Goal: Task Accomplishment & Management: Use online tool/utility

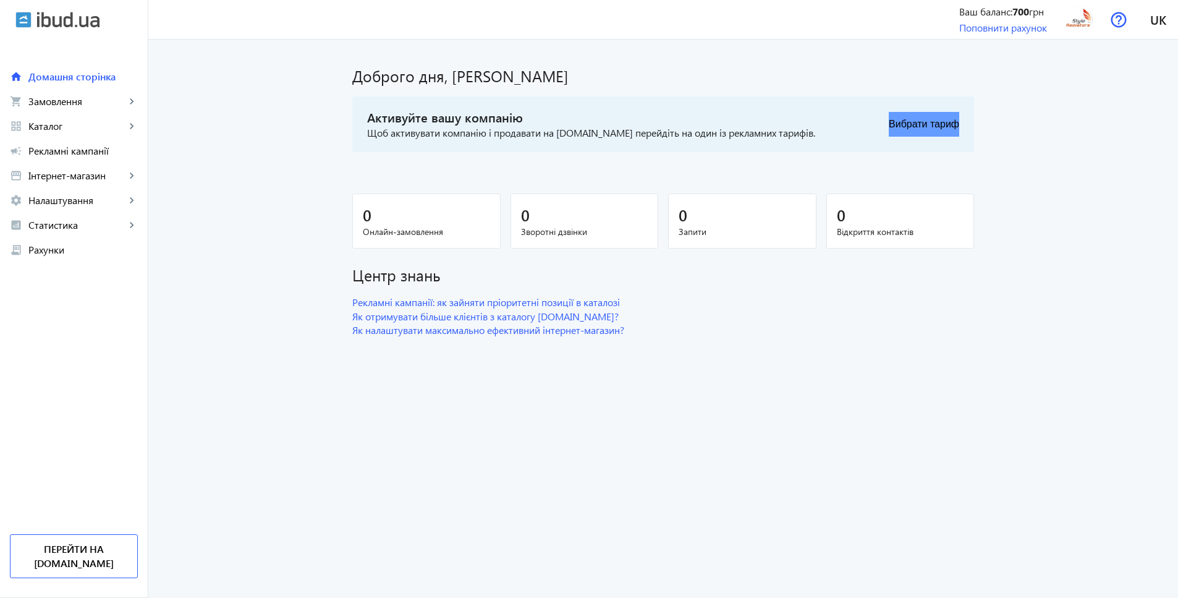
click at [919, 124] on button "Вибрати тариф" at bounding box center [924, 124] width 70 height 25
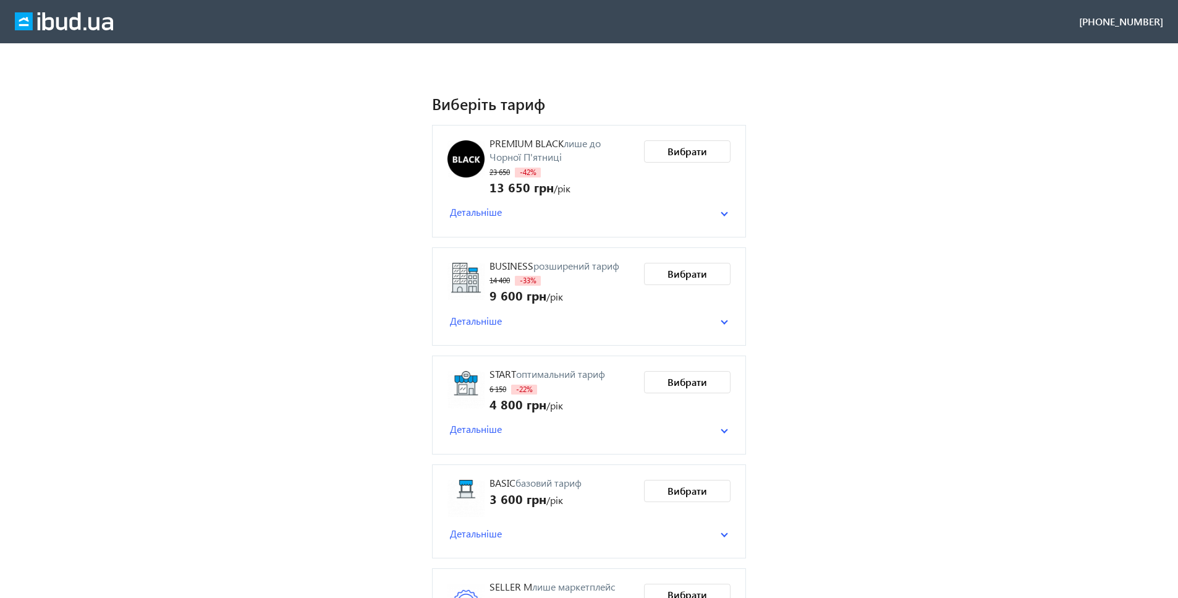
scroll to position [71, 0]
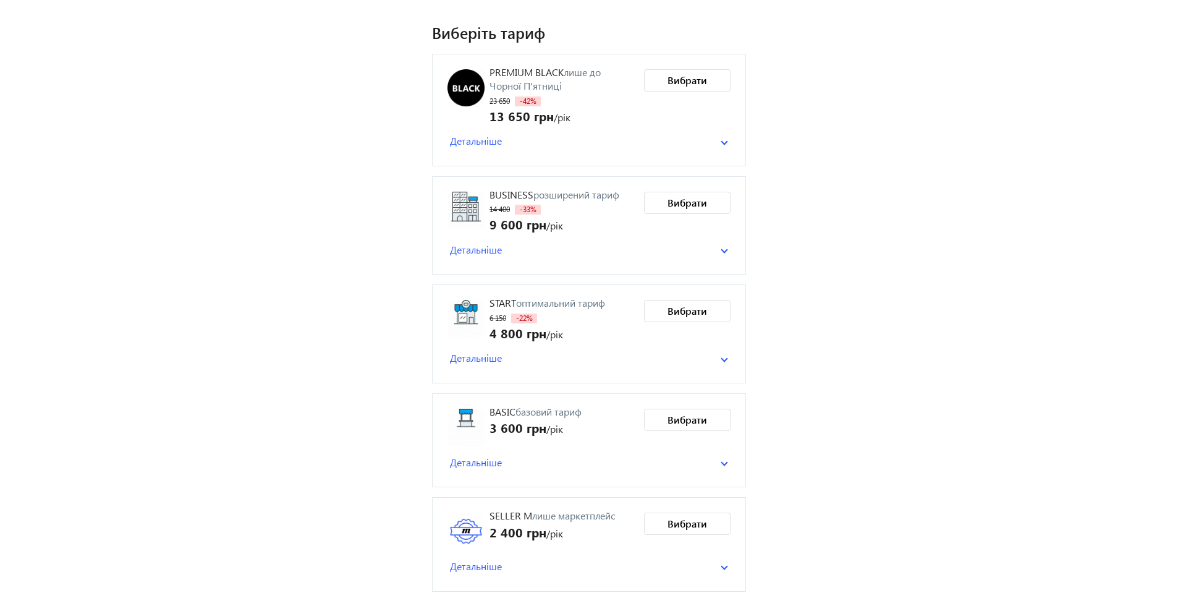
click at [470, 564] on span "Детальніше" at bounding box center [476, 567] width 52 height 14
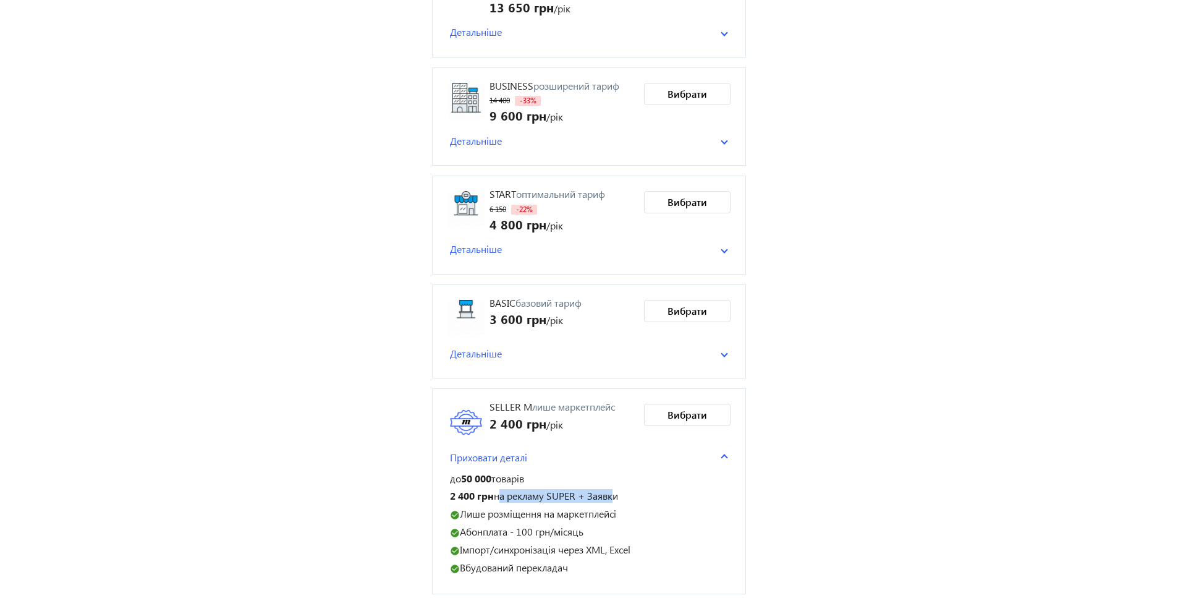
drag, startPoint x: 496, startPoint y: 493, endPoint x: 613, endPoint y: 498, distance: 116.3
click at [613, 498] on p "2 400 грн на рекламу SUPER + Заявки" at bounding box center [589, 496] width 278 height 13
drag, startPoint x: 472, startPoint y: 513, endPoint x: 614, endPoint y: 519, distance: 141.7
click at [614, 519] on div "до 50 000 товарів 2 400 грн на рекламу SUPER + Заявки check_circle Лише розміще…" at bounding box center [589, 523] width 283 height 102
drag, startPoint x: 464, startPoint y: 527, endPoint x: 610, endPoint y: 528, distance: 146.5
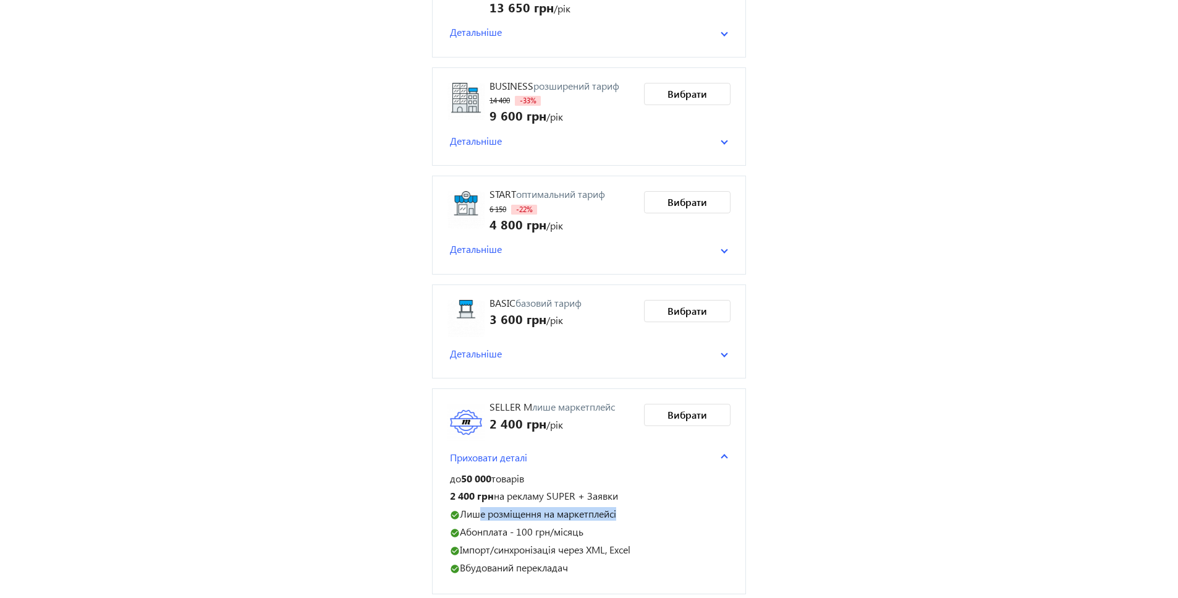
click at [610, 528] on p "check_circle Абонплата - 100 грн/місяць" at bounding box center [589, 531] width 278 height 13
drag, startPoint x: 465, startPoint y: 550, endPoint x: 632, endPoint y: 547, distance: 167.6
click at [632, 547] on p "check_circle Імпорт/синхронізація через XML, Excel" at bounding box center [589, 549] width 278 height 13
click at [578, 562] on p "check_circle Вбудований перекладач" at bounding box center [589, 567] width 278 height 13
click at [464, 349] on span "Детальніше" at bounding box center [476, 354] width 52 height 14
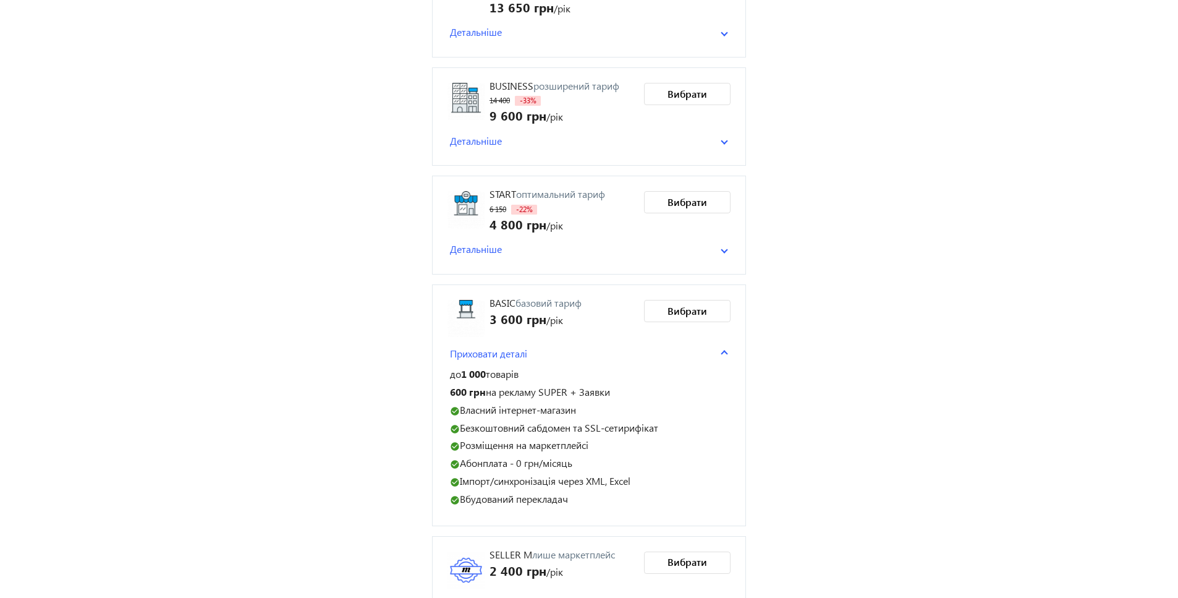
scroll to position [323, 0]
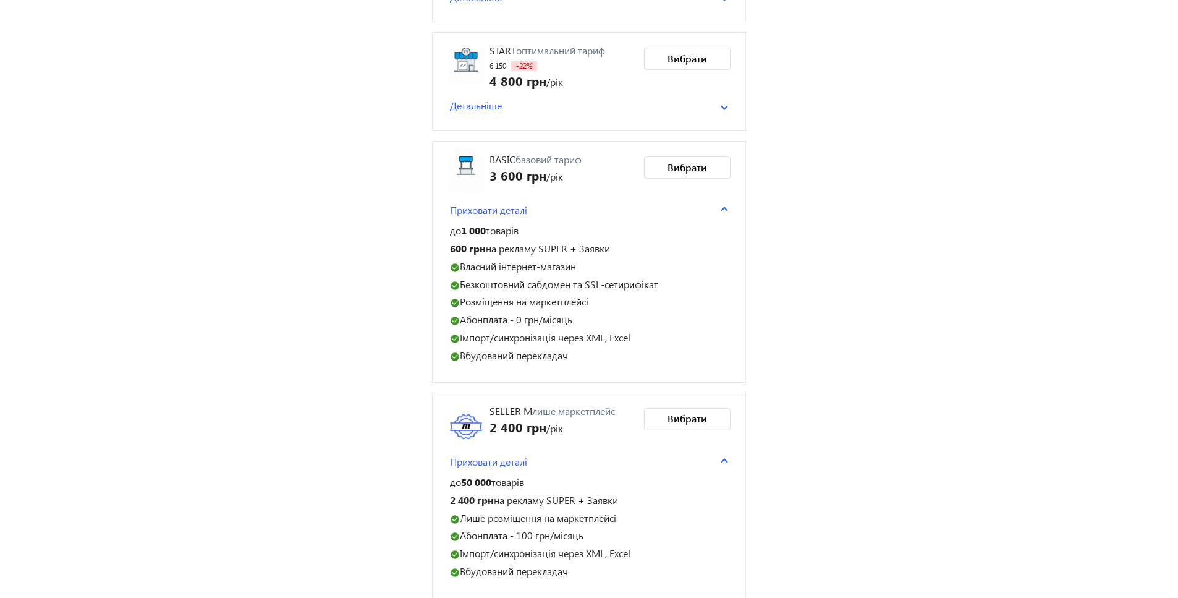
click at [482, 101] on span "Детальніше" at bounding box center [476, 106] width 52 height 14
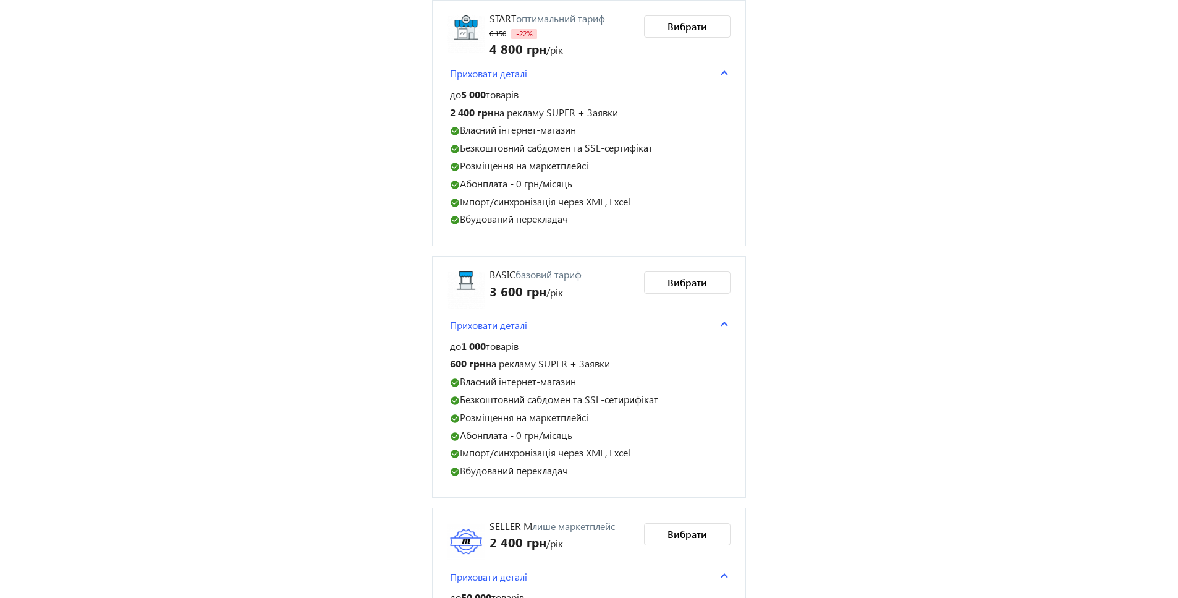
scroll to position [467, 0]
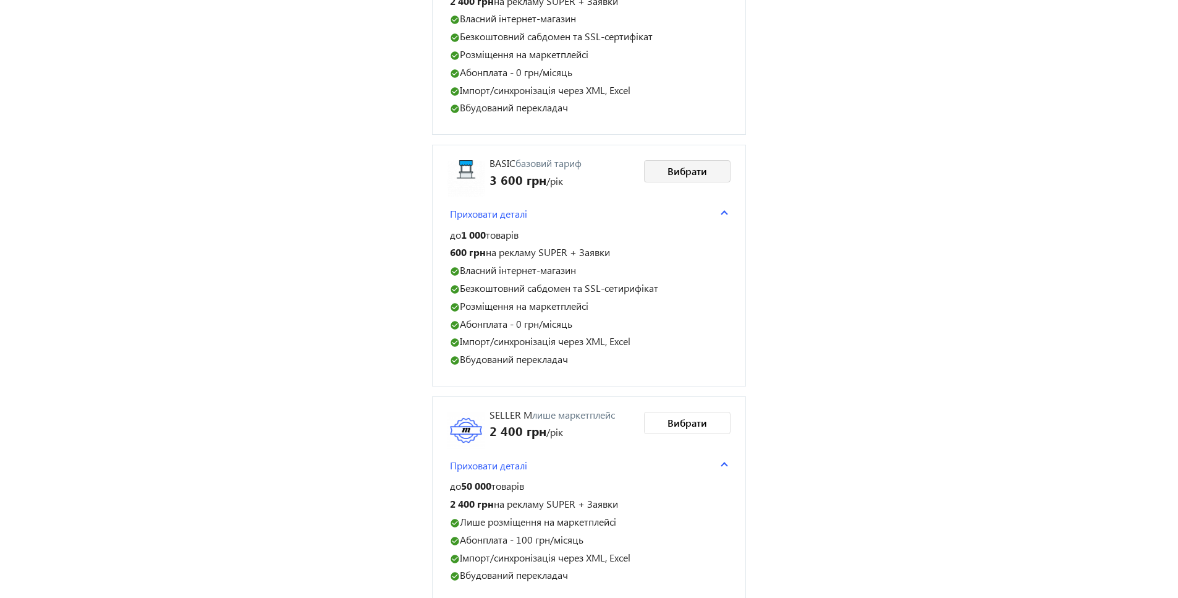
click at [679, 164] on span "Вибрати" at bounding box center [688, 171] width 40 height 14
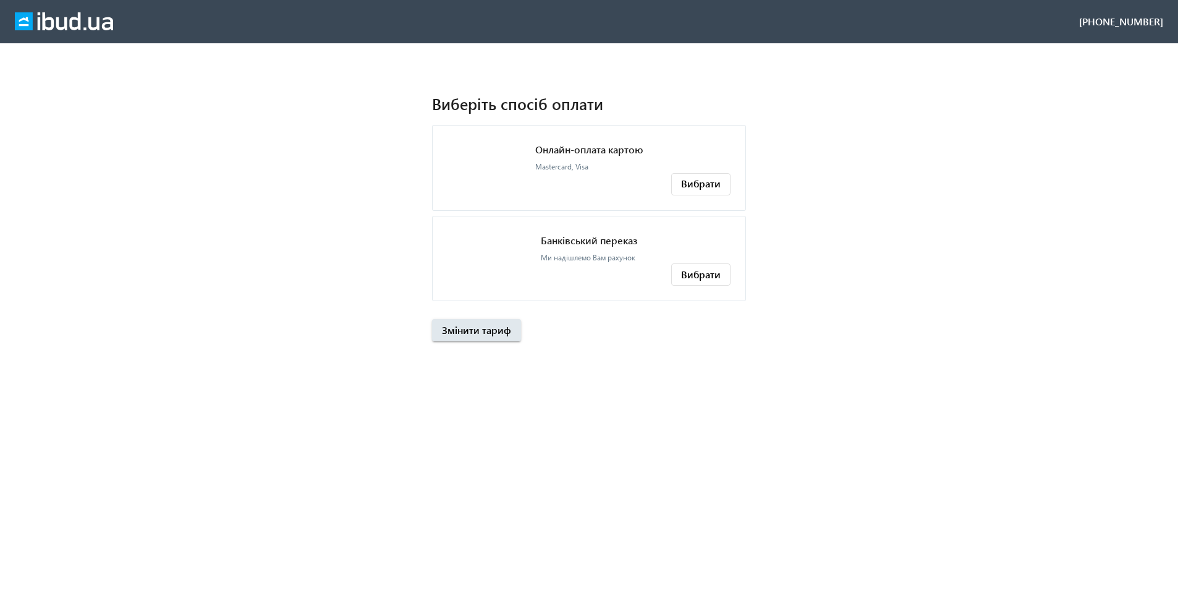
scroll to position [0, 0]
click at [71, 24] on img at bounding box center [64, 21] width 98 height 19
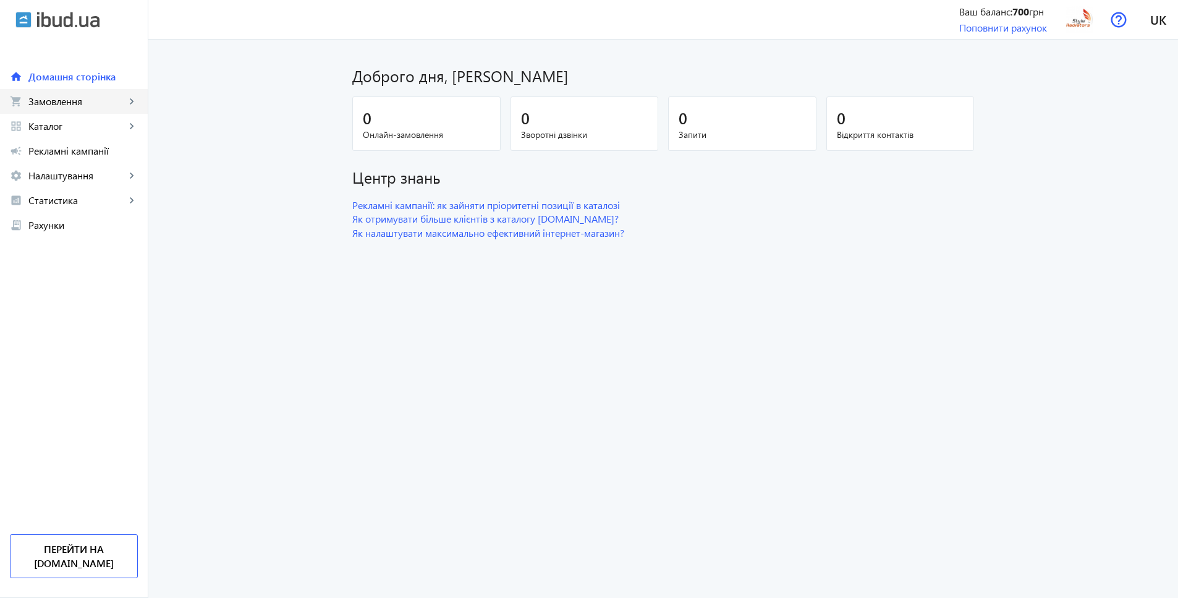
click at [60, 108] on link "shopping_cart Замовлення keyboard_arrow_right" at bounding box center [74, 101] width 148 height 25
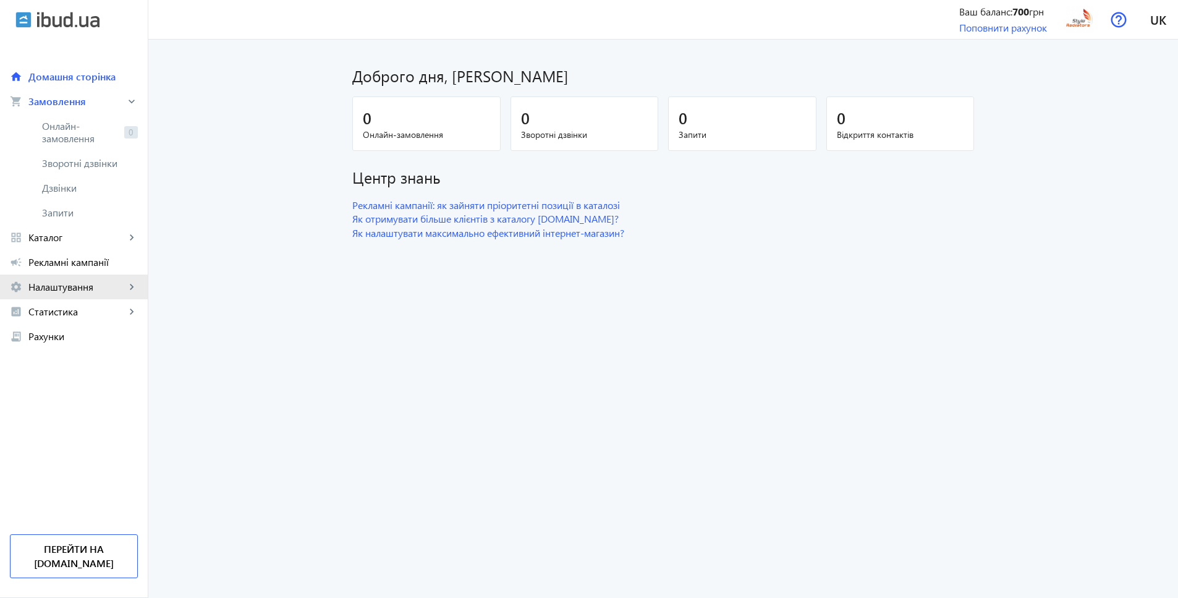
click at [72, 291] on span "Налаштування" at bounding box center [76, 287] width 97 height 12
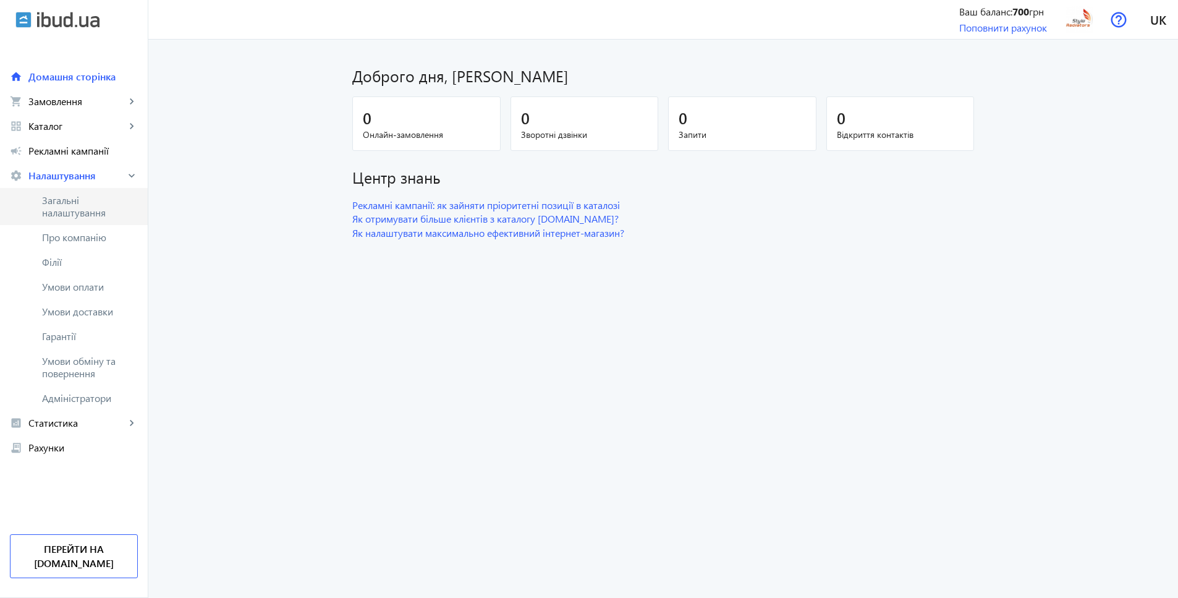
click at [85, 213] on span "Загальні налаштування" at bounding box center [90, 206] width 96 height 25
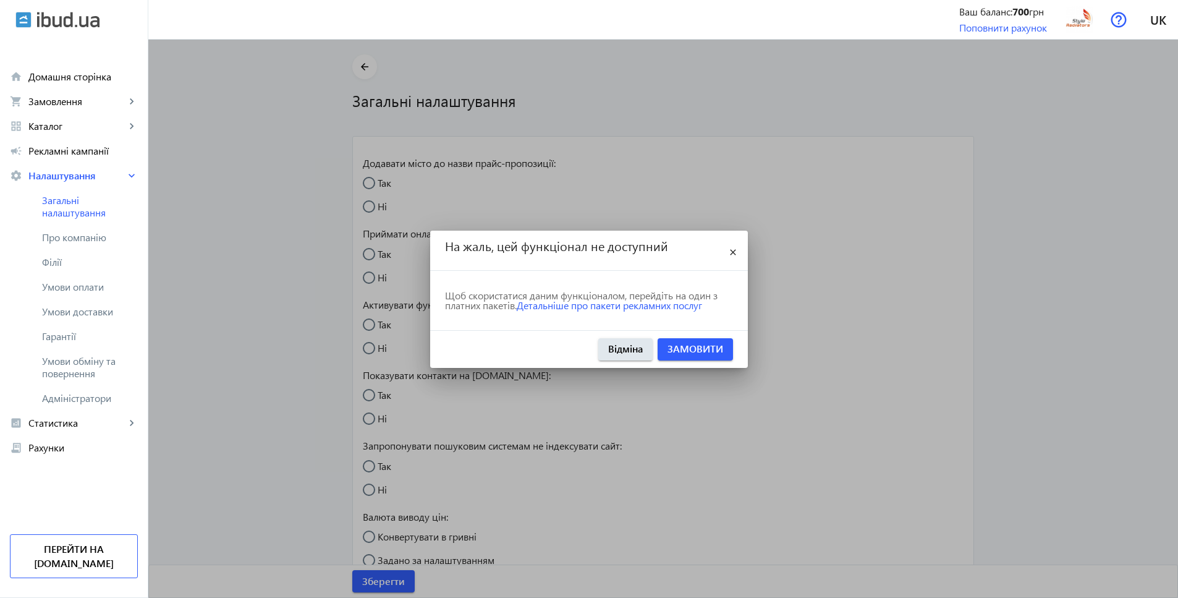
click at [734, 250] on mat-icon "close" at bounding box center [733, 252] width 15 height 15
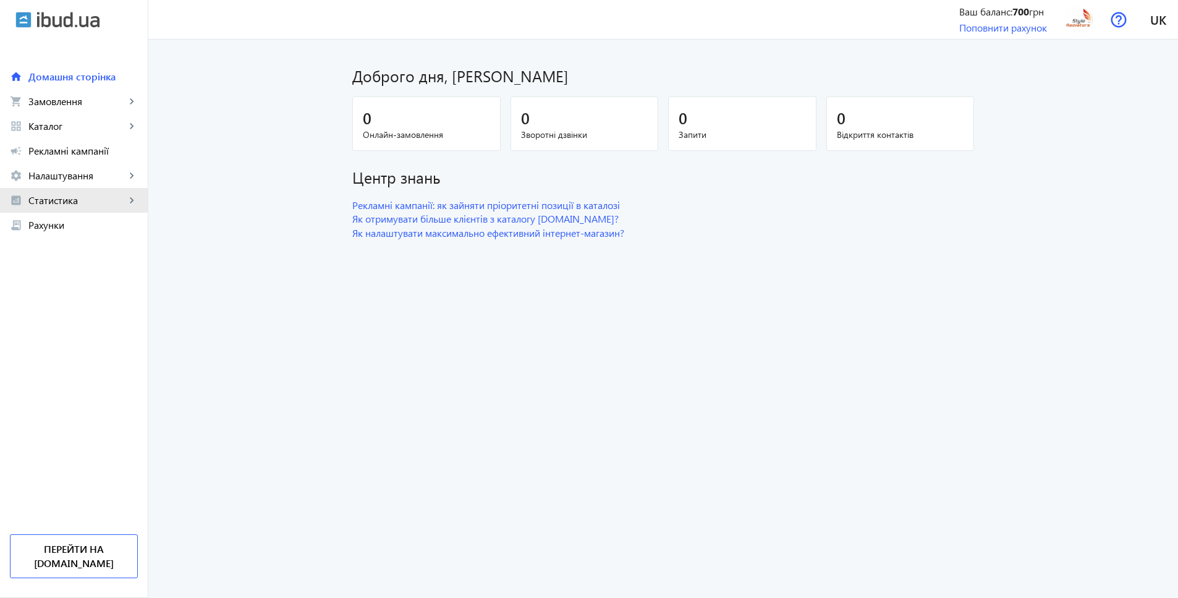
click at [94, 208] on link "analytics Статистика keyboard_arrow_right" at bounding box center [74, 200] width 148 height 25
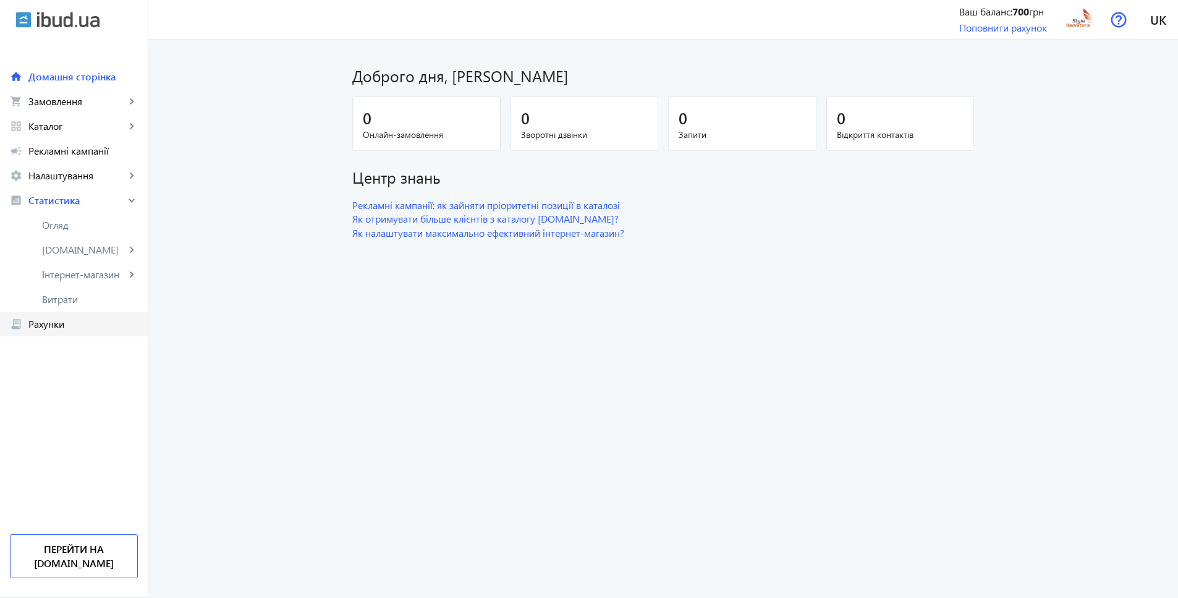
click at [70, 320] on span "Рахунки" at bounding box center [82, 324] width 109 height 12
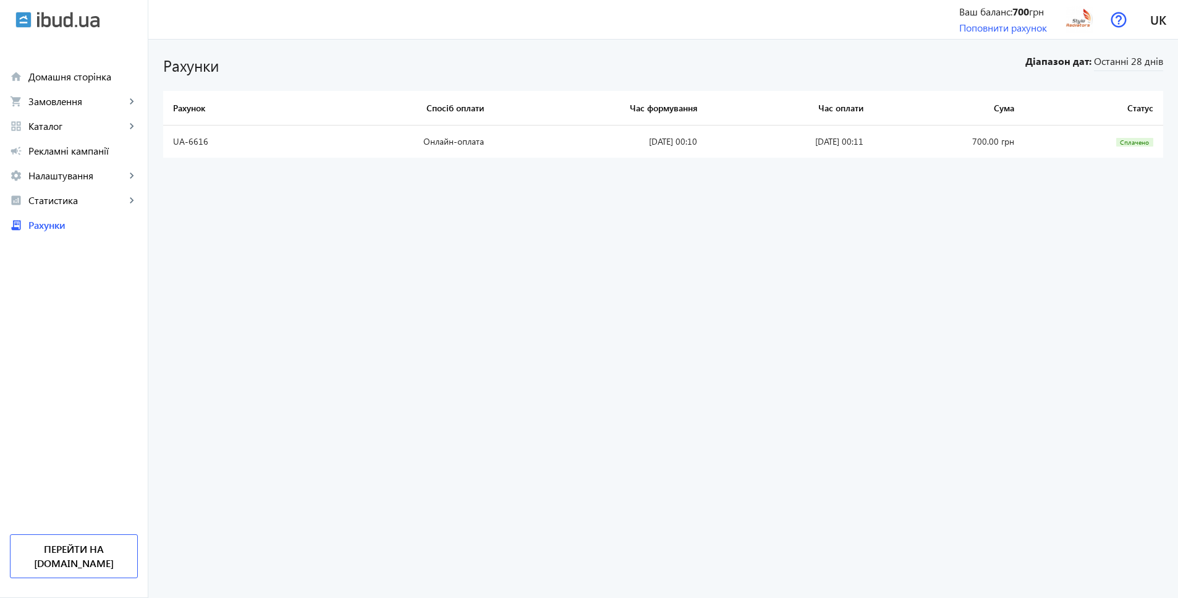
click at [473, 156] on td "Онлайн-оплата" at bounding box center [395, 142] width 197 height 32
click at [953, 339] on bills-list "Рахунки Діапазон дат: Останні 28 днів Рахунок Спосіб оплати Час формування Час …" at bounding box center [663, 319] width 1030 height 558
click at [51, 153] on span "Рекламні кампанії" at bounding box center [82, 151] width 109 height 12
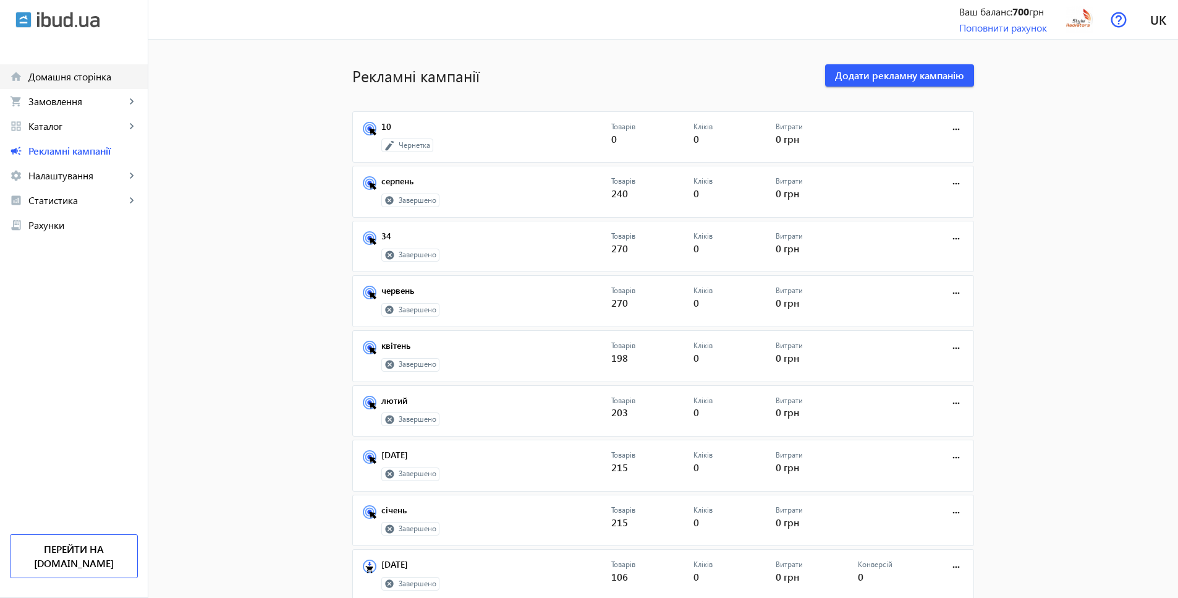
click at [11, 74] on mat-icon "home" at bounding box center [16, 76] width 12 height 12
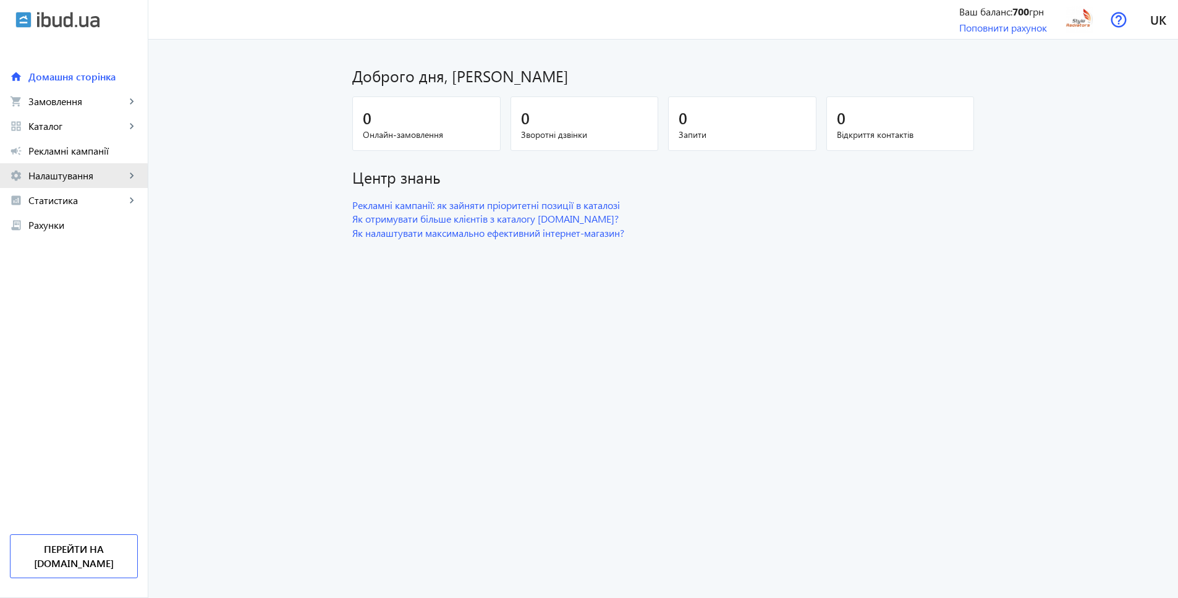
click at [53, 181] on span "Налаштування" at bounding box center [76, 175] width 97 height 12
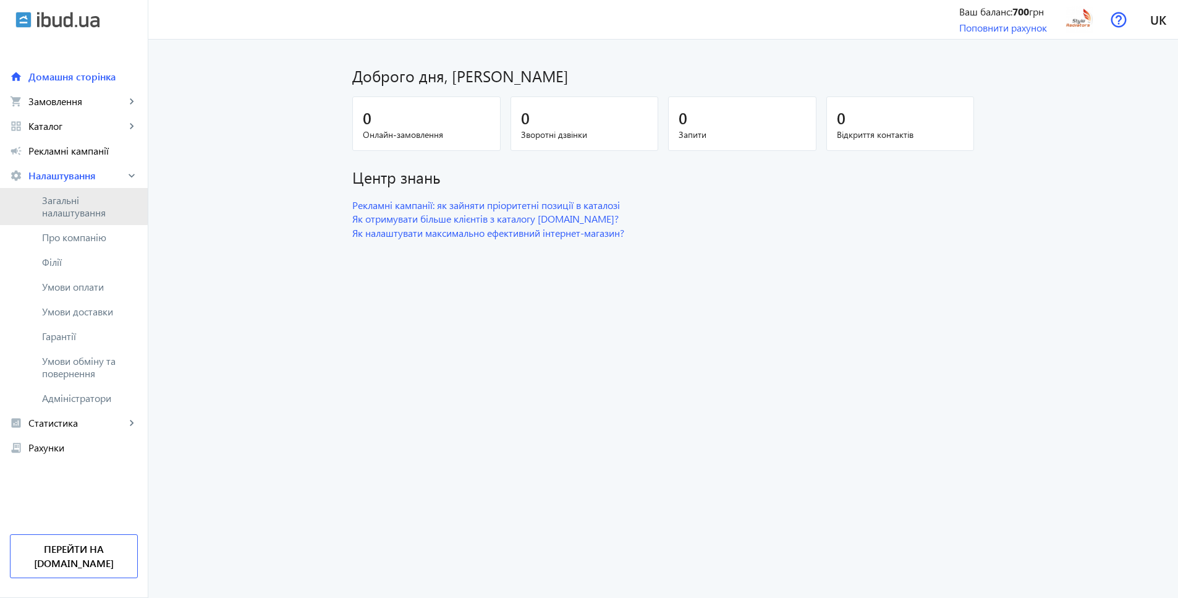
click at [64, 203] on span "Загальні налаштування" at bounding box center [90, 206] width 96 height 25
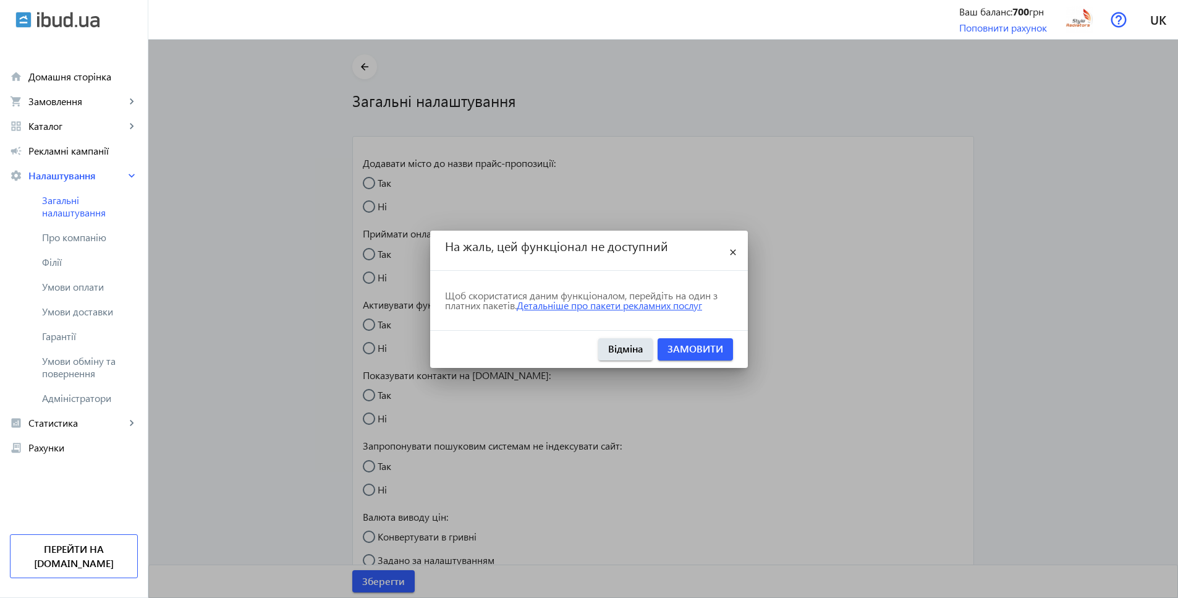
click at [571, 306] on link "Детальніше про пакети рекламних послуг" at bounding box center [609, 305] width 185 height 13
click at [624, 354] on span "Відміна" at bounding box center [625, 349] width 35 height 14
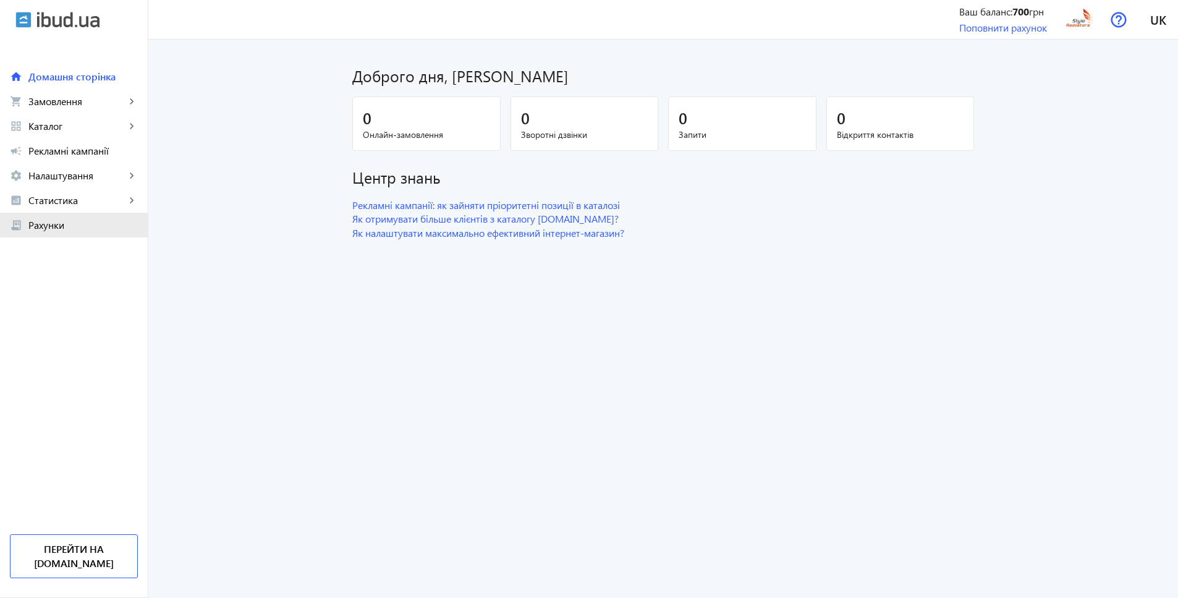
click at [55, 222] on span "Рахунки" at bounding box center [82, 225] width 109 height 12
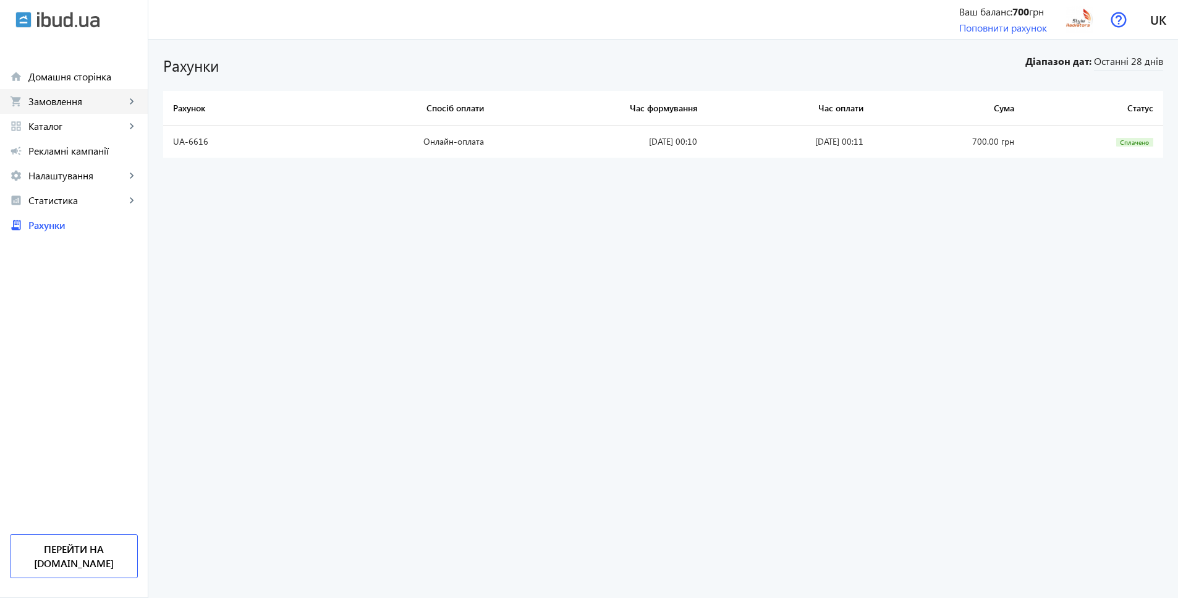
click at [59, 108] on link "shopping_cart Замовлення keyboard_arrow_right" at bounding box center [74, 101] width 148 height 25
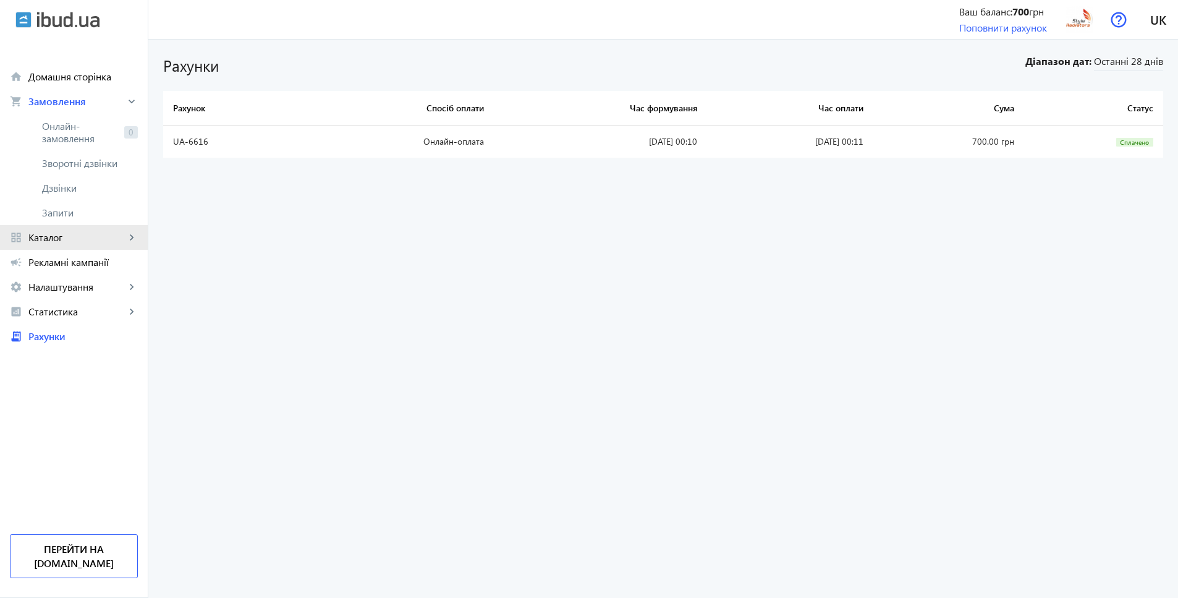
click at [59, 236] on span "Каталог" at bounding box center [76, 237] width 97 height 12
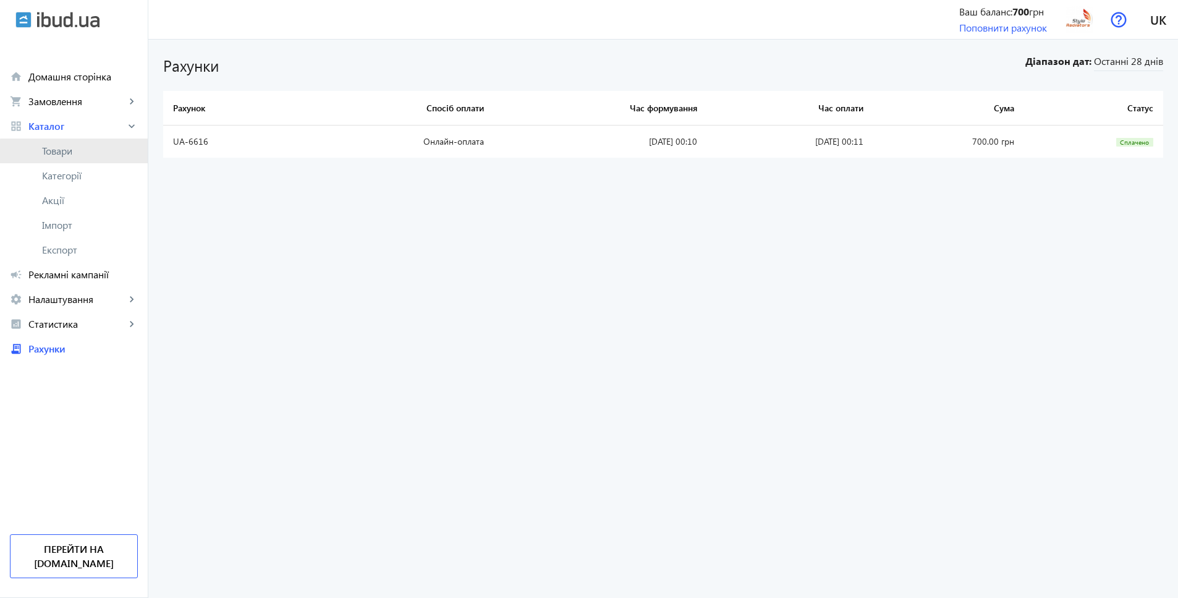
click at [87, 158] on link "Товари" at bounding box center [74, 150] width 148 height 25
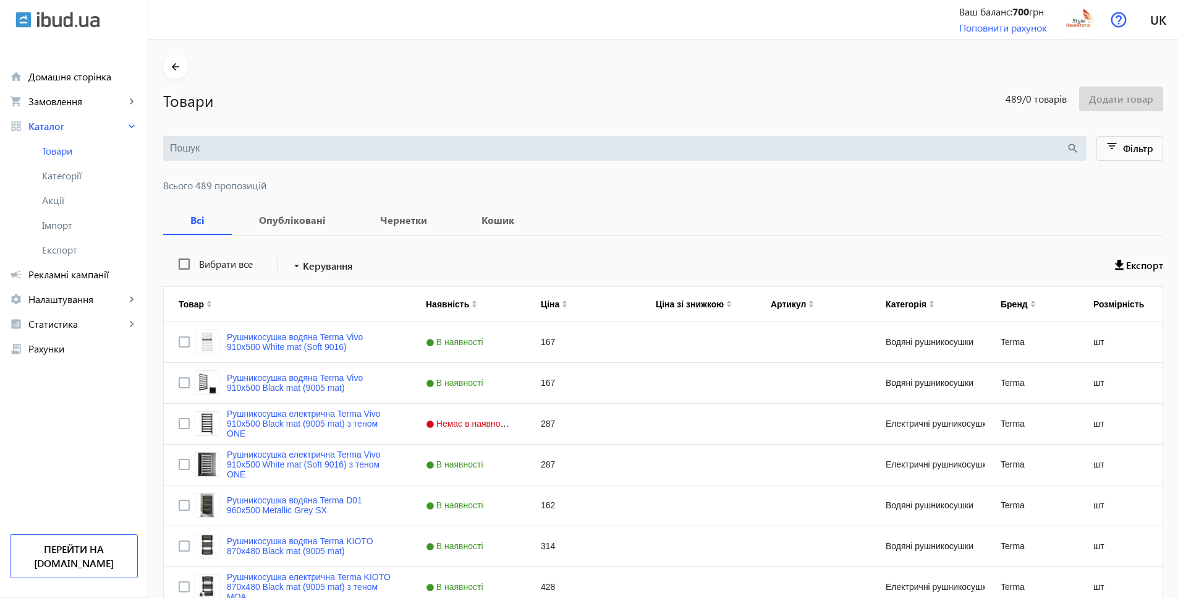
click at [84, 62] on div "home Домашня сторінка shopping_cart Замовлення keyboard_arrow_right Онлайн-замо…" at bounding box center [74, 200] width 148 height 321
click at [82, 70] on span "Домашня сторінка" at bounding box center [82, 76] width 109 height 12
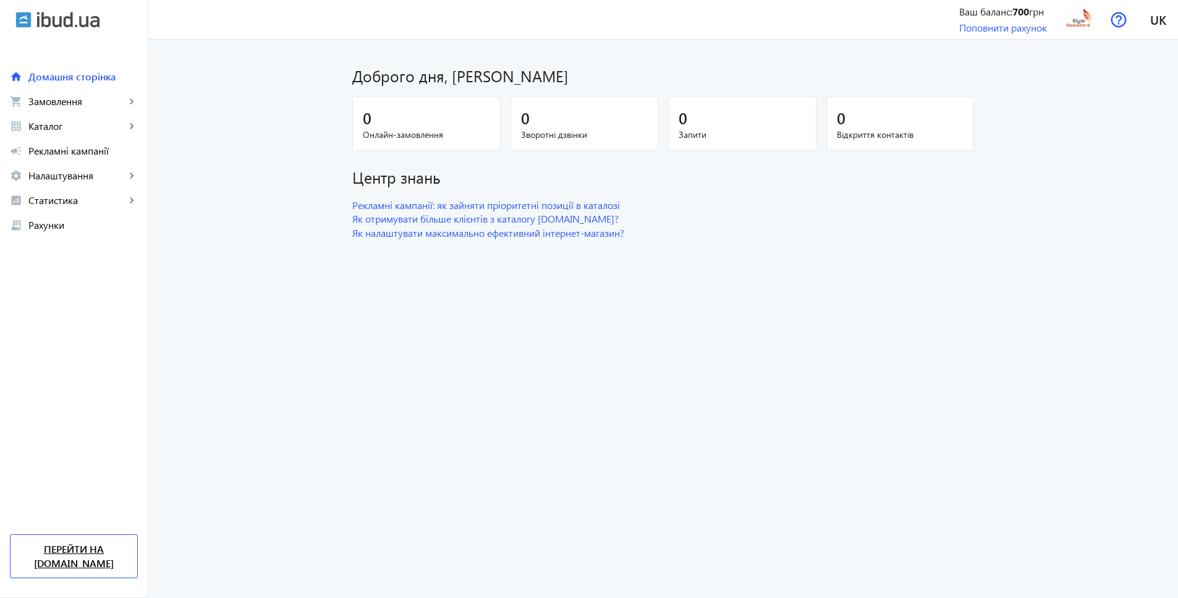
click at [93, 560] on link "Перейти на [DOMAIN_NAME]" at bounding box center [74, 556] width 128 height 44
click at [1072, 15] on img at bounding box center [1080, 20] width 28 height 28
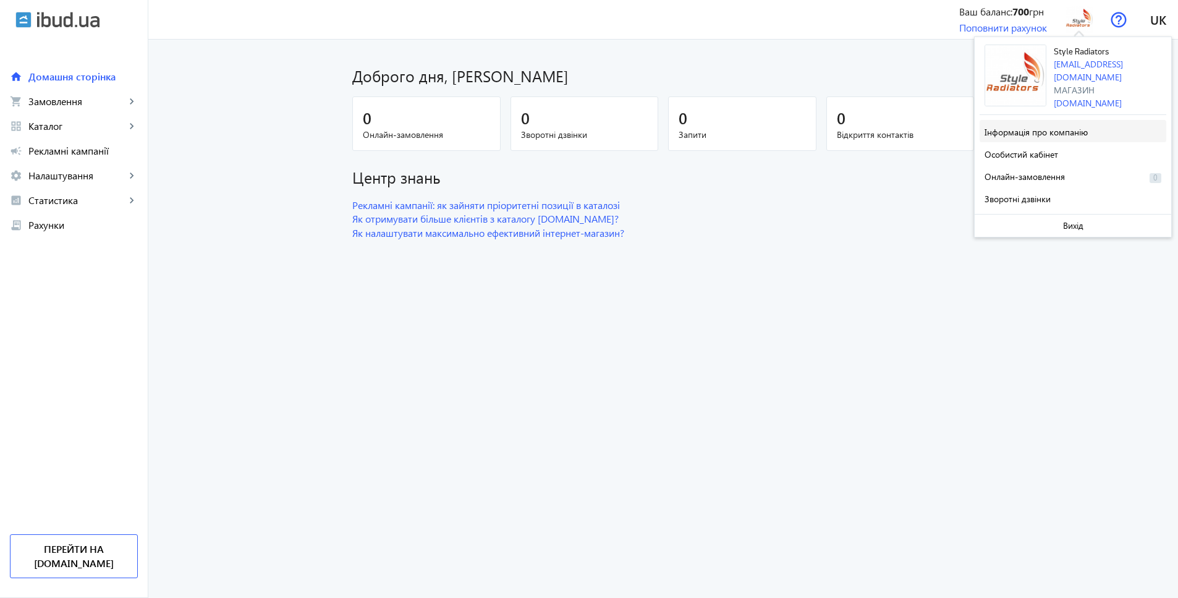
click at [1029, 134] on span "Інформація про компанію" at bounding box center [1036, 132] width 103 height 12
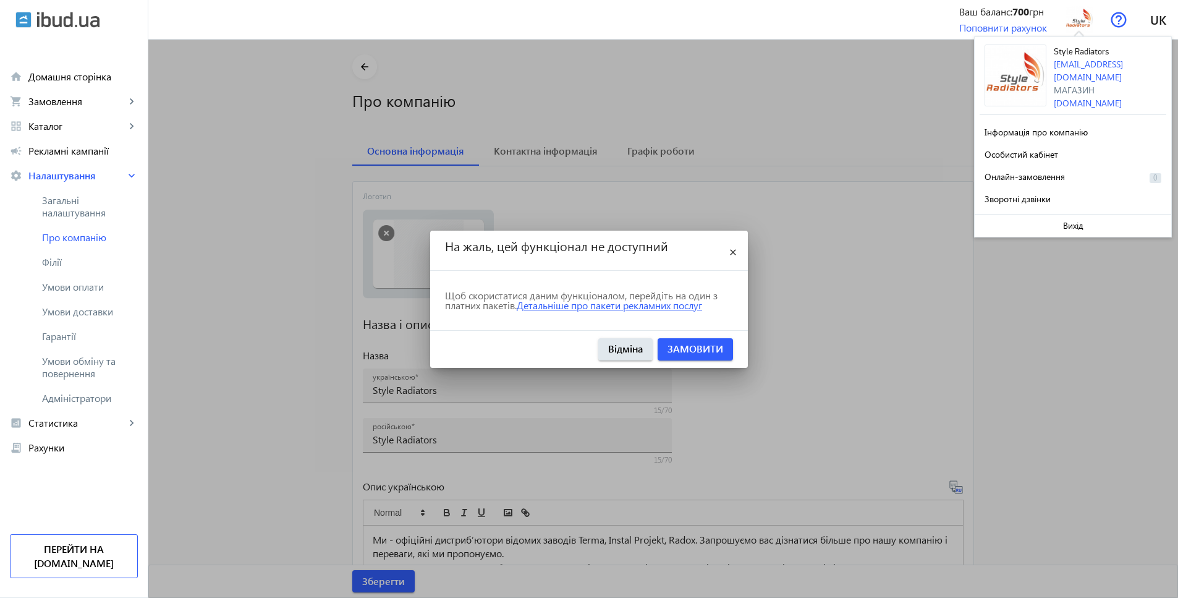
click at [629, 304] on link "Детальніше про пакети рекламних послуг" at bounding box center [609, 305] width 185 height 13
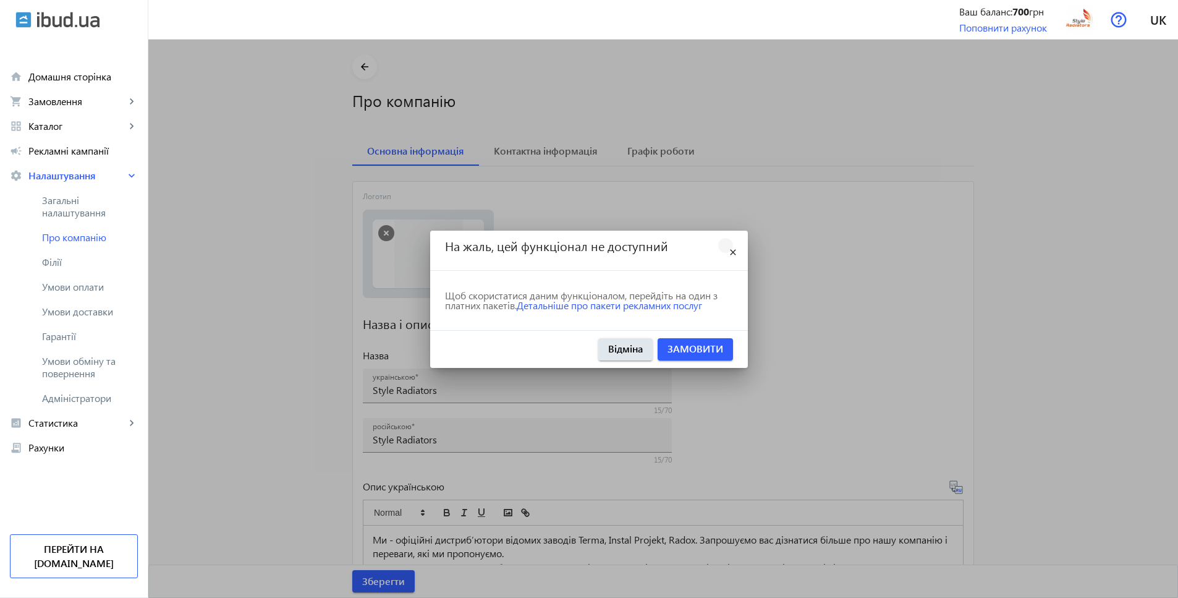
click at [732, 253] on mat-icon "close" at bounding box center [733, 252] width 15 height 15
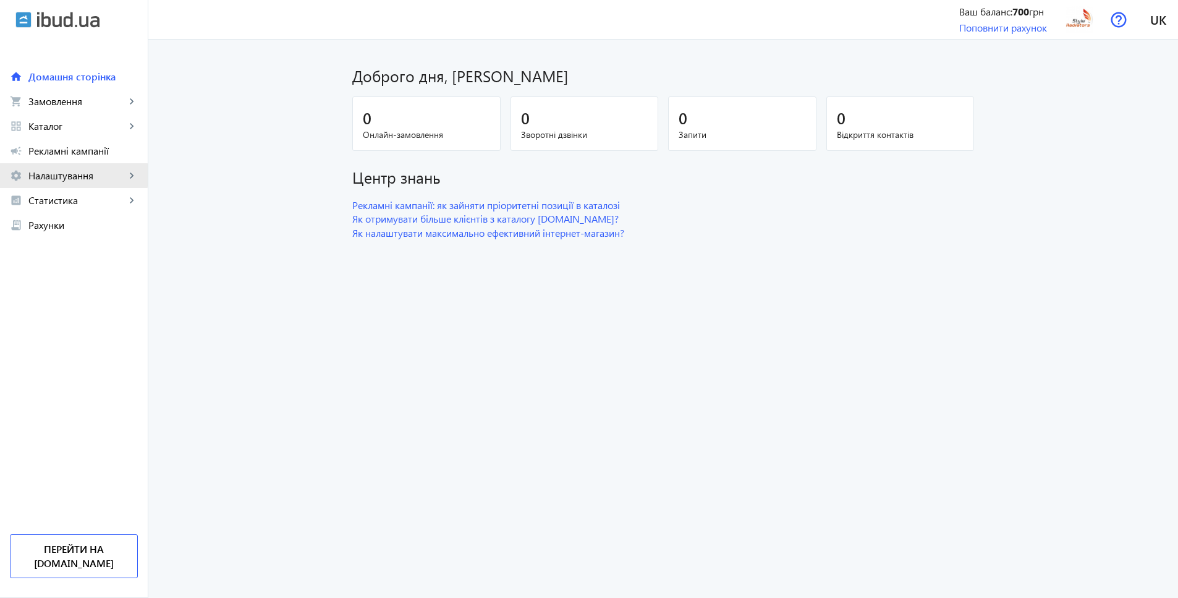
click at [46, 175] on span "Налаштування" at bounding box center [76, 175] width 97 height 12
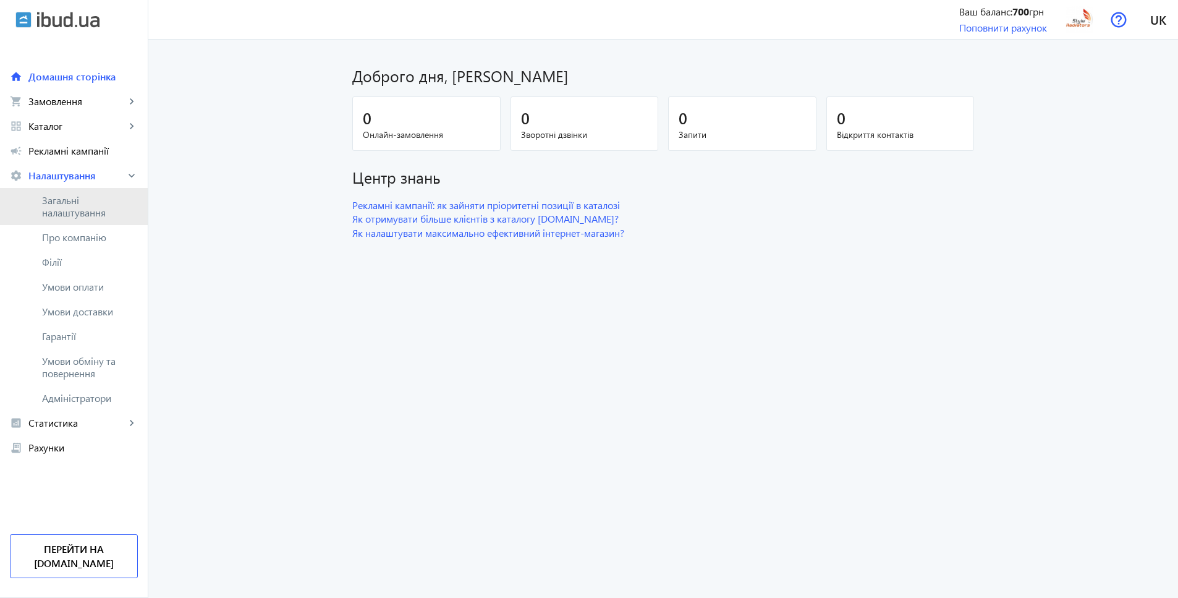
click at [61, 213] on span "Загальні налаштування" at bounding box center [90, 206] width 96 height 25
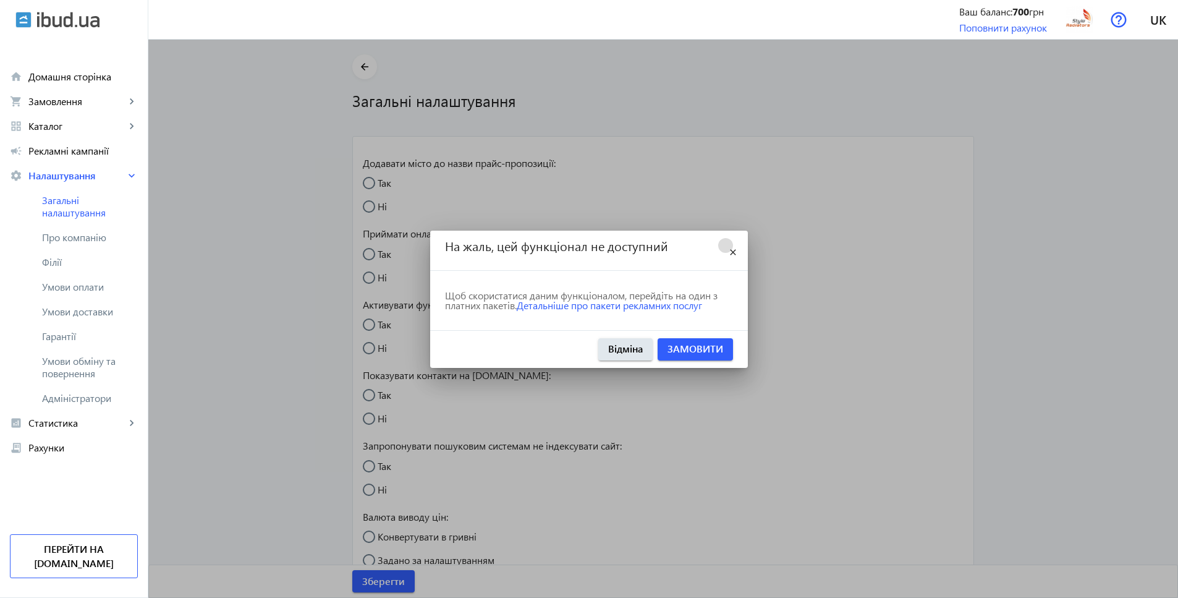
click at [738, 250] on mat-icon "close" at bounding box center [733, 252] width 15 height 15
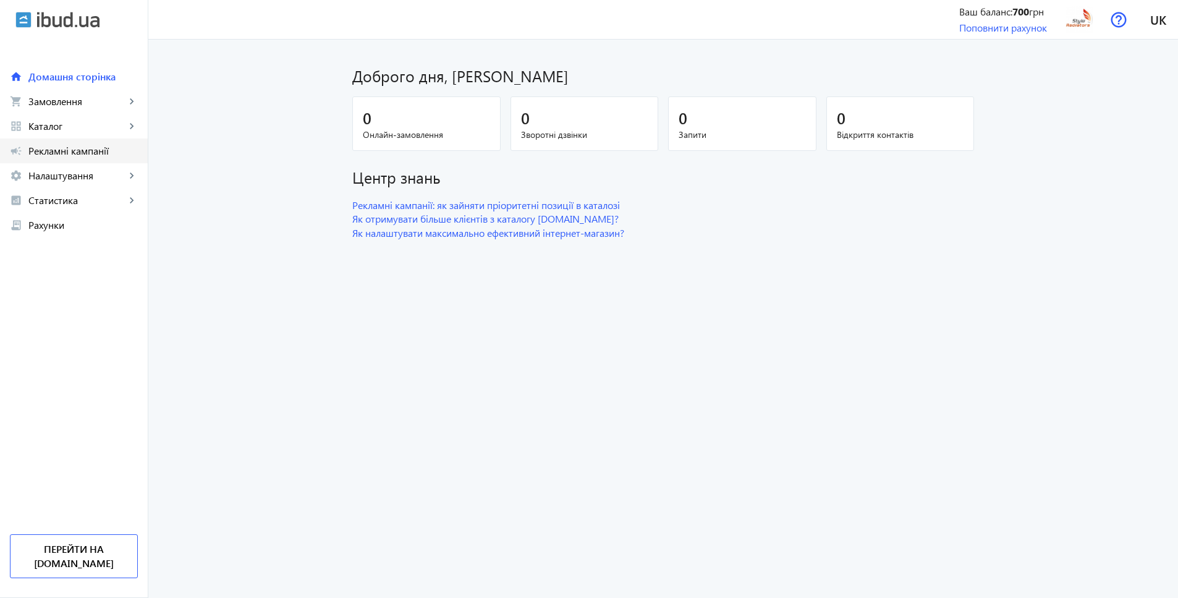
click at [52, 160] on link "campaign Рекламні кампанії" at bounding box center [74, 150] width 148 height 25
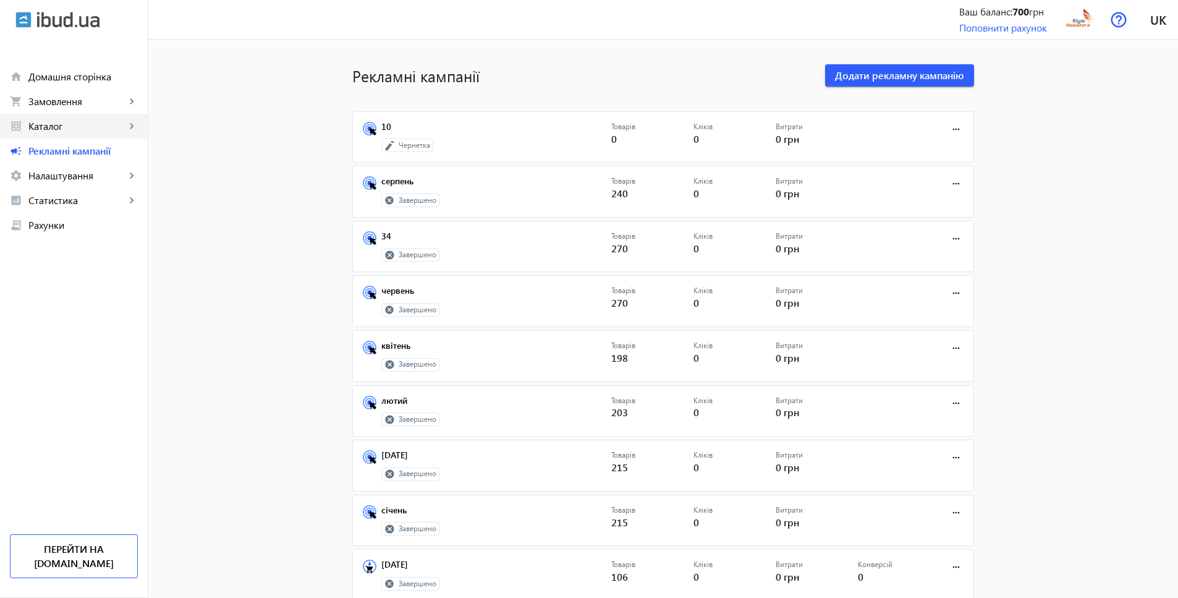
click at [68, 119] on link "grid_view Каталог keyboard_arrow_right" at bounding box center [74, 126] width 148 height 25
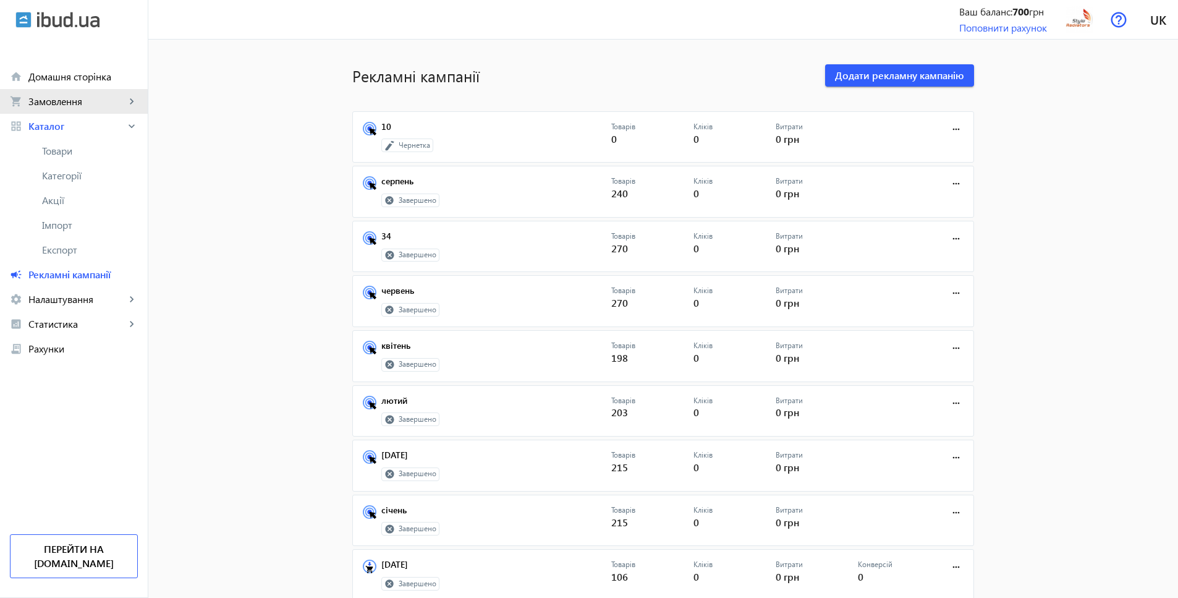
click at [74, 103] on span "Замовлення" at bounding box center [76, 101] width 97 height 12
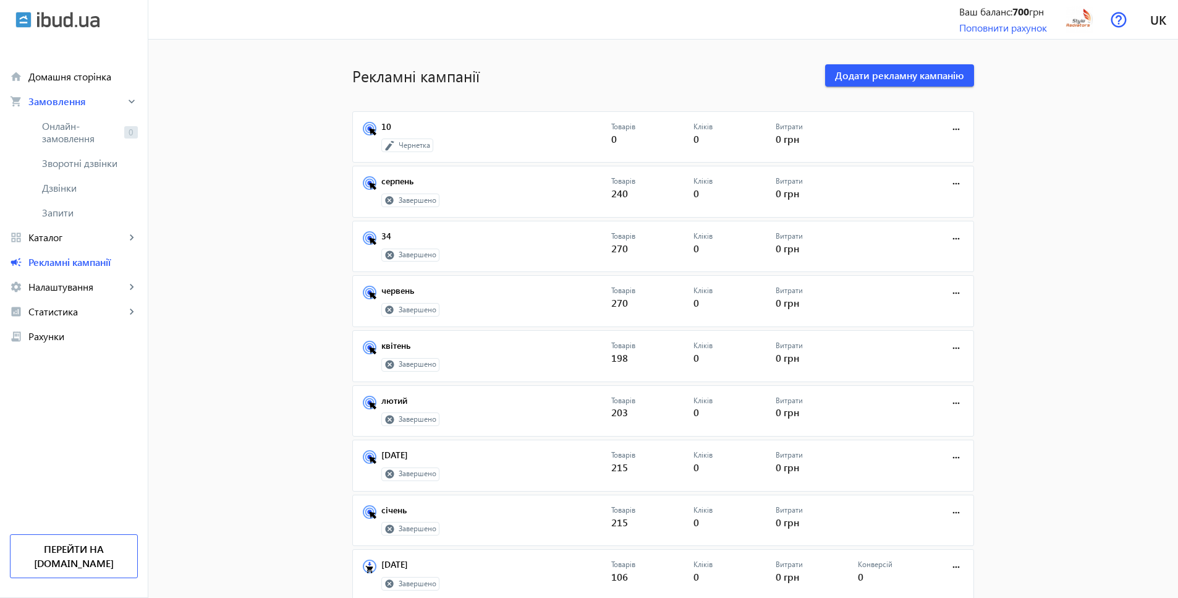
click at [67, 291] on span "Налаштування" at bounding box center [76, 287] width 97 height 12
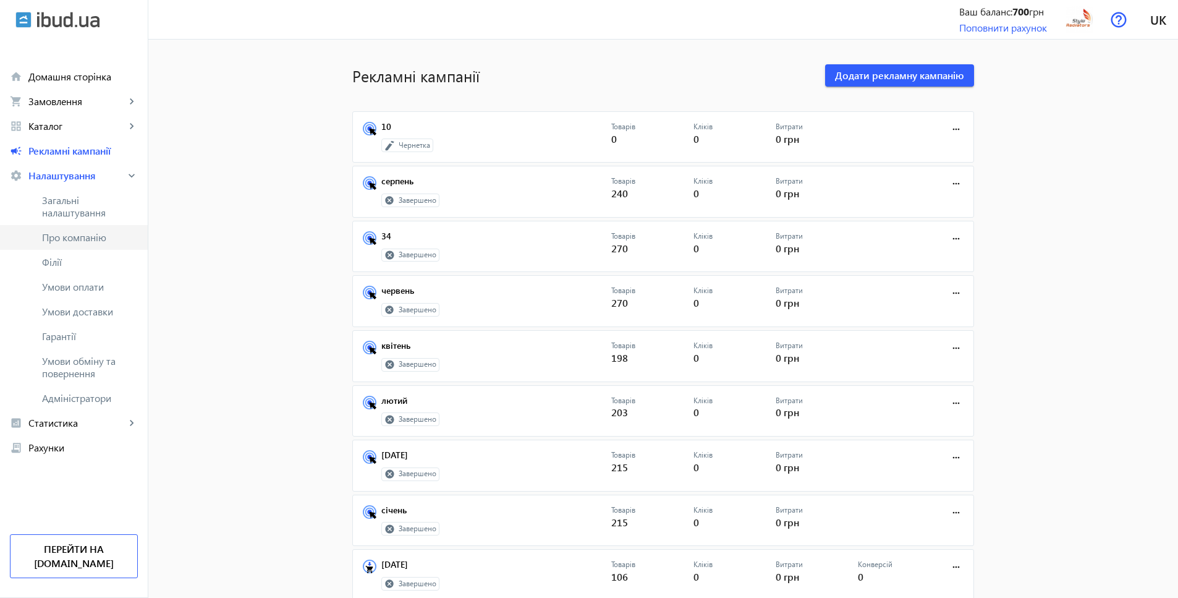
click at [78, 234] on span "Про компанію" at bounding box center [90, 237] width 96 height 12
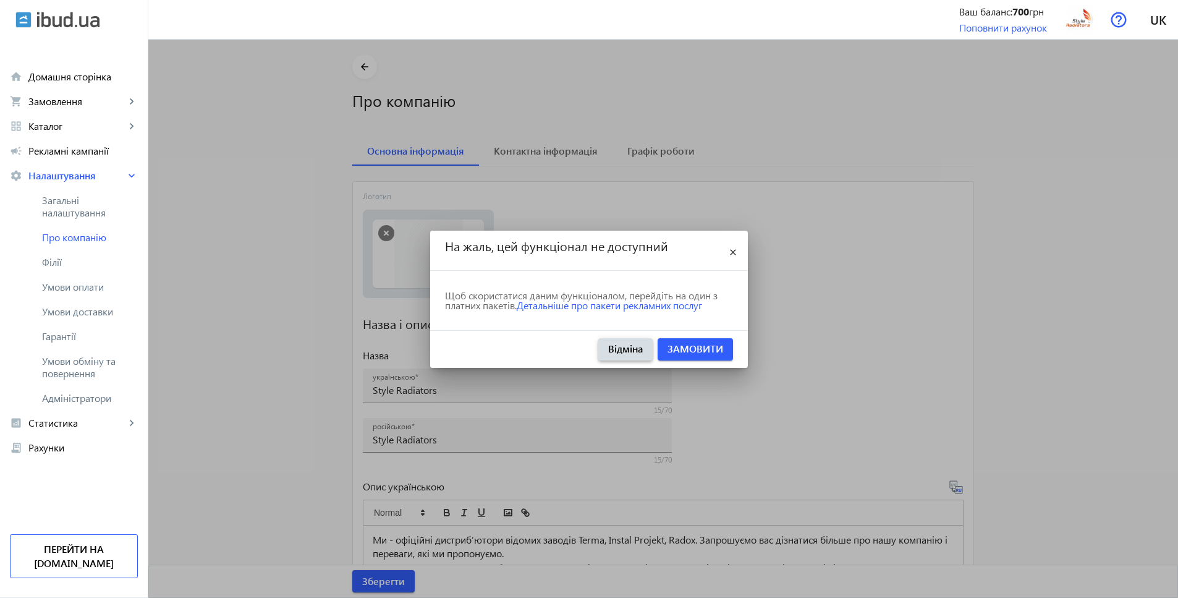
click at [598, 346] on span "button" at bounding box center [625, 349] width 54 height 30
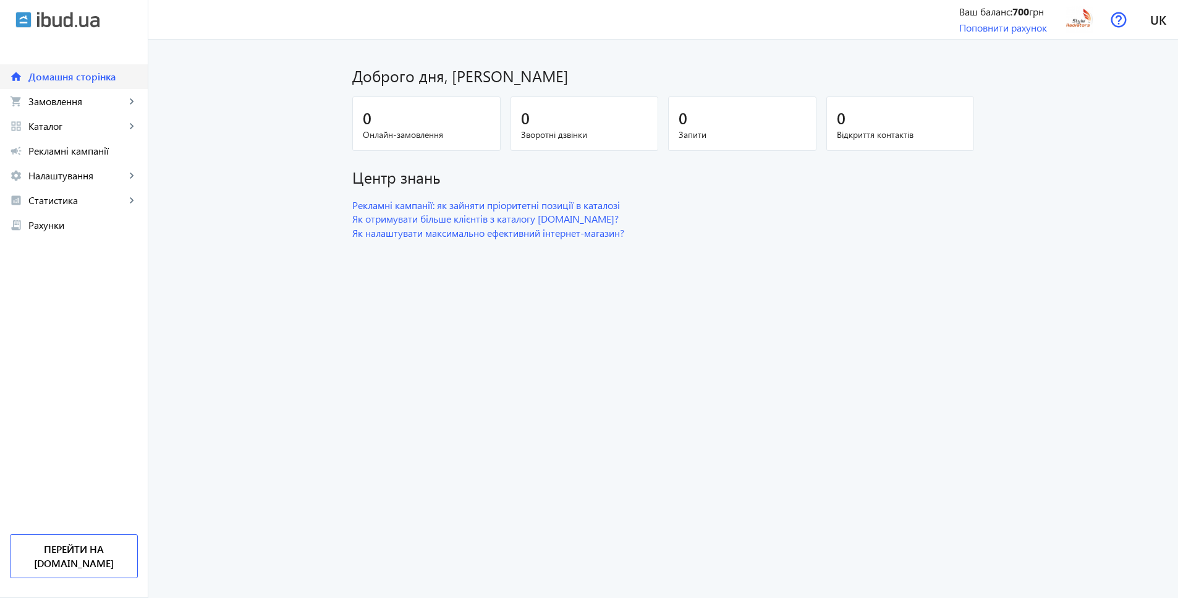
click at [28, 75] on span "Домашня сторінка" at bounding box center [82, 76] width 109 height 12
click at [62, 14] on img at bounding box center [68, 20] width 62 height 16
click at [72, 127] on span "Каталог" at bounding box center [76, 126] width 97 height 12
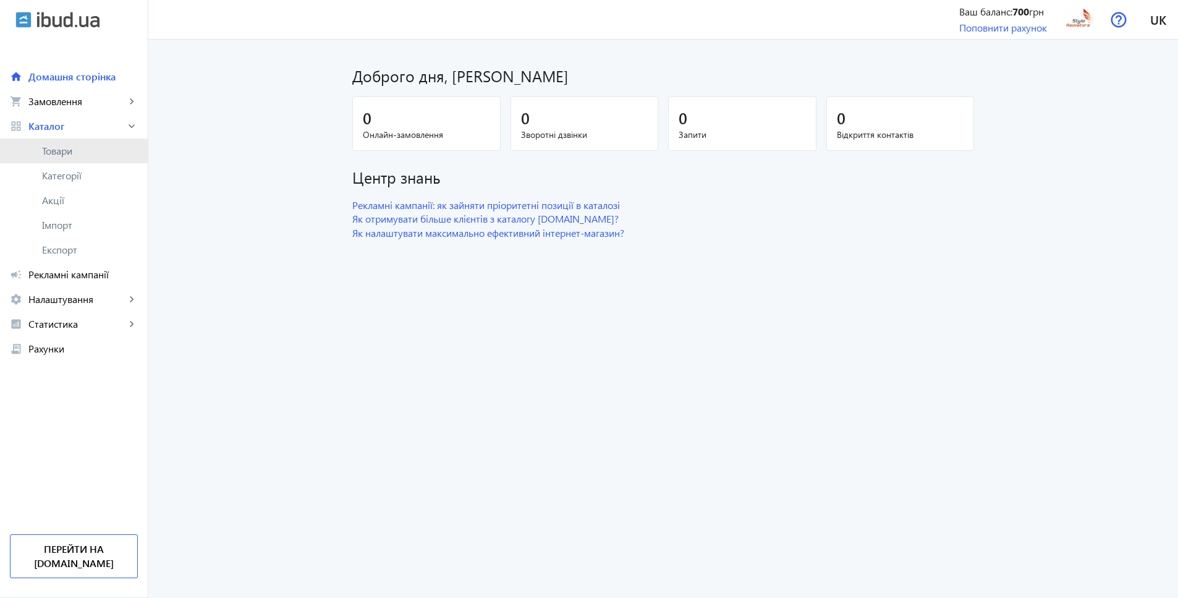
click at [61, 145] on span "Товари" at bounding box center [90, 151] width 96 height 12
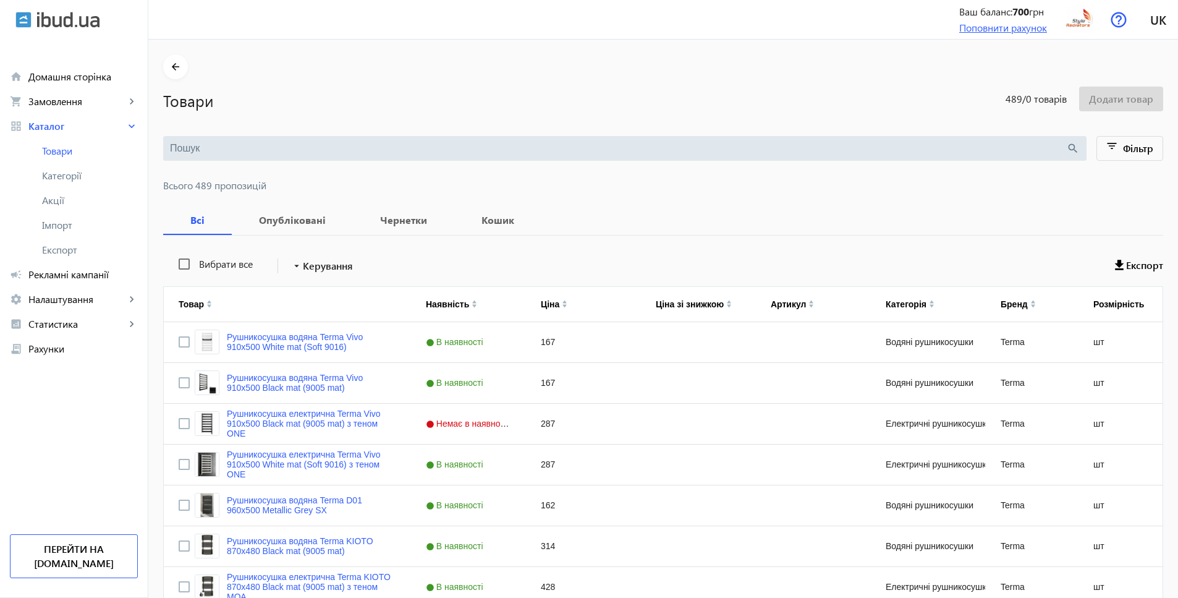
click at [974, 31] on link "Поповнити рахунок" at bounding box center [1004, 27] width 88 height 13
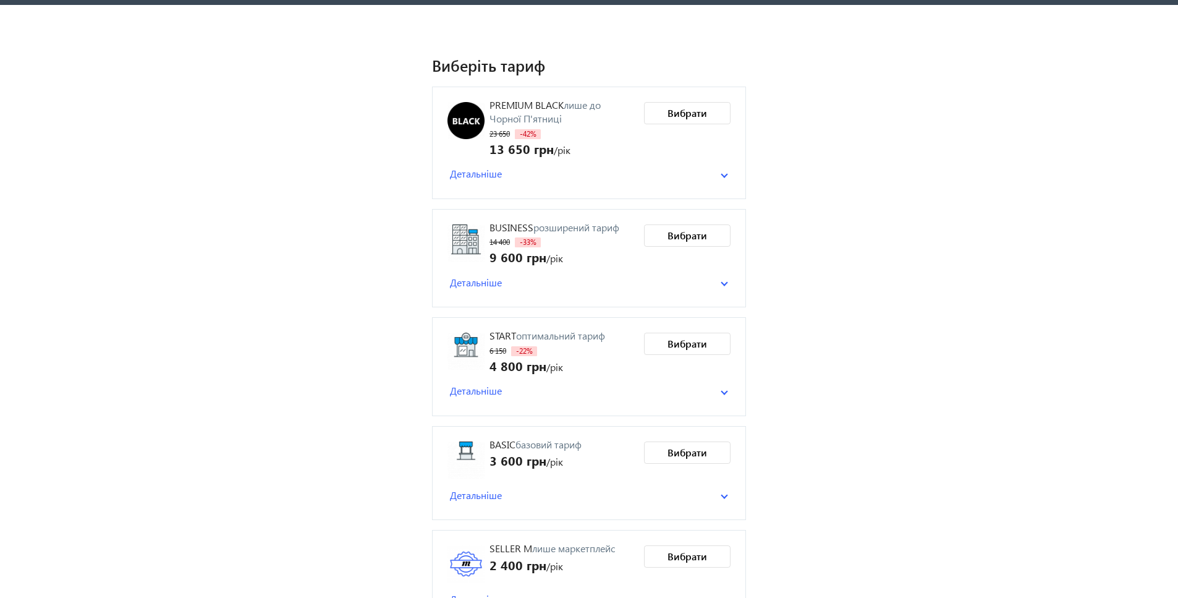
scroll to position [71, 0]
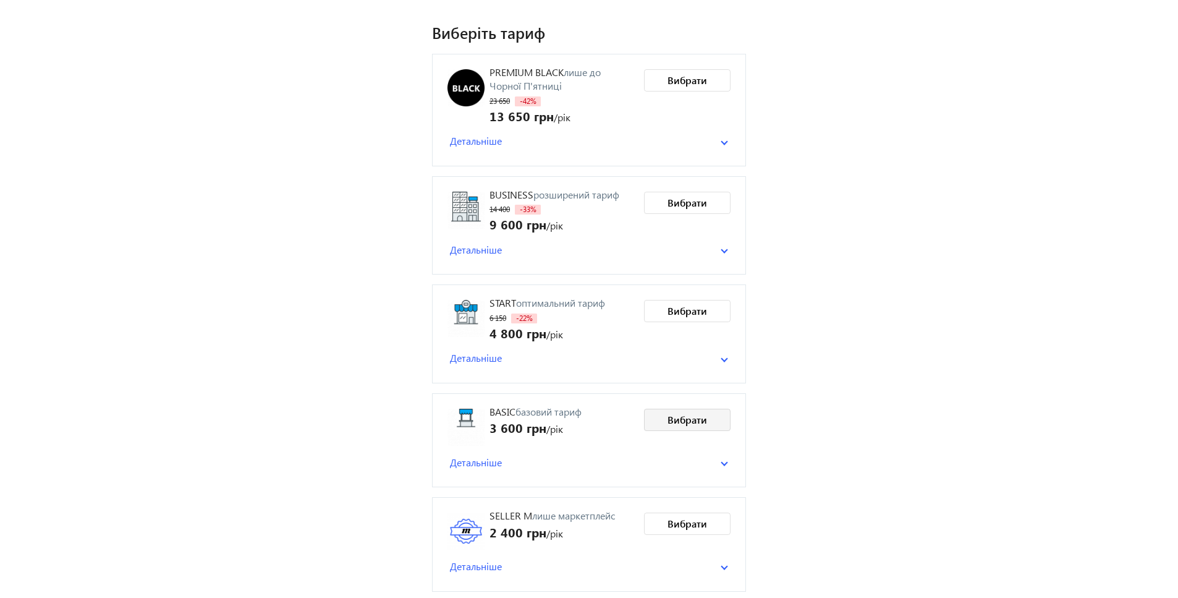
click at [707, 418] on span at bounding box center [687, 420] width 85 height 30
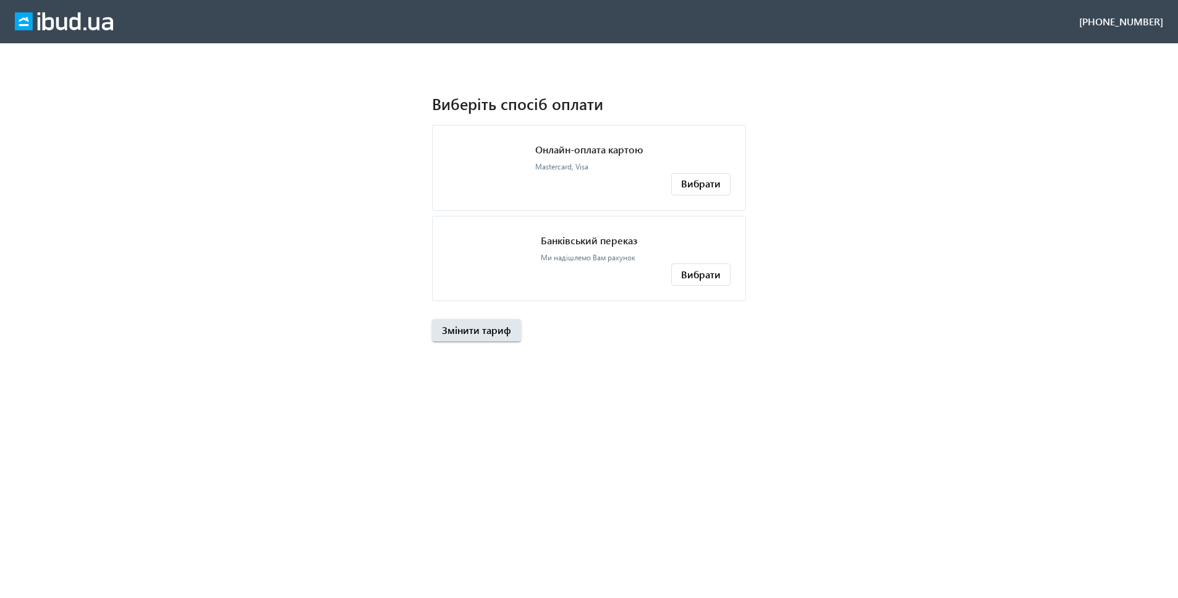
scroll to position [0, 0]
click at [580, 169] on span "Mastercard, Visa" at bounding box center [561, 166] width 53 height 9
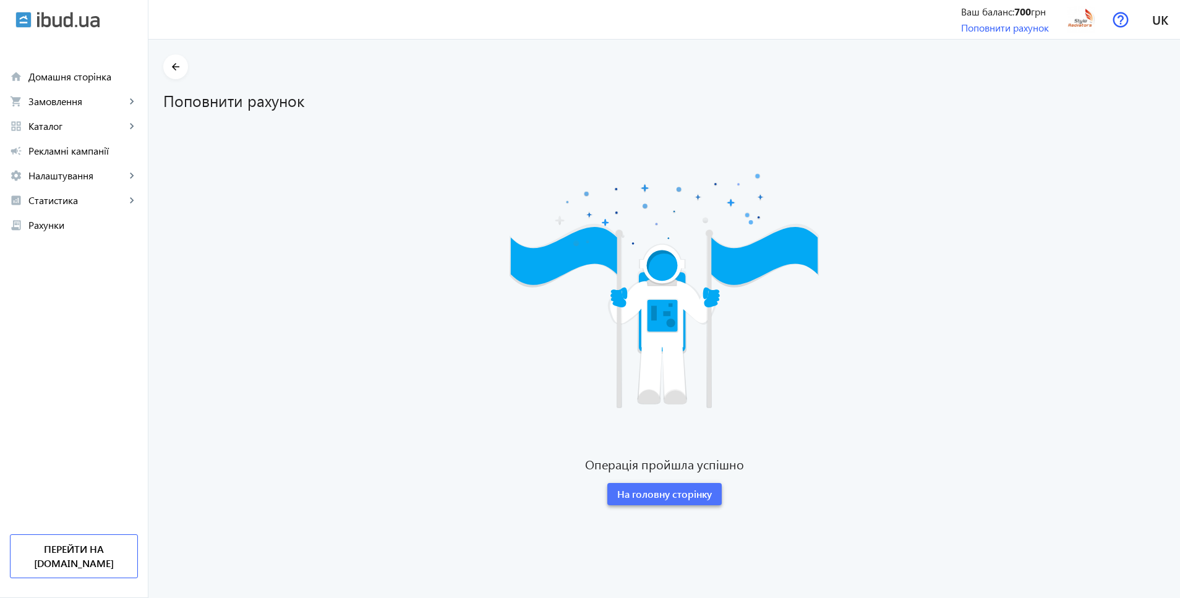
click at [654, 485] on span at bounding box center [664, 494] width 114 height 30
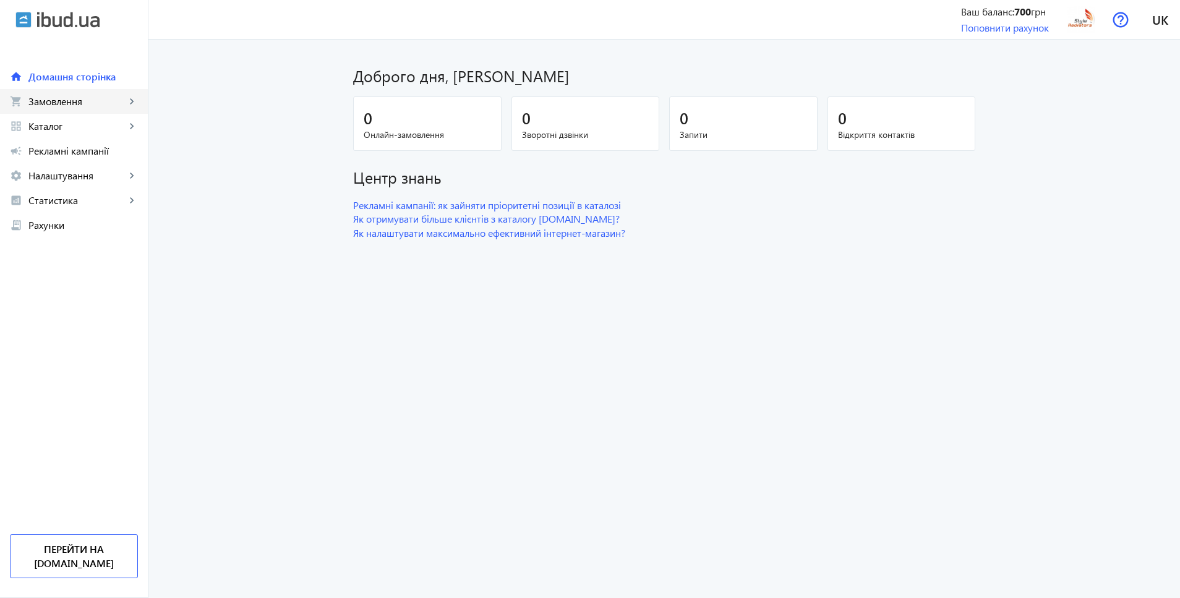
click at [75, 107] on span "Замовлення" at bounding box center [76, 101] width 97 height 12
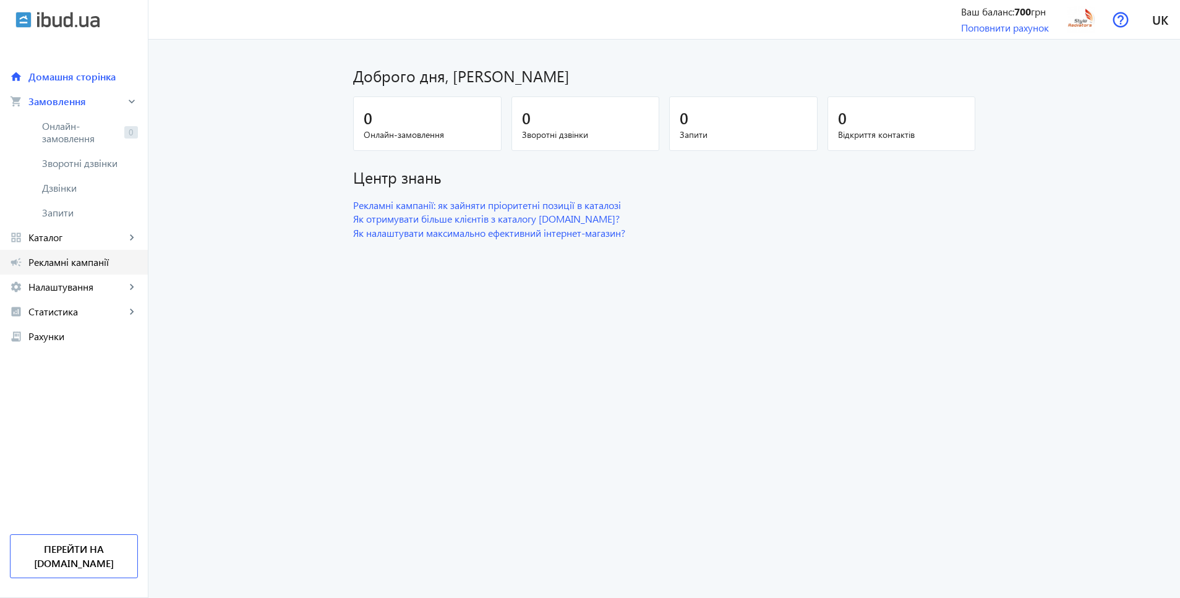
click at [70, 260] on span "Рекламні кампанії" at bounding box center [82, 262] width 109 height 12
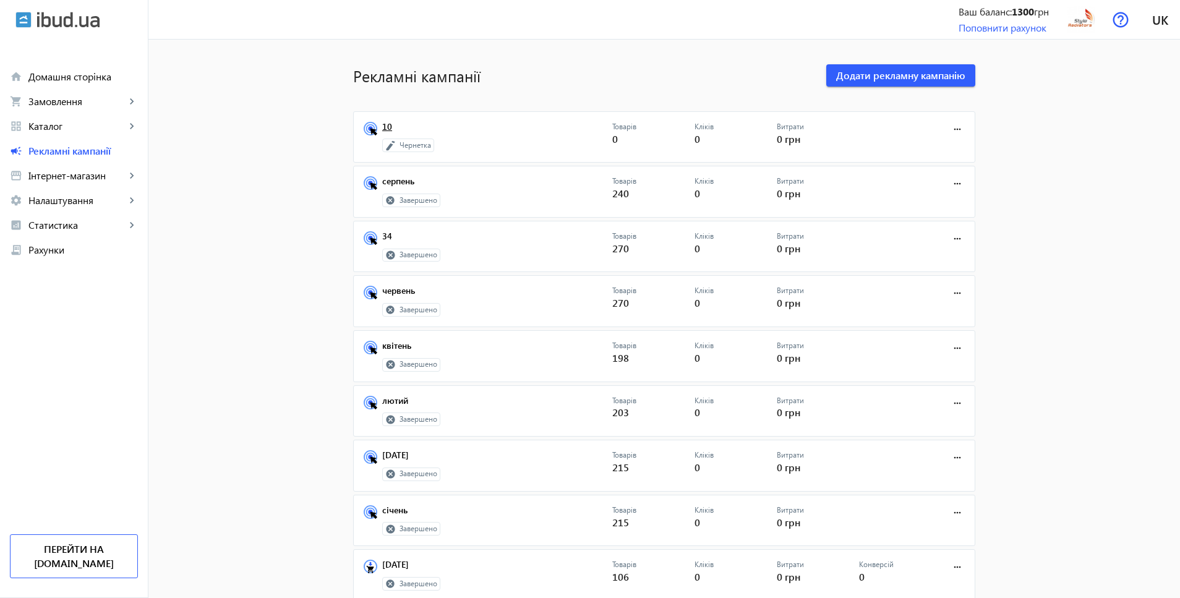
click at [384, 127] on link "10" at bounding box center [497, 130] width 230 height 17
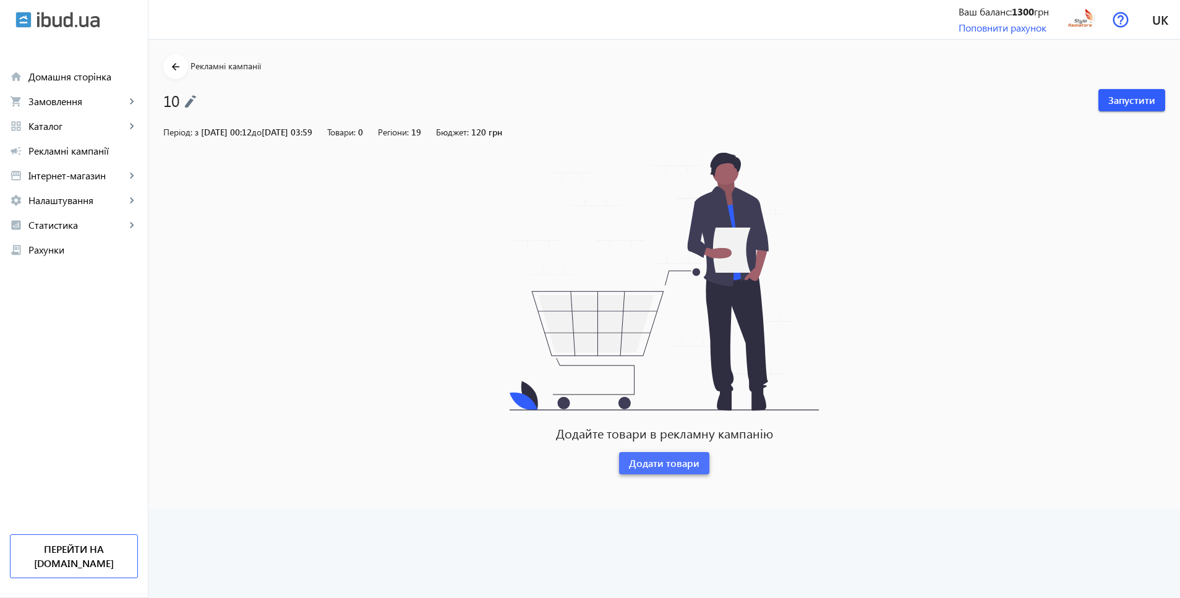
click at [678, 456] on span "Додати товари" at bounding box center [664, 463] width 70 height 14
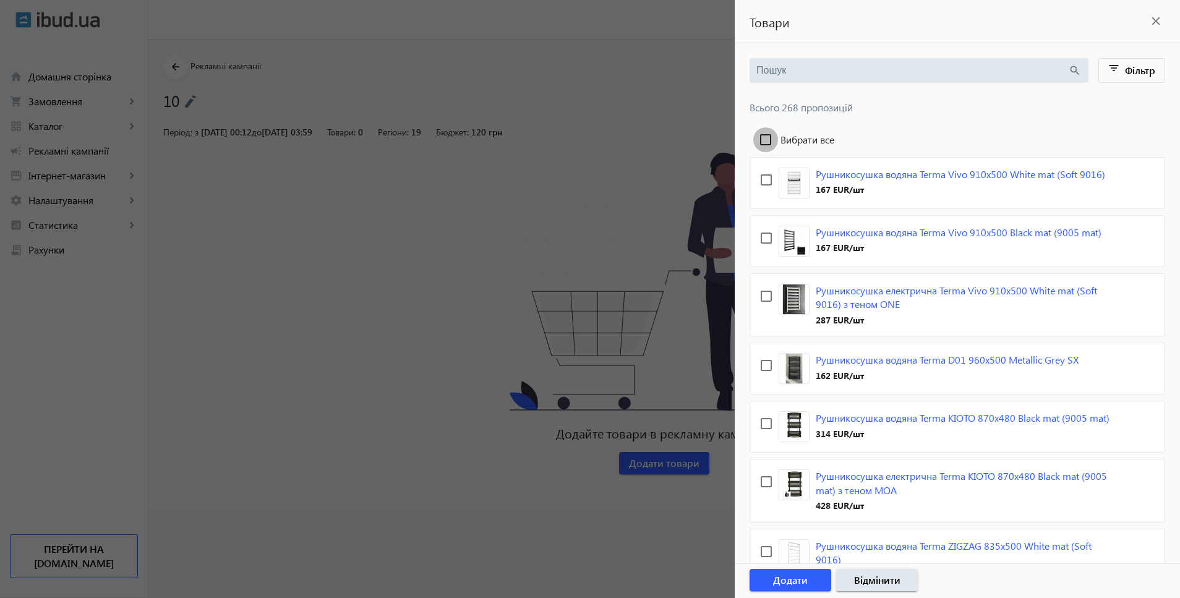
click at [765, 137] on input "Вибрати все" at bounding box center [765, 139] width 25 height 25
checkbox input "true"
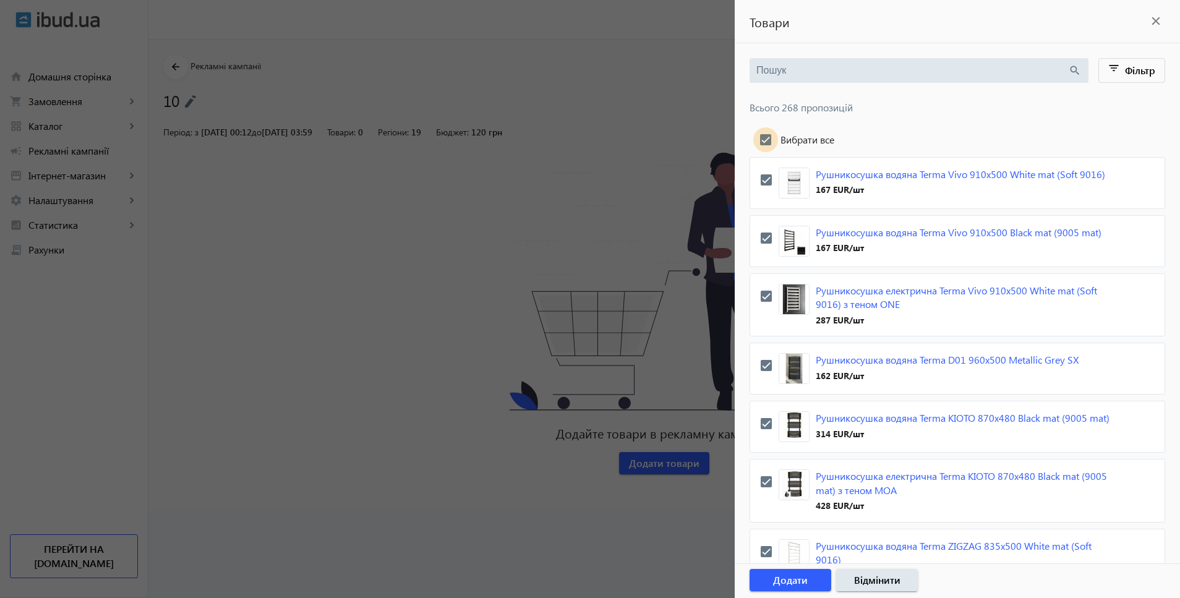
checkbox input "true"
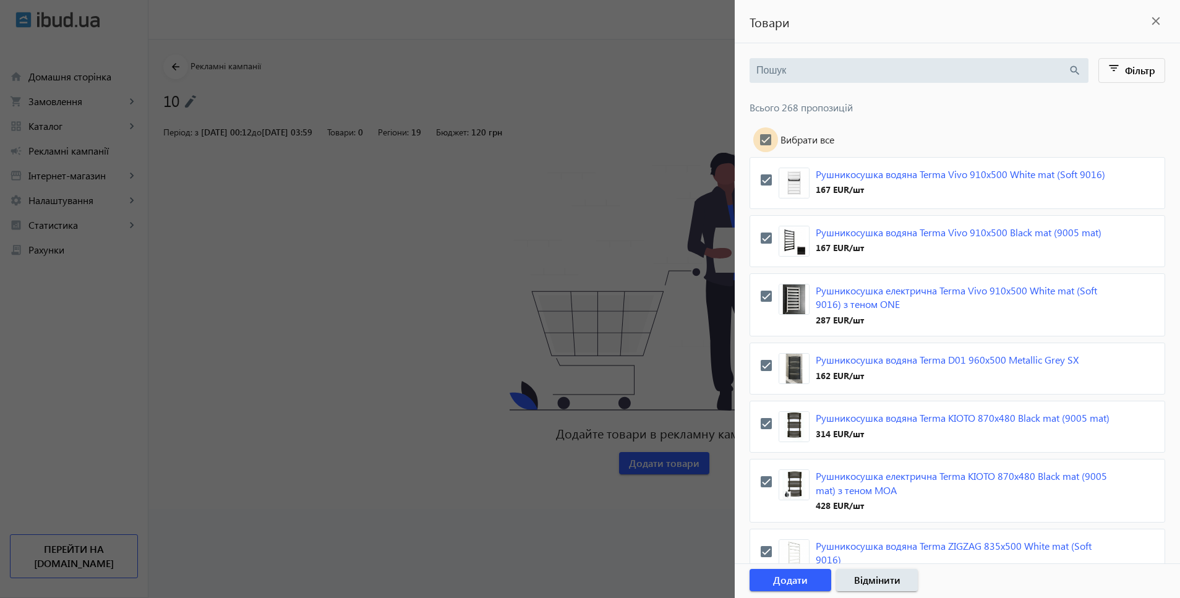
checkbox input "true"
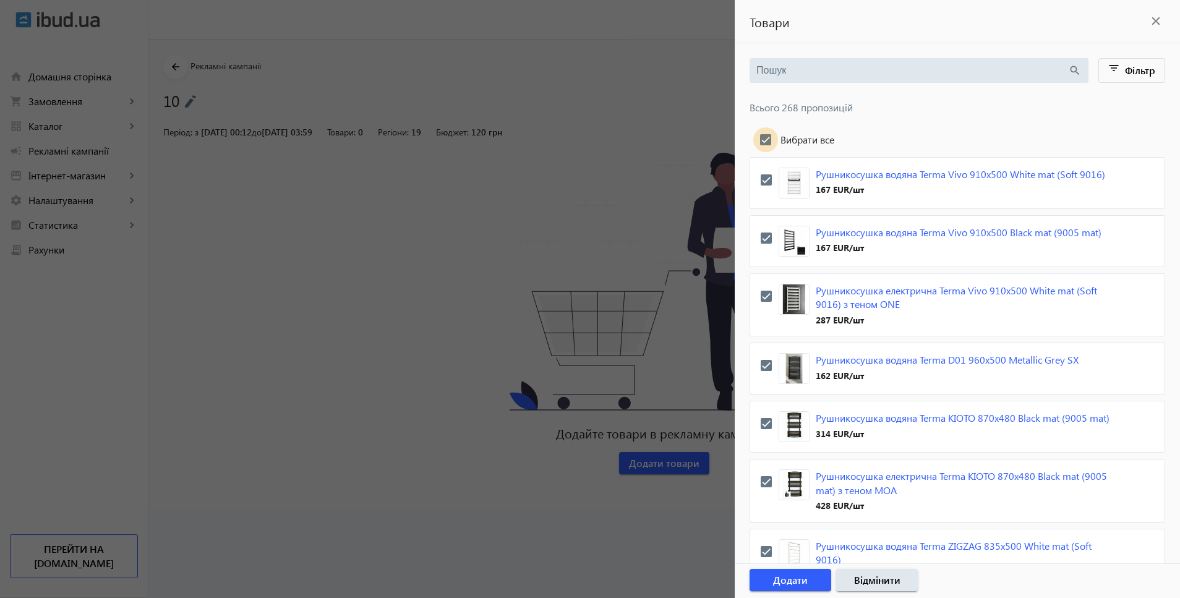
checkbox input "true"
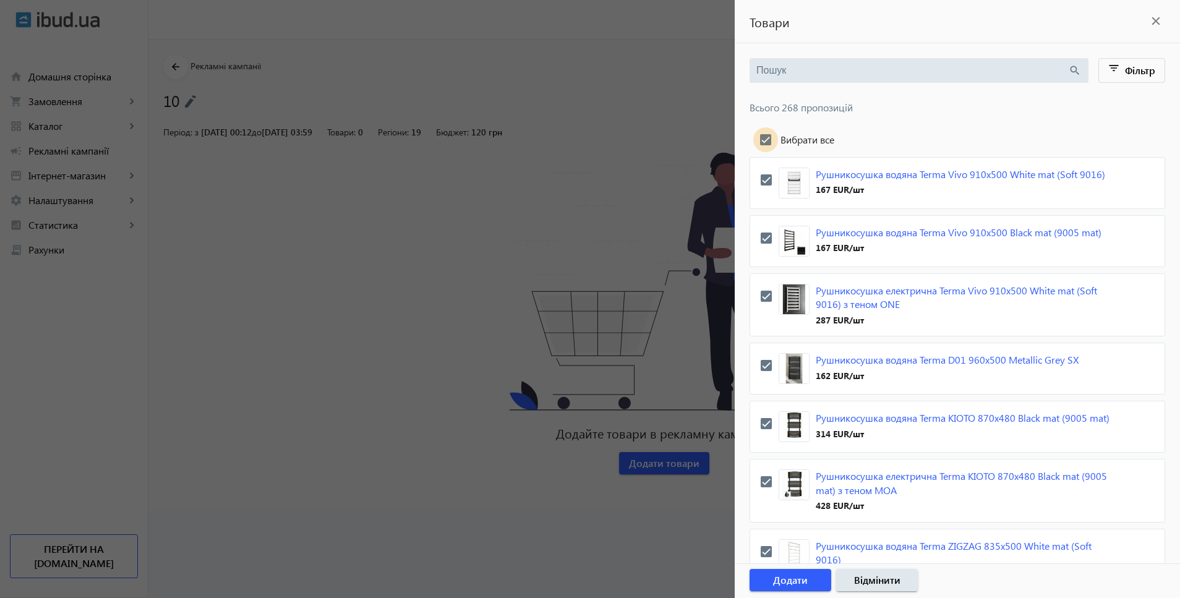
checkbox input "true"
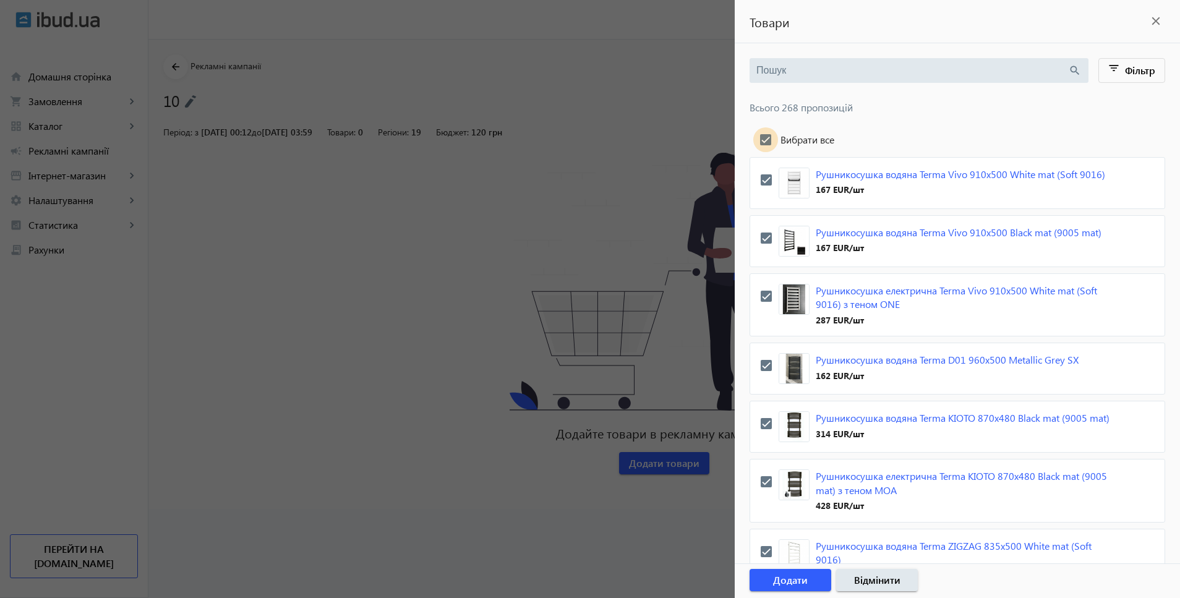
checkbox input "true"
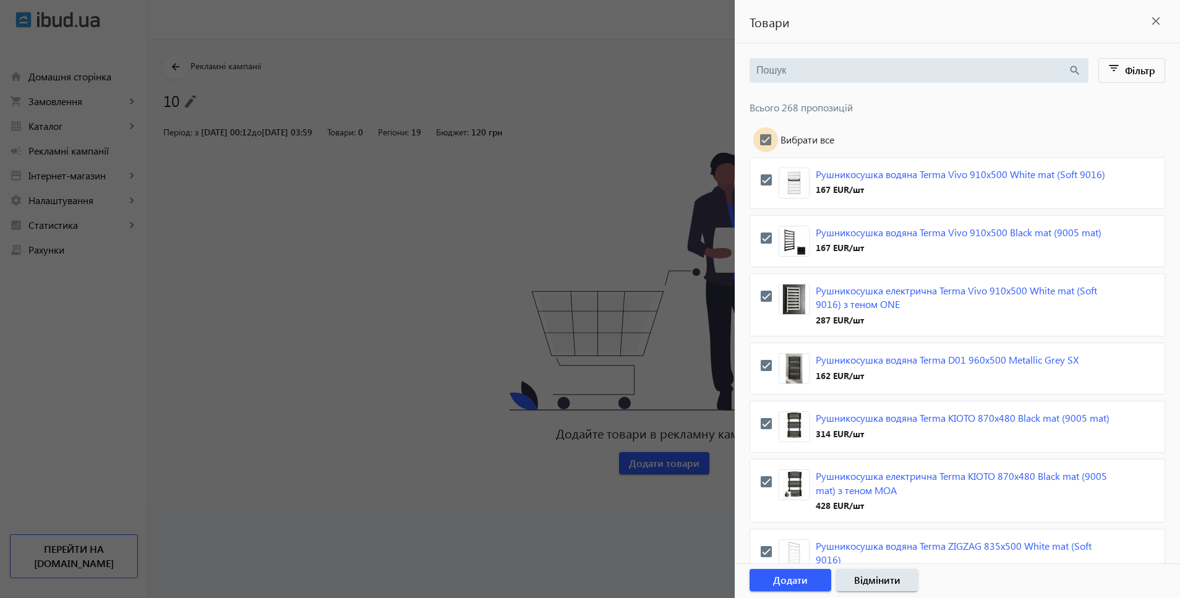
checkbox input "true"
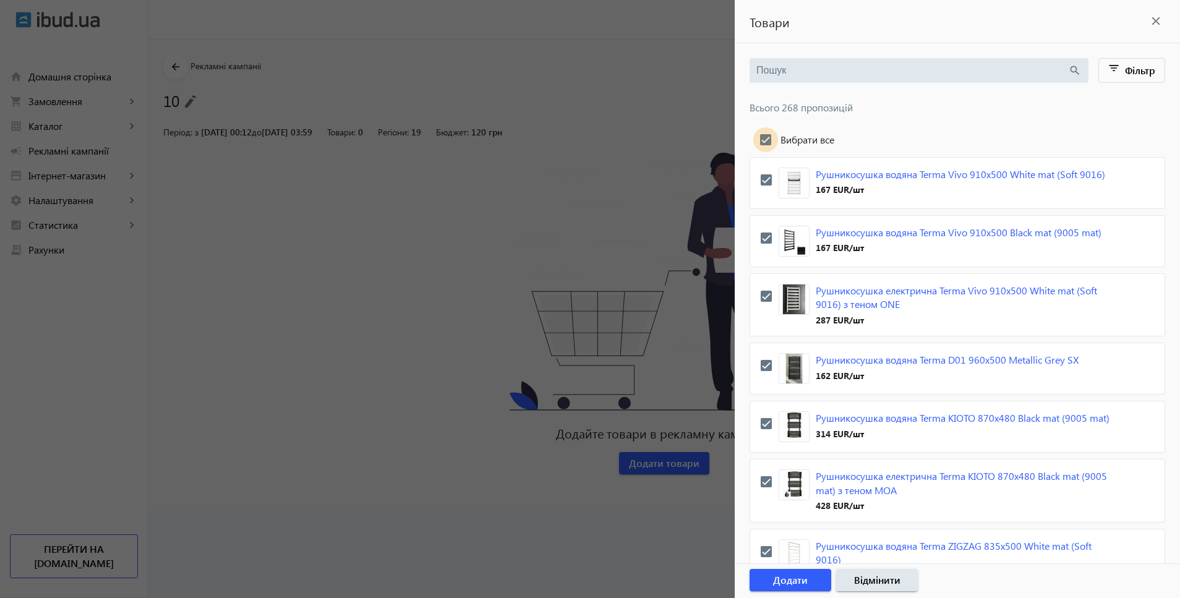
checkbox input "true"
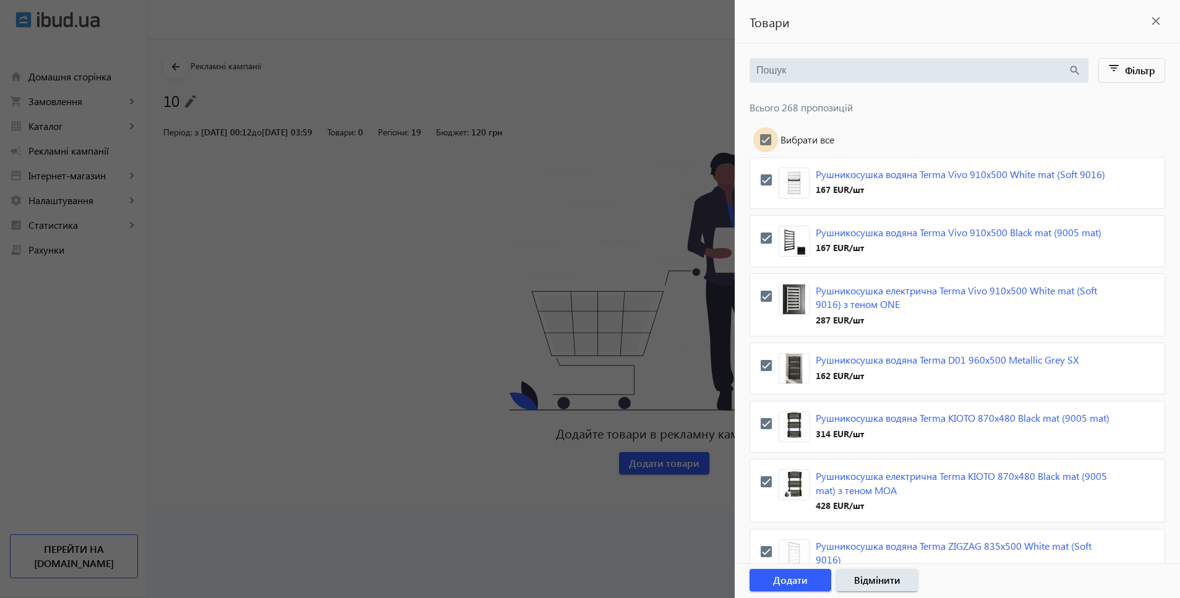
checkbox input "true"
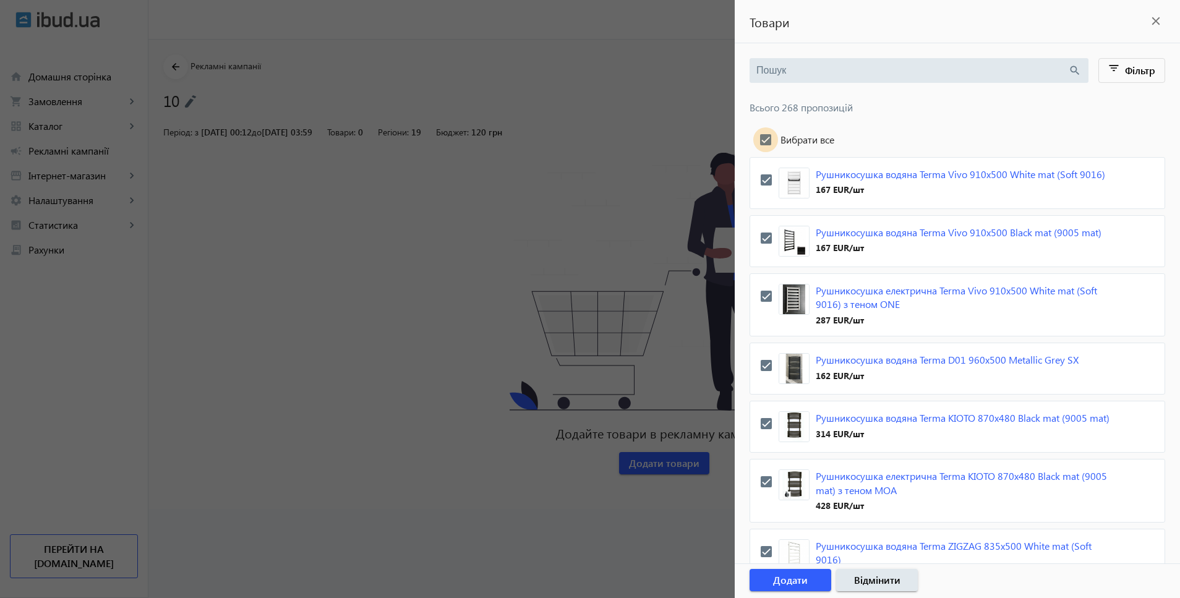
checkbox input "true"
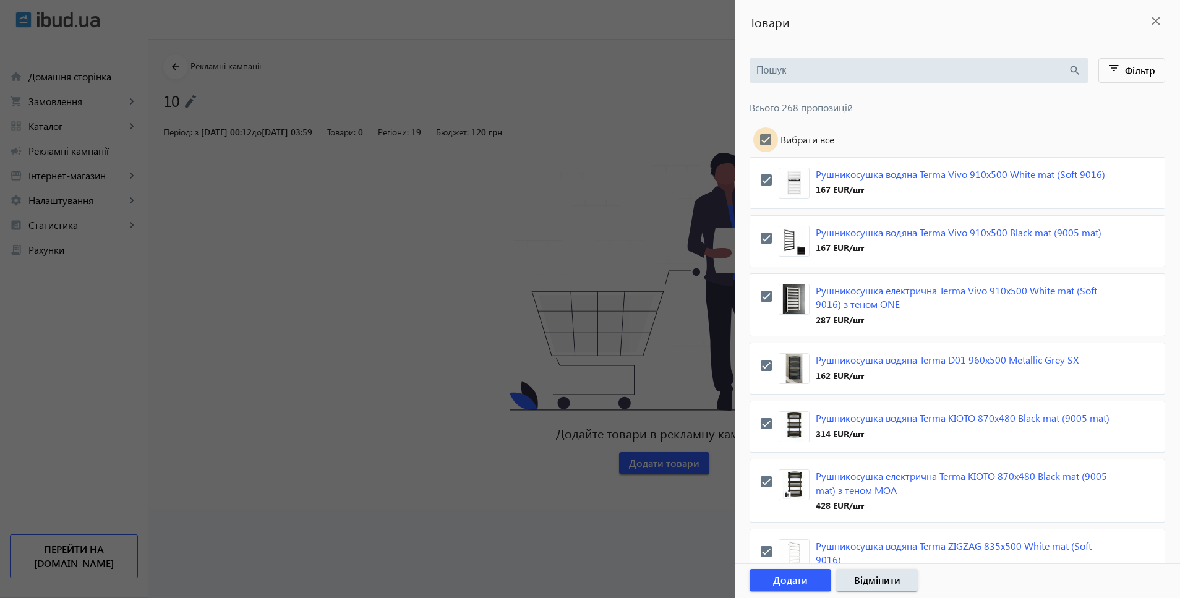
checkbox input "true"
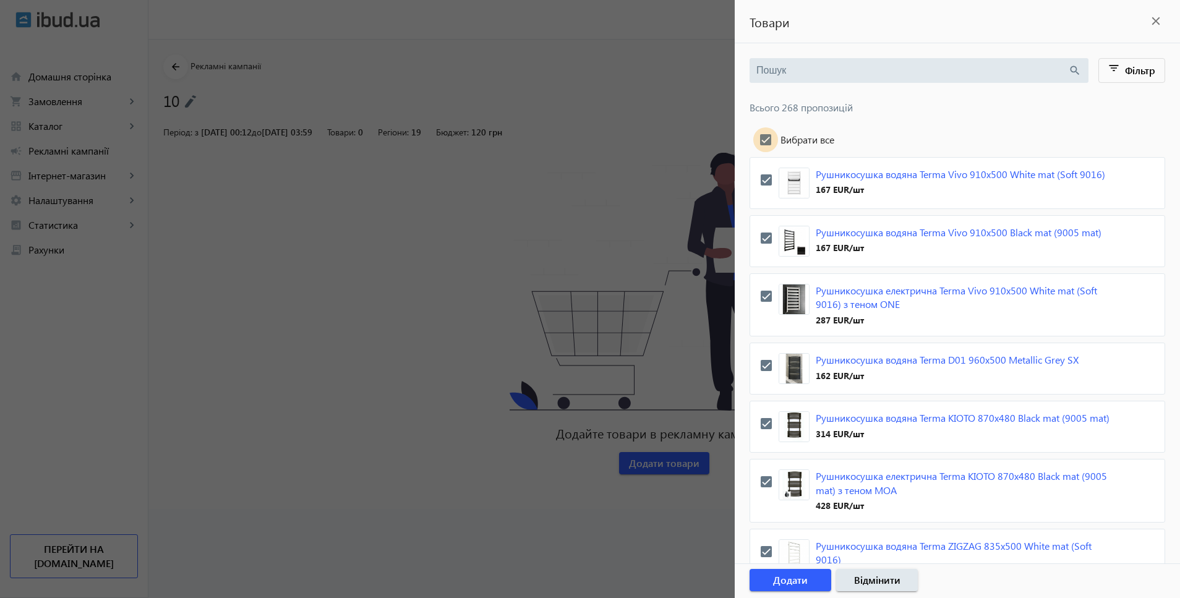
checkbox input "true"
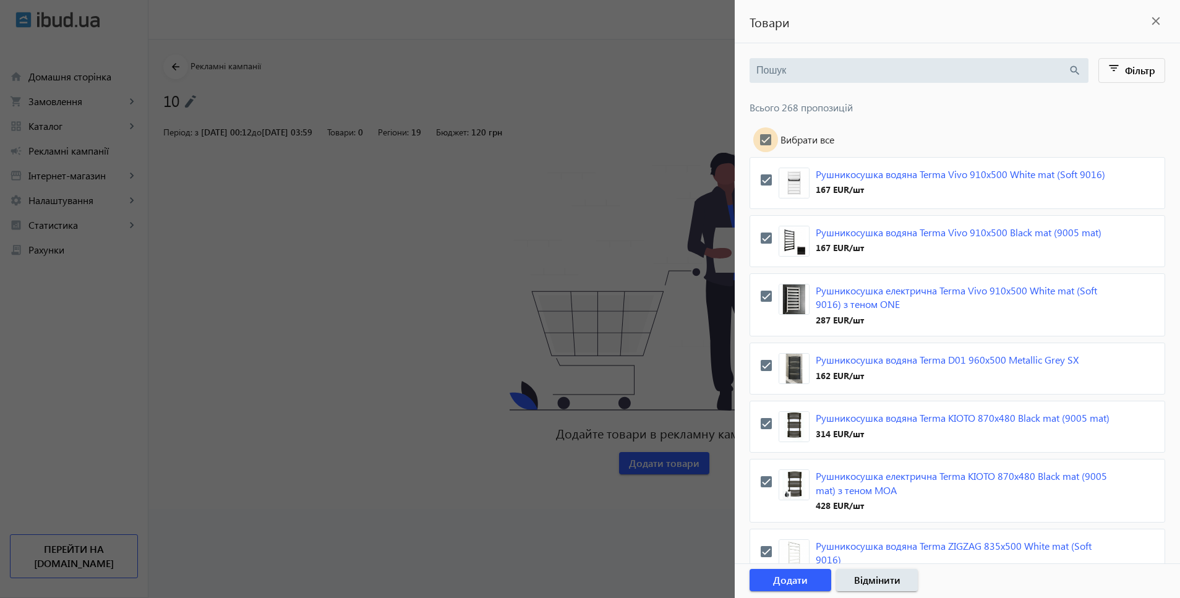
checkbox input "true"
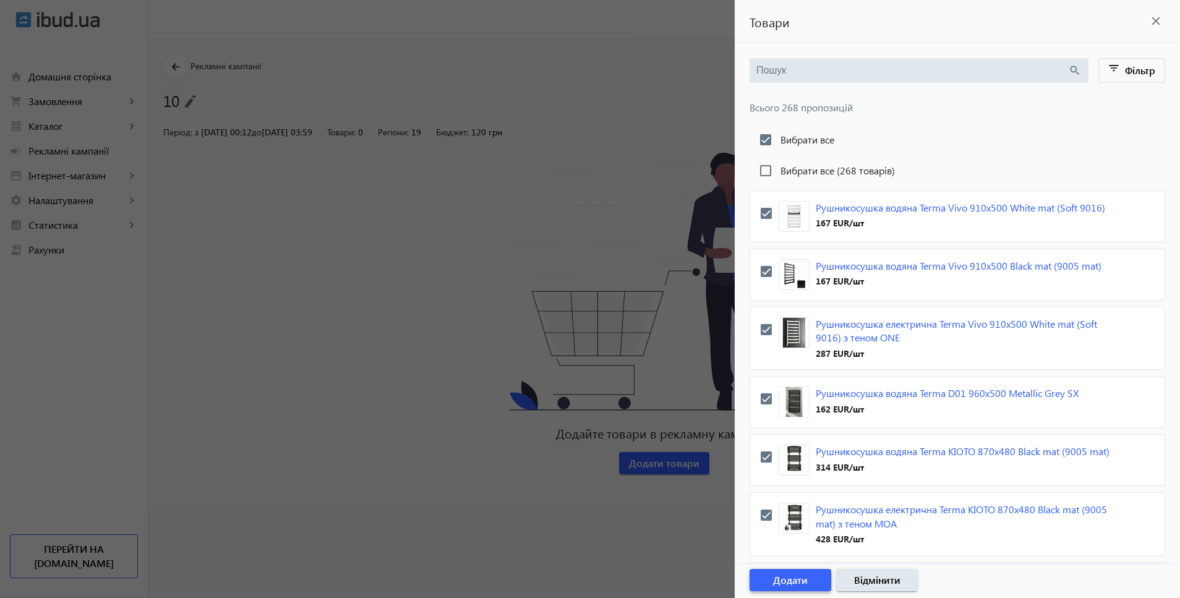
click at [809, 578] on span "button" at bounding box center [790, 580] width 82 height 30
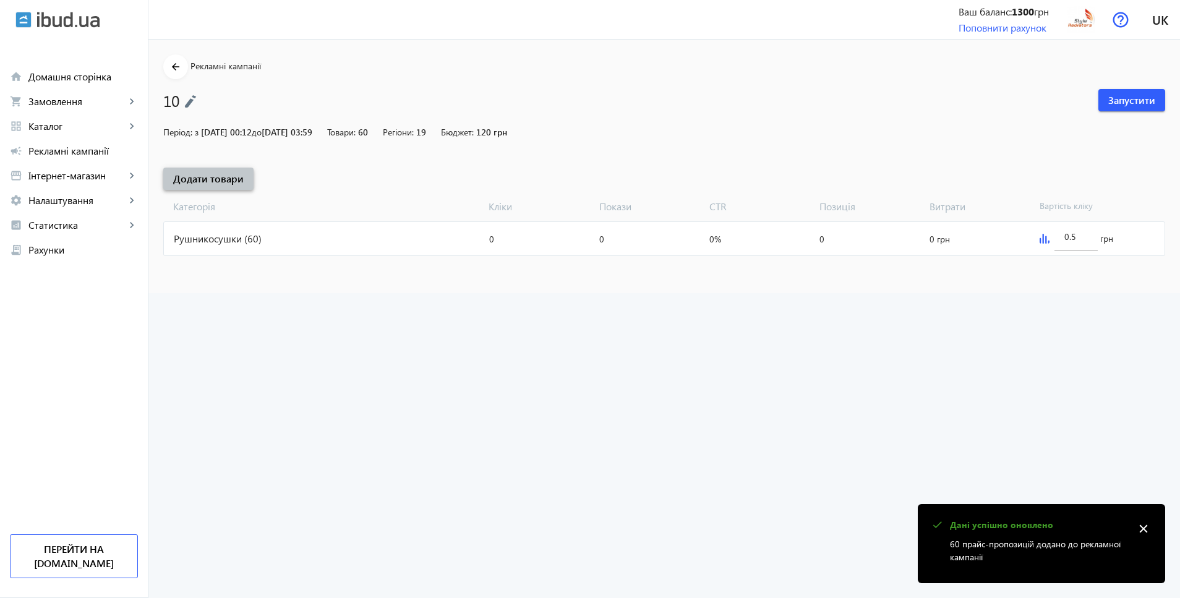
click at [219, 178] on span "Додати товари" at bounding box center [208, 179] width 70 height 14
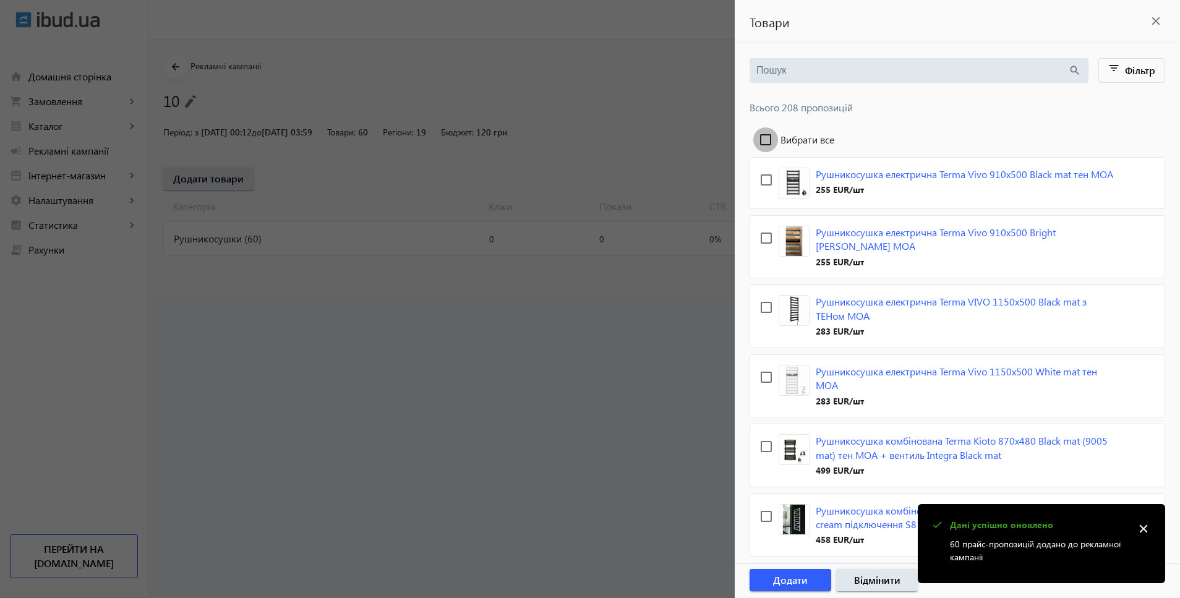
click at [770, 133] on input "Вибрати все" at bounding box center [765, 139] width 25 height 25
checkbox input "true"
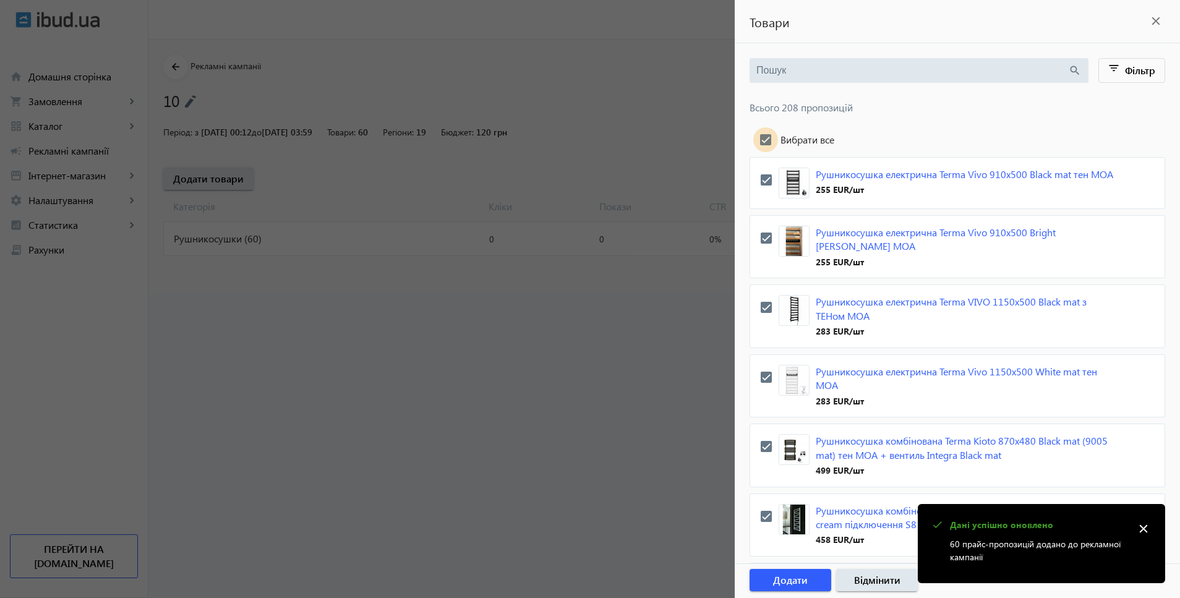
checkbox input "true"
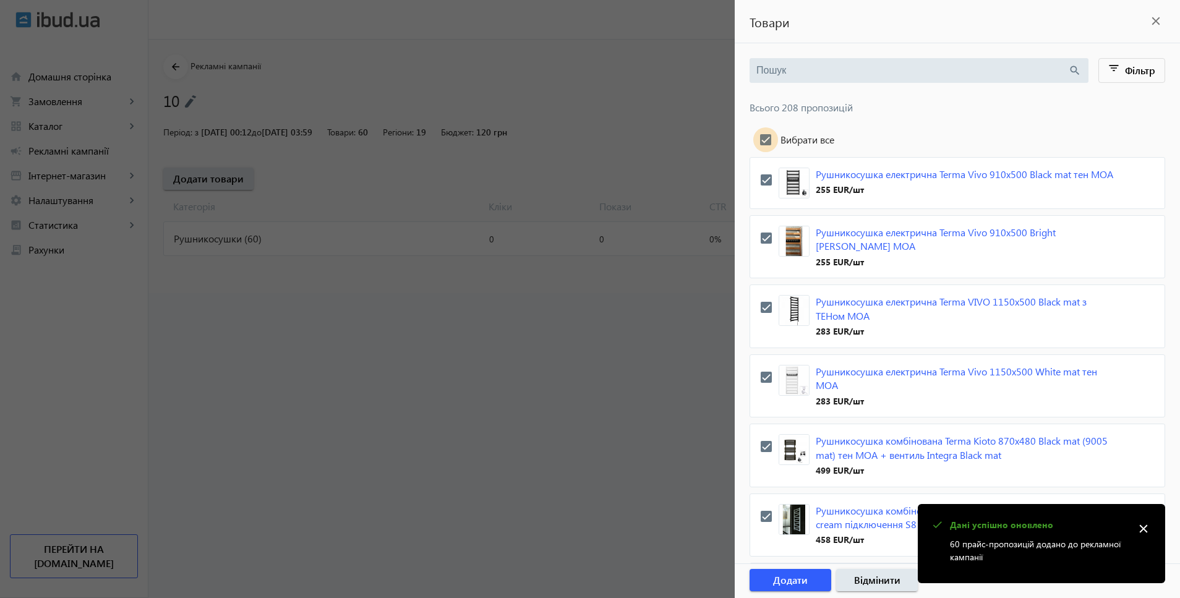
checkbox input "true"
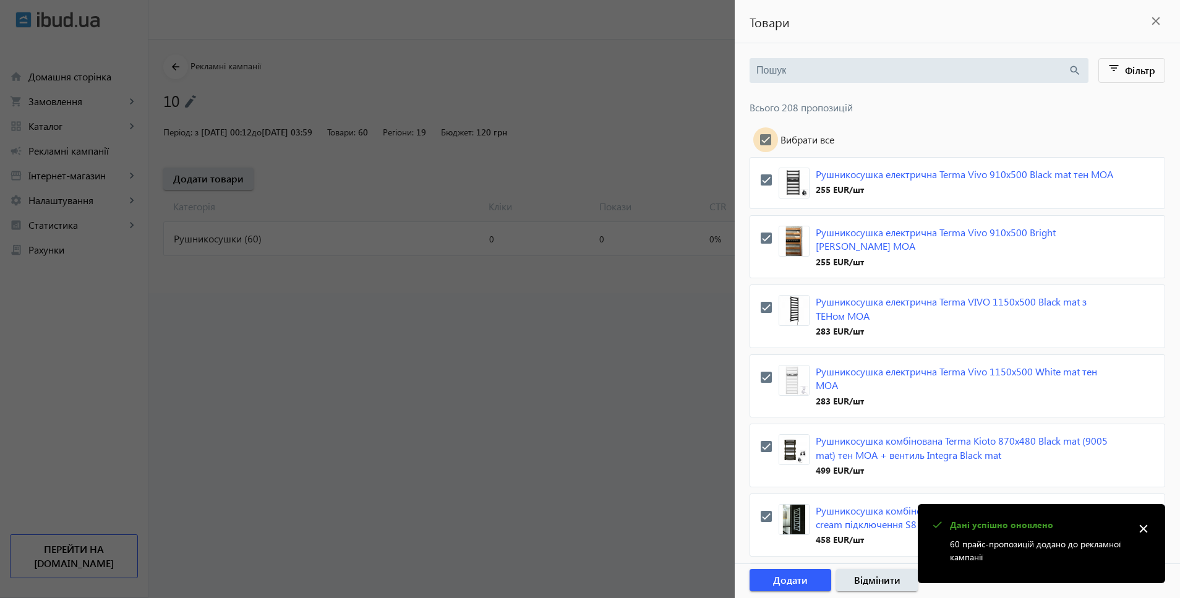
checkbox input "true"
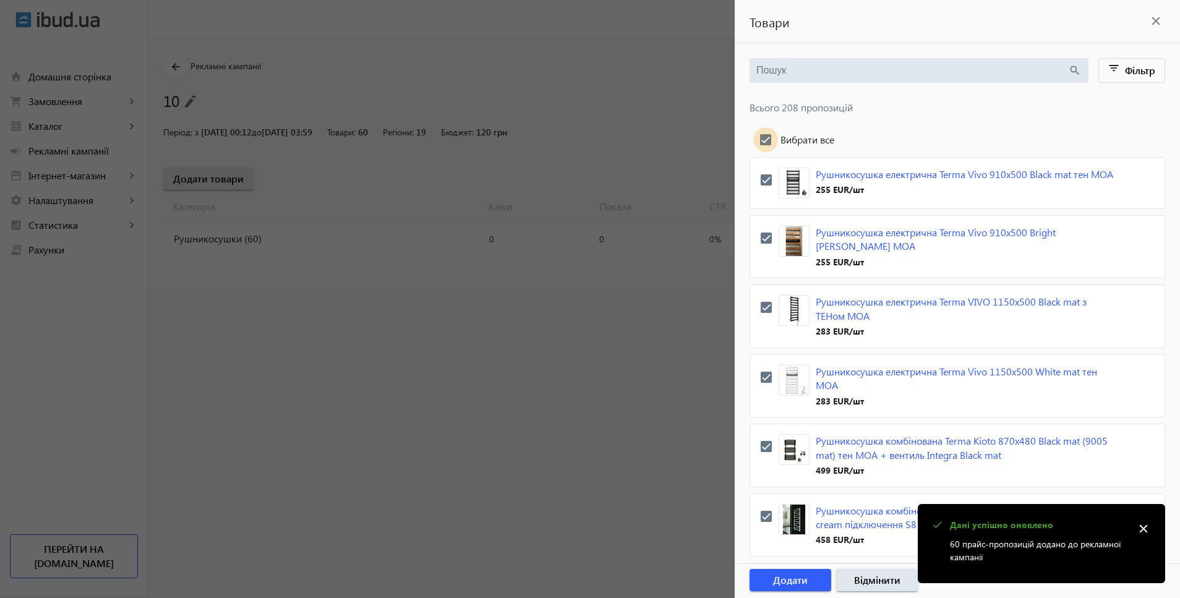
checkbox input "true"
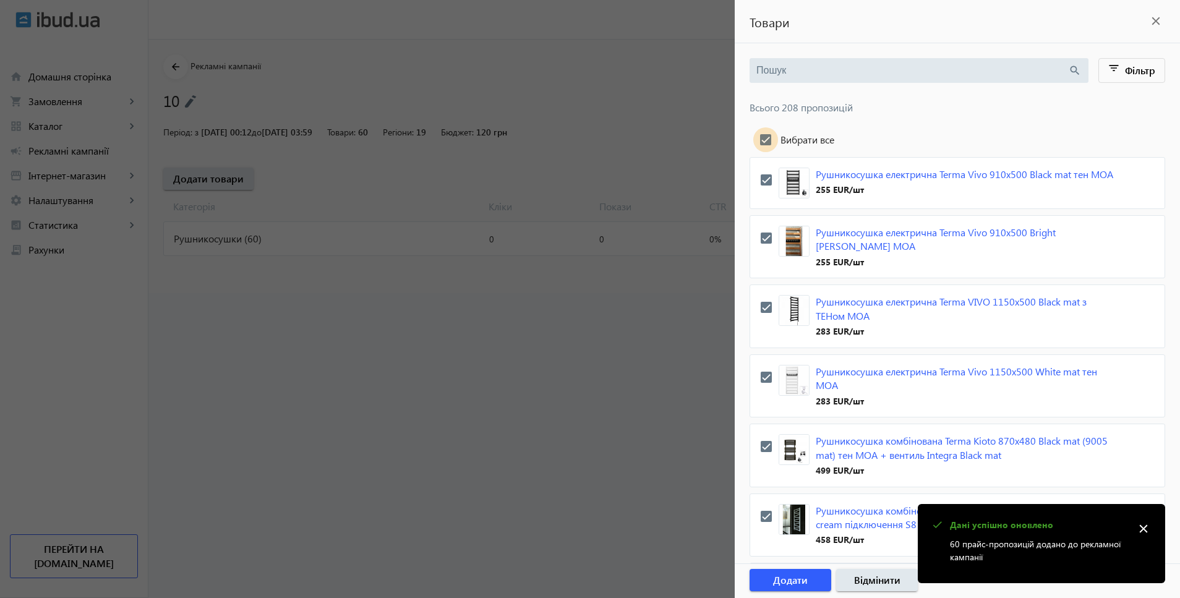
checkbox input "true"
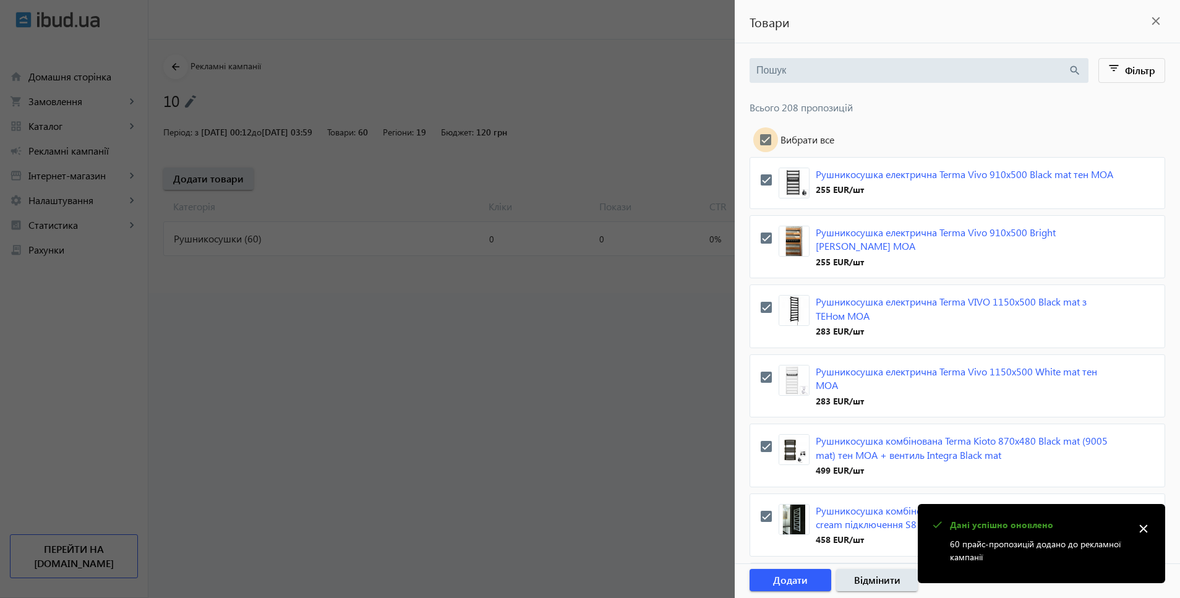
checkbox input "true"
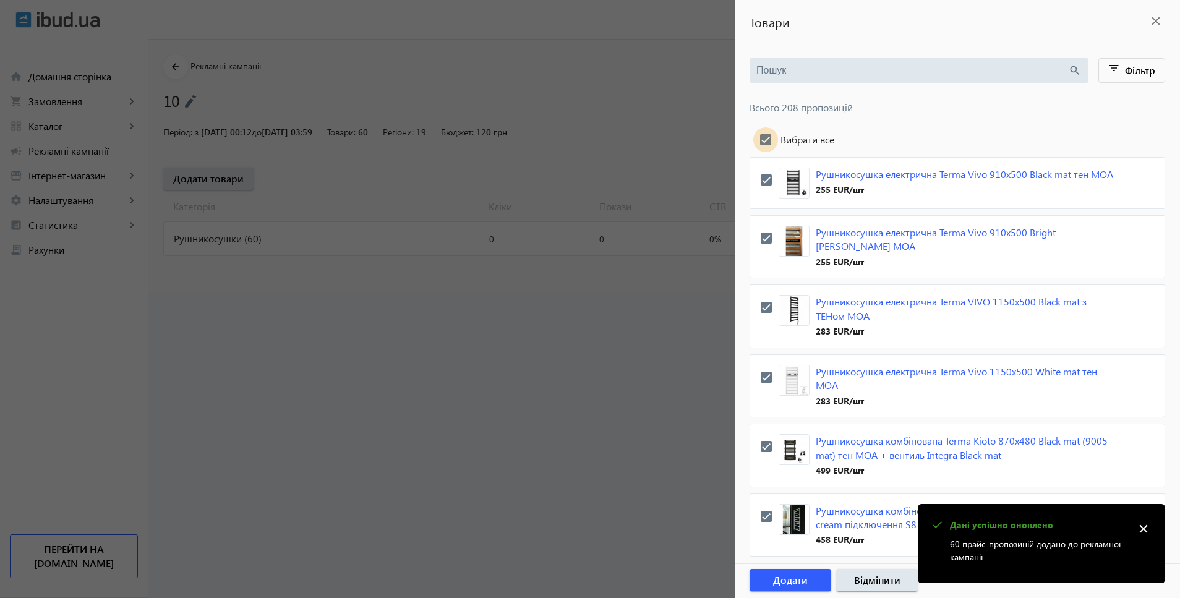
checkbox input "true"
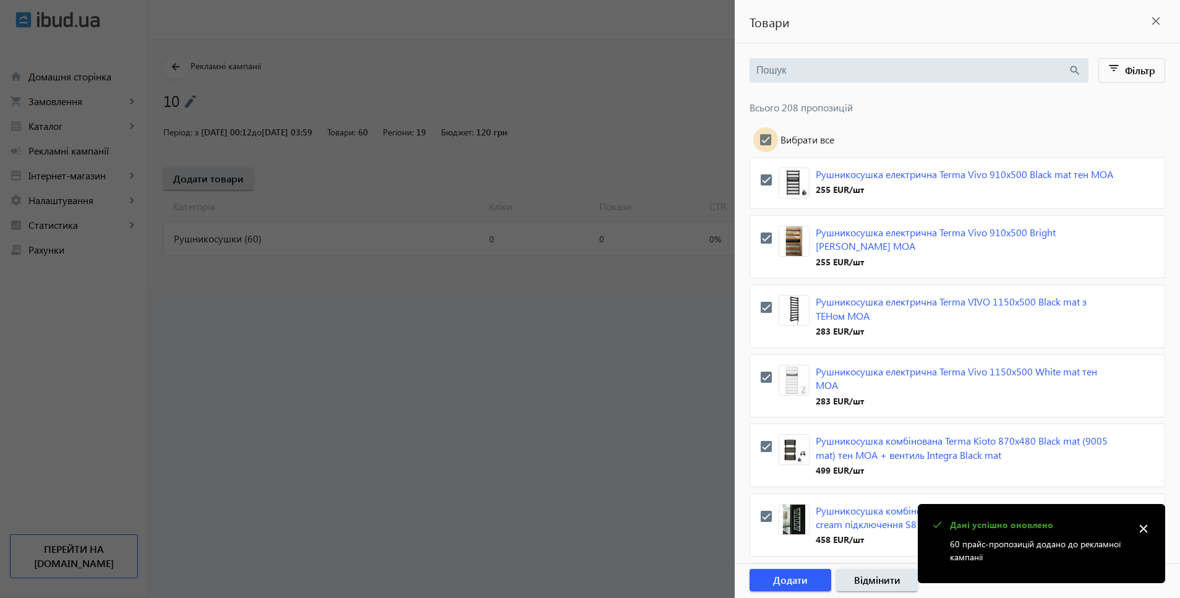
checkbox input "true"
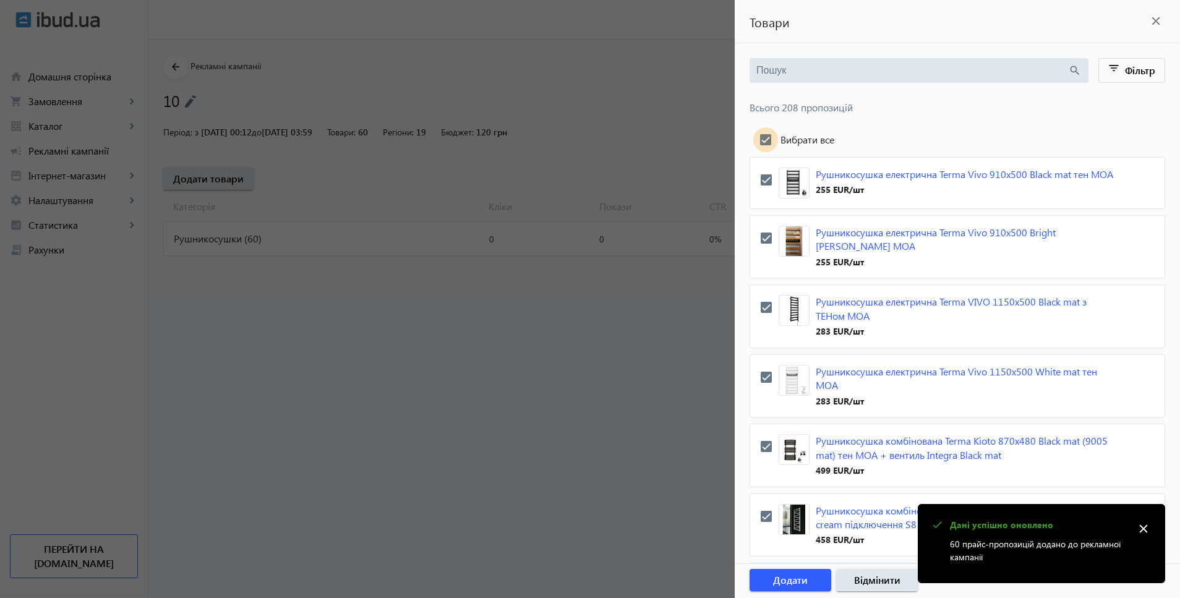
checkbox input "true"
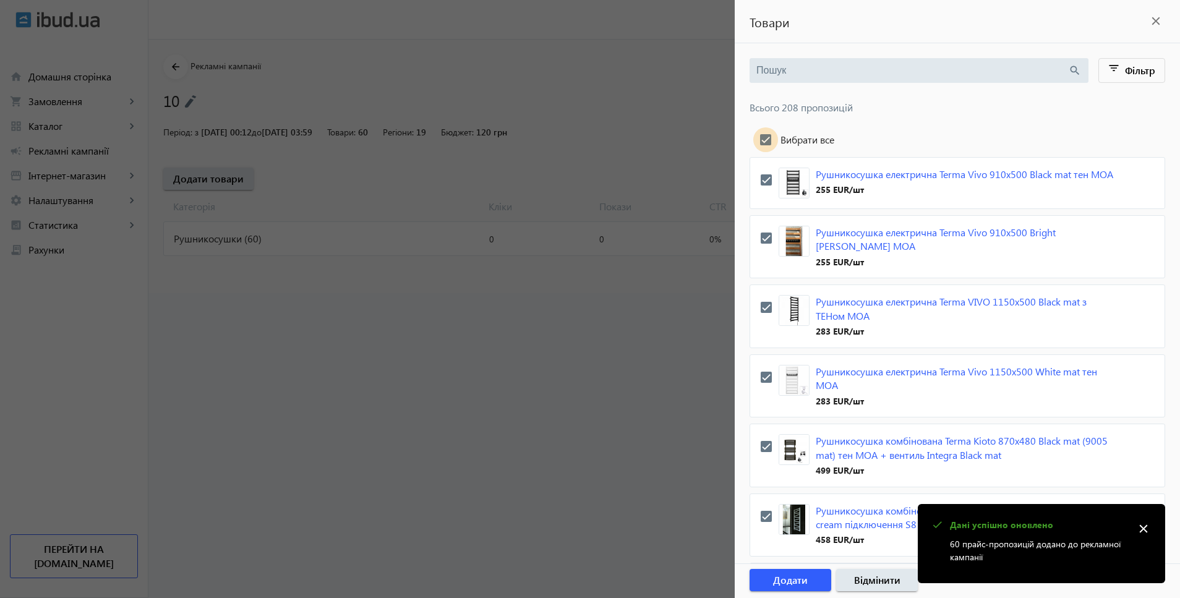
checkbox input "true"
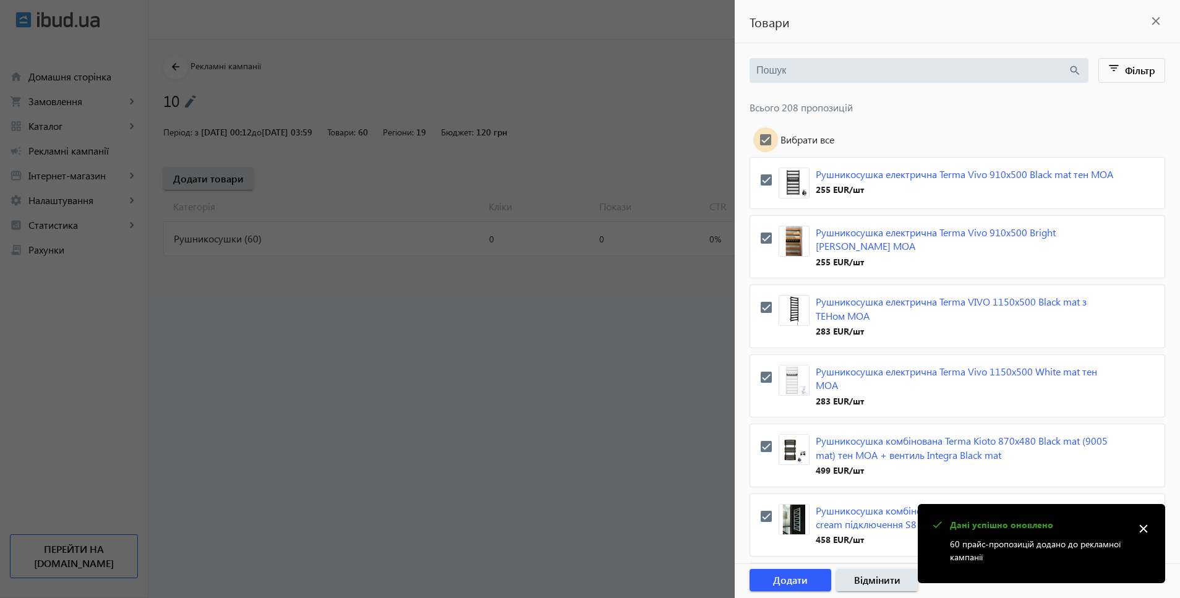
checkbox input "true"
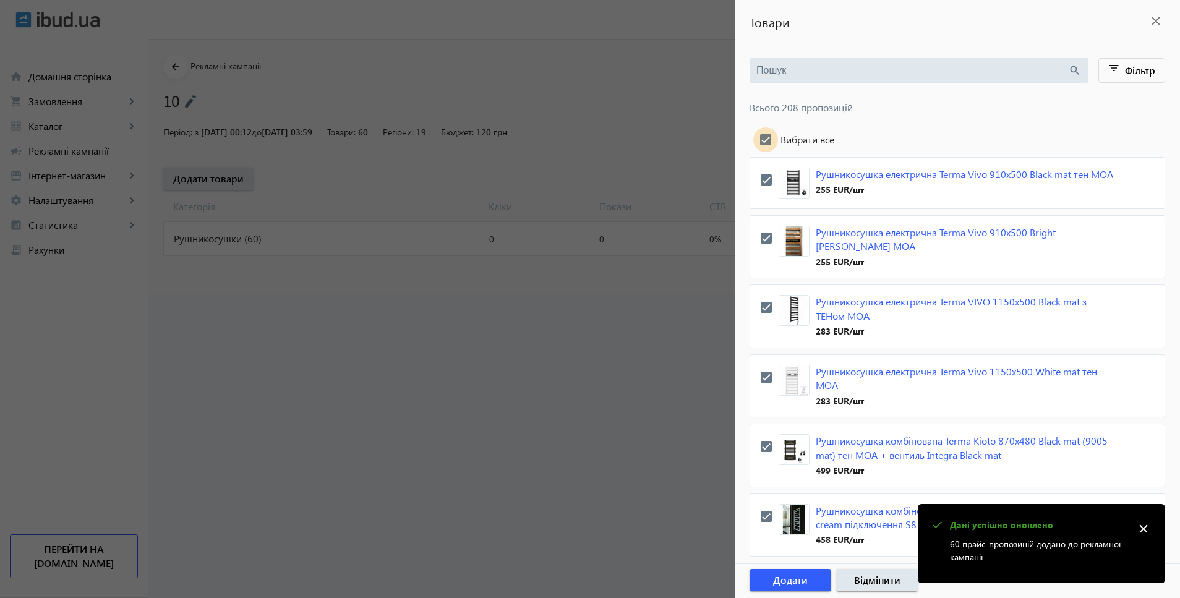
checkbox input "true"
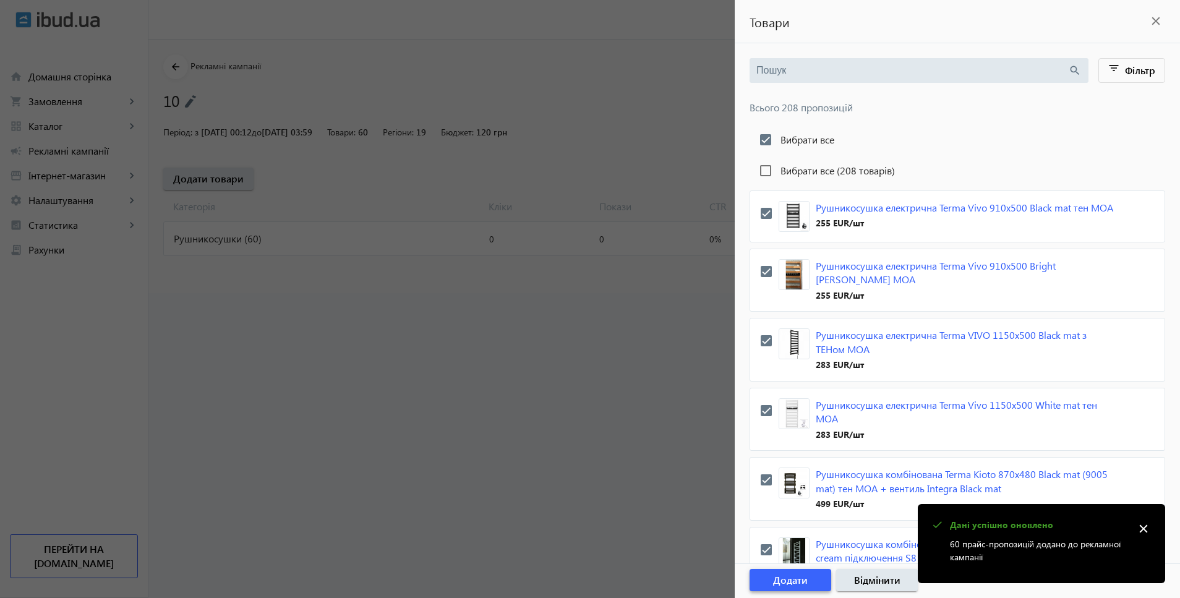
click at [781, 583] on span "Додати" at bounding box center [790, 580] width 35 height 14
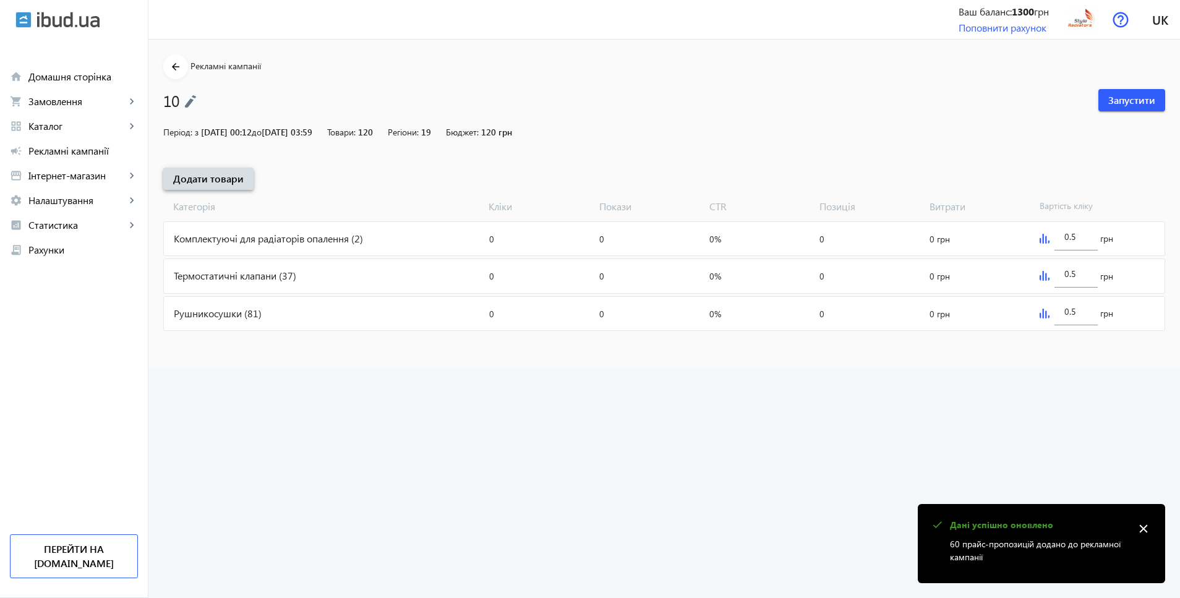
click at [189, 191] on span at bounding box center [208, 179] width 90 height 30
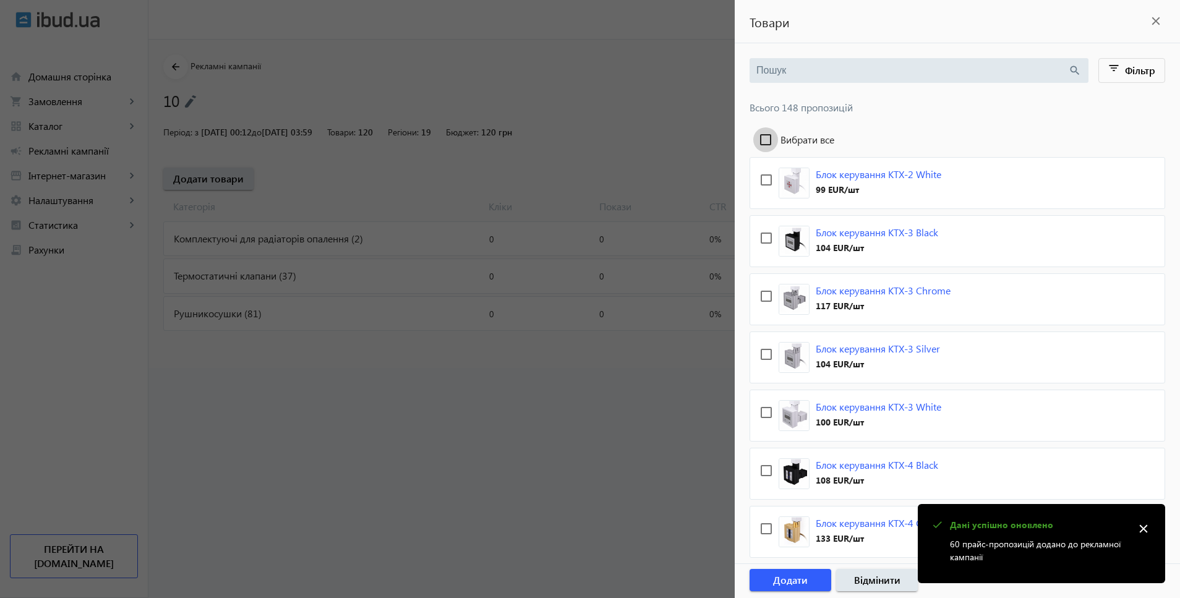
click at [767, 139] on input "Вибрати все" at bounding box center [765, 139] width 25 height 25
checkbox input "true"
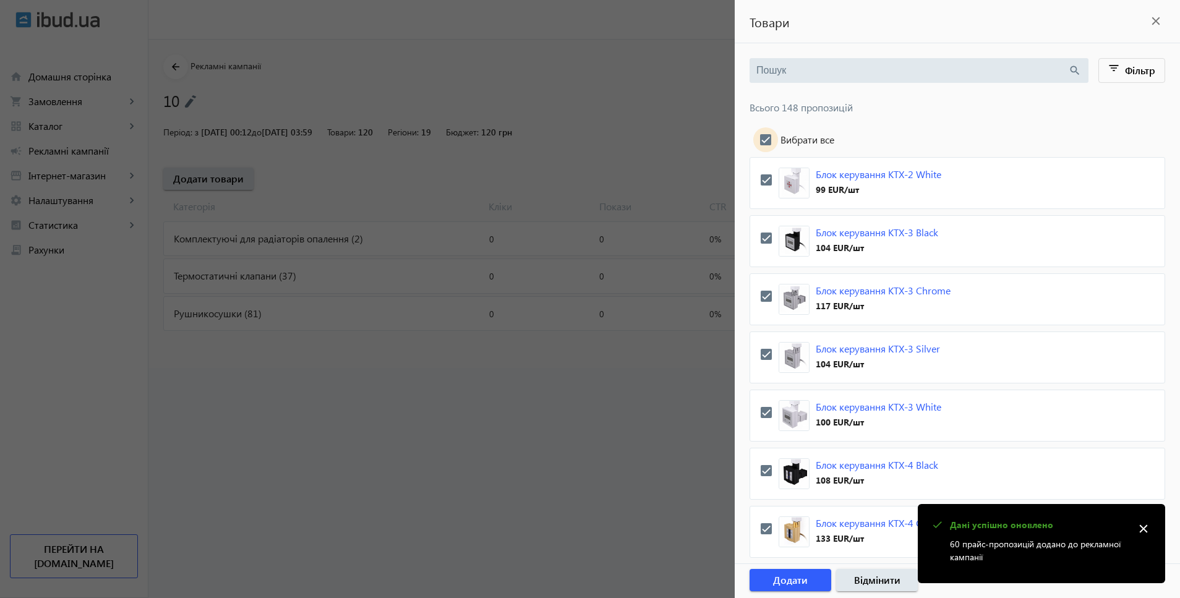
checkbox input "true"
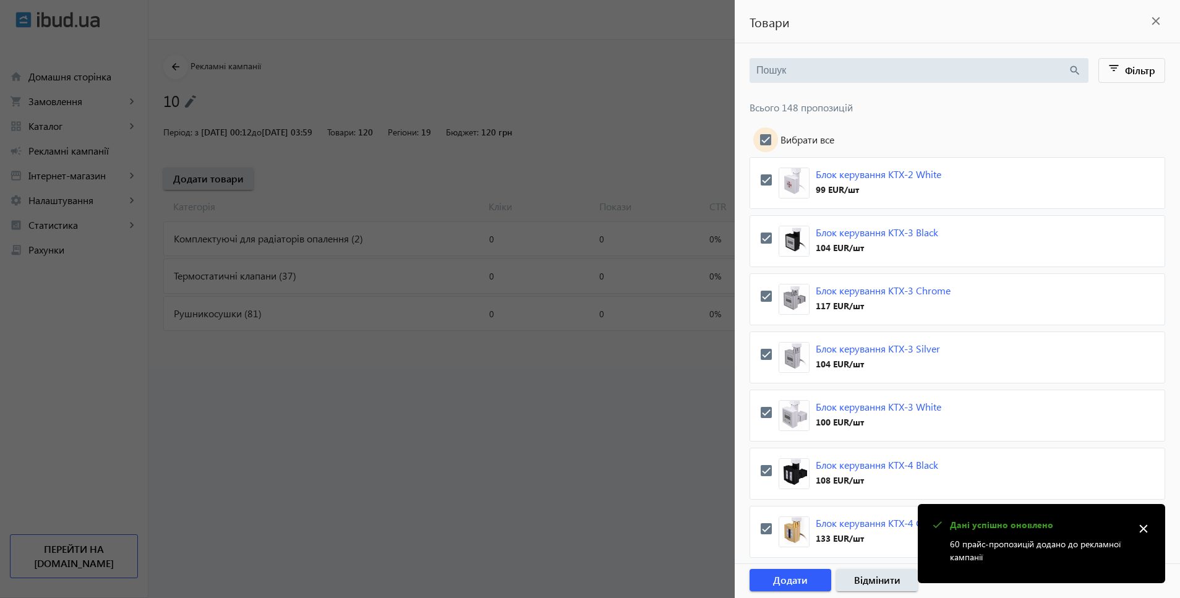
checkbox input "true"
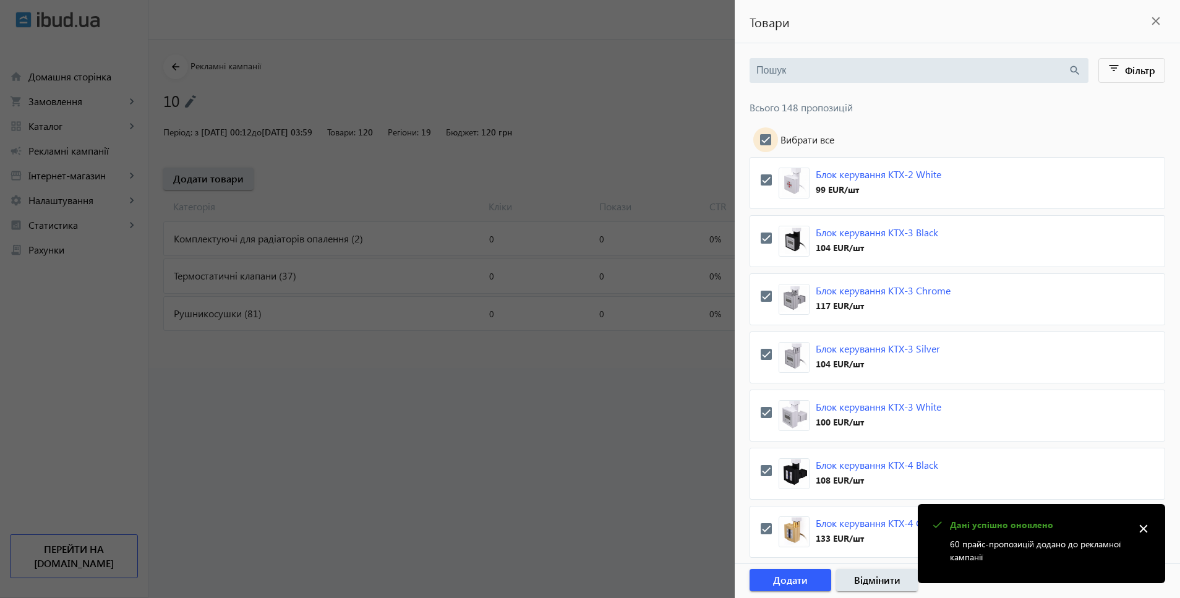
checkbox input "true"
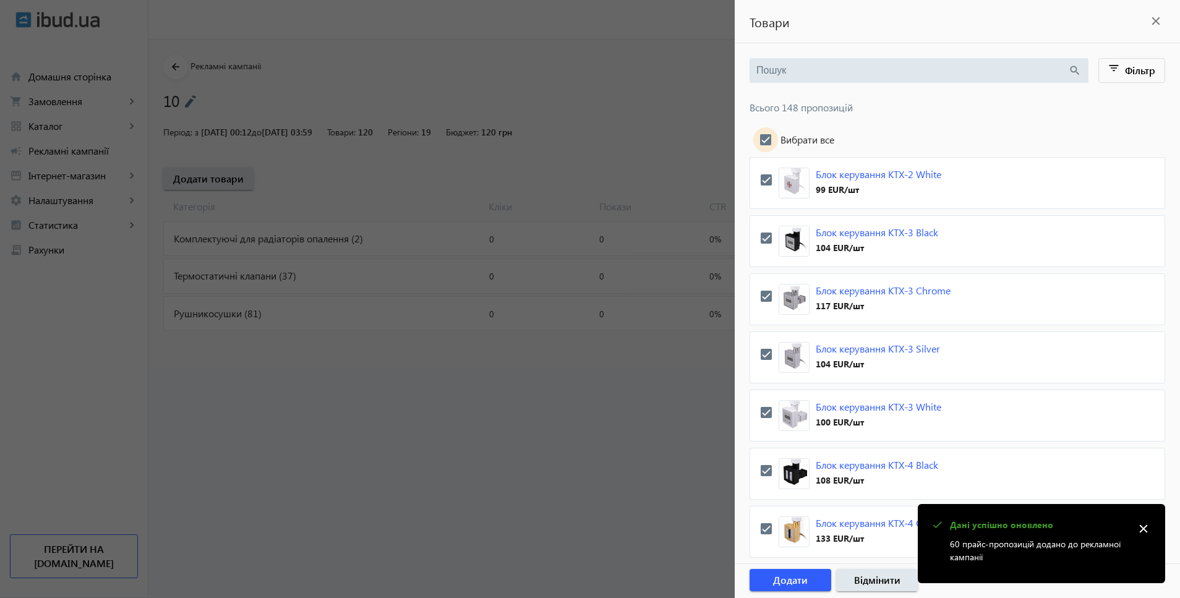
checkbox input "true"
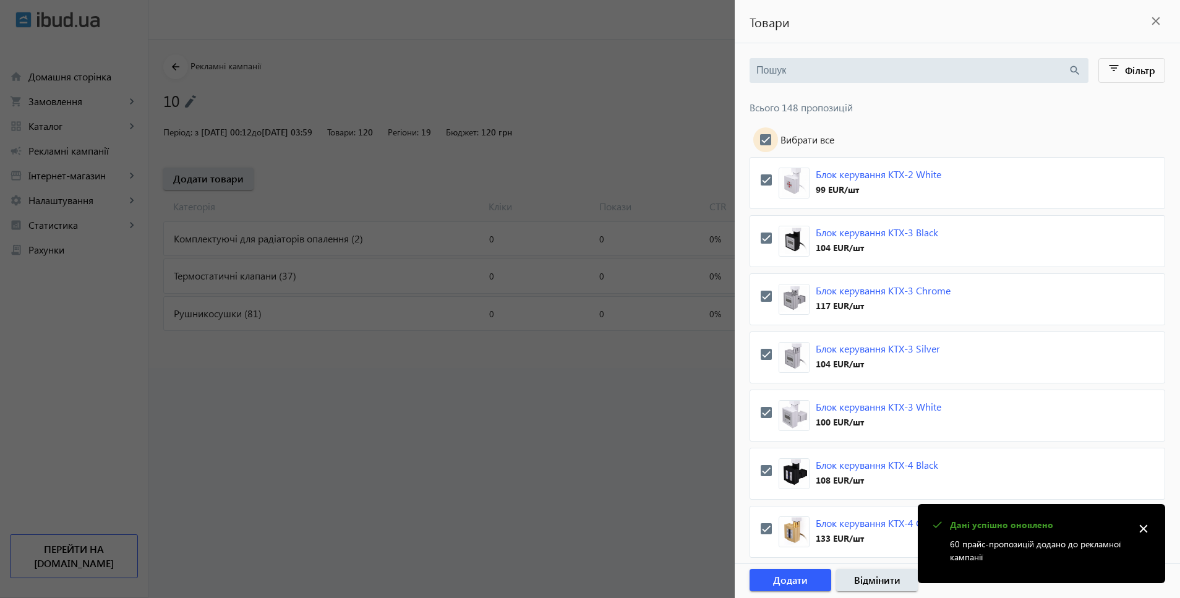
checkbox input "true"
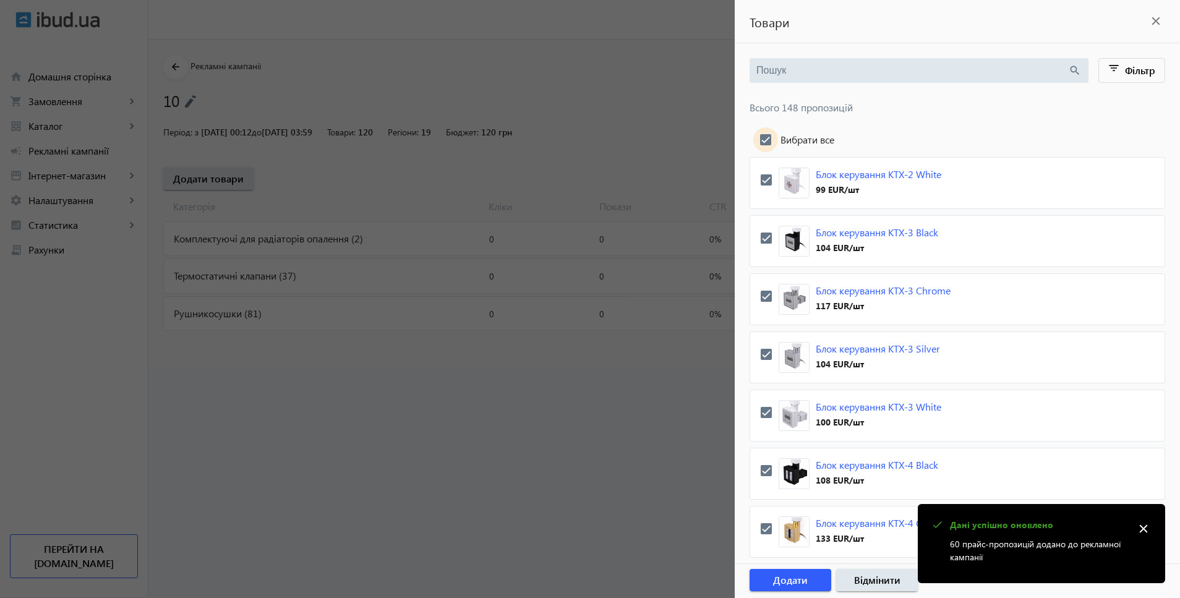
checkbox input "true"
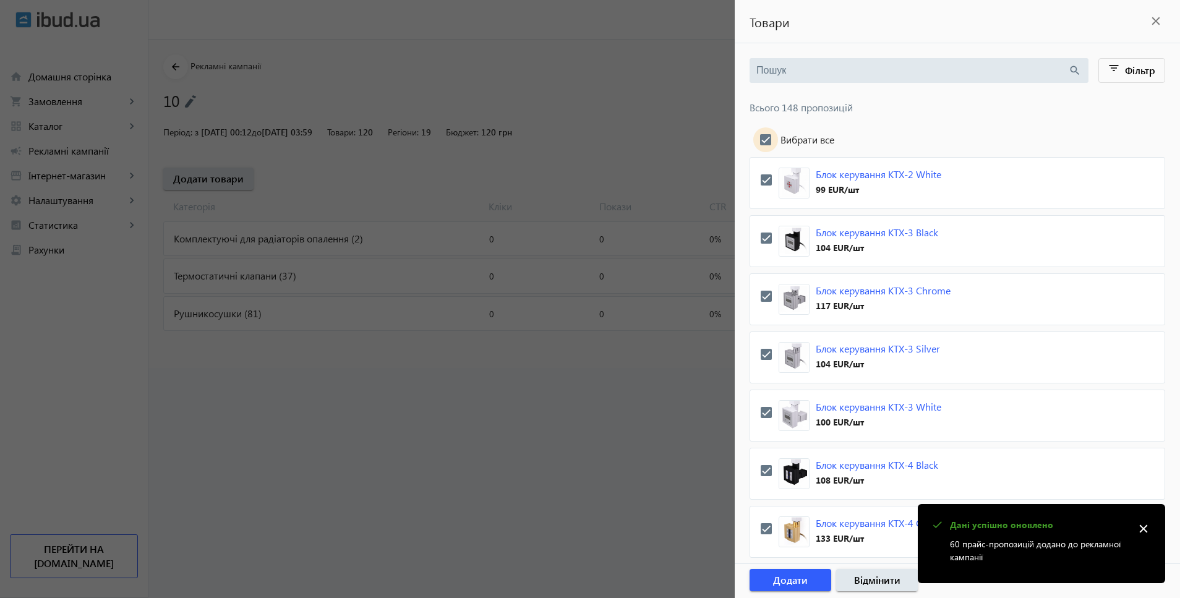
checkbox input "true"
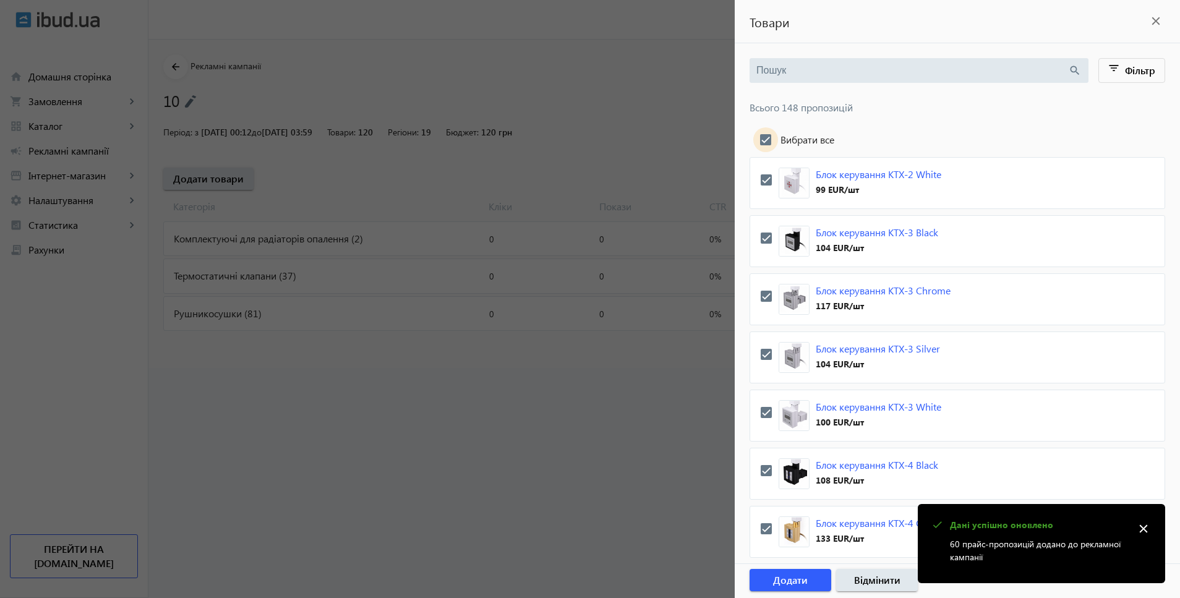
checkbox input "true"
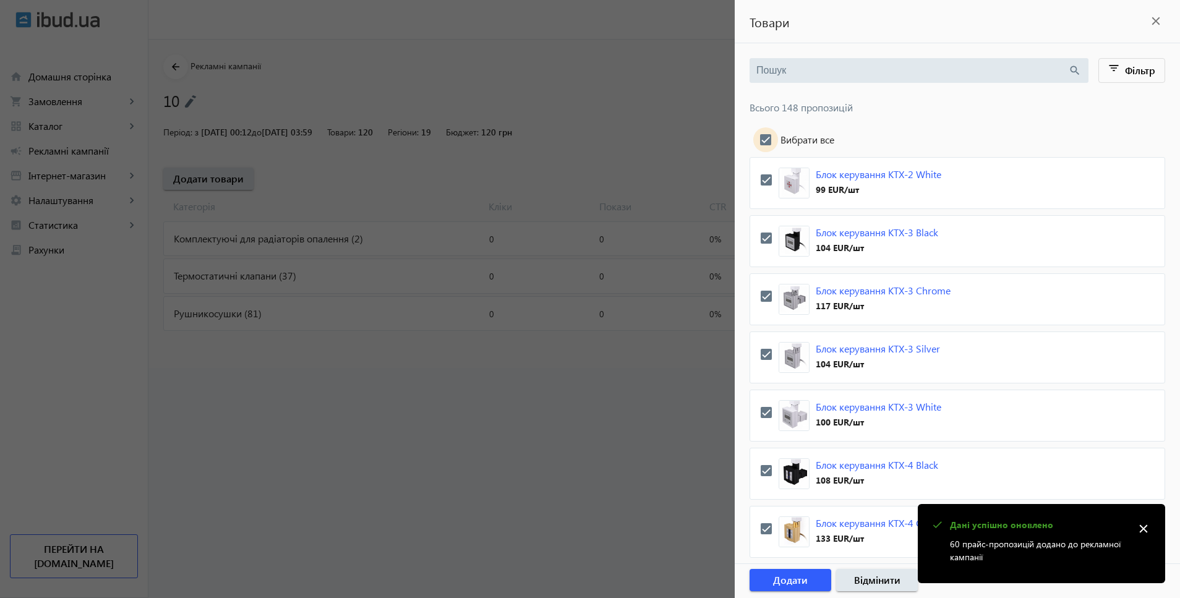
checkbox input "true"
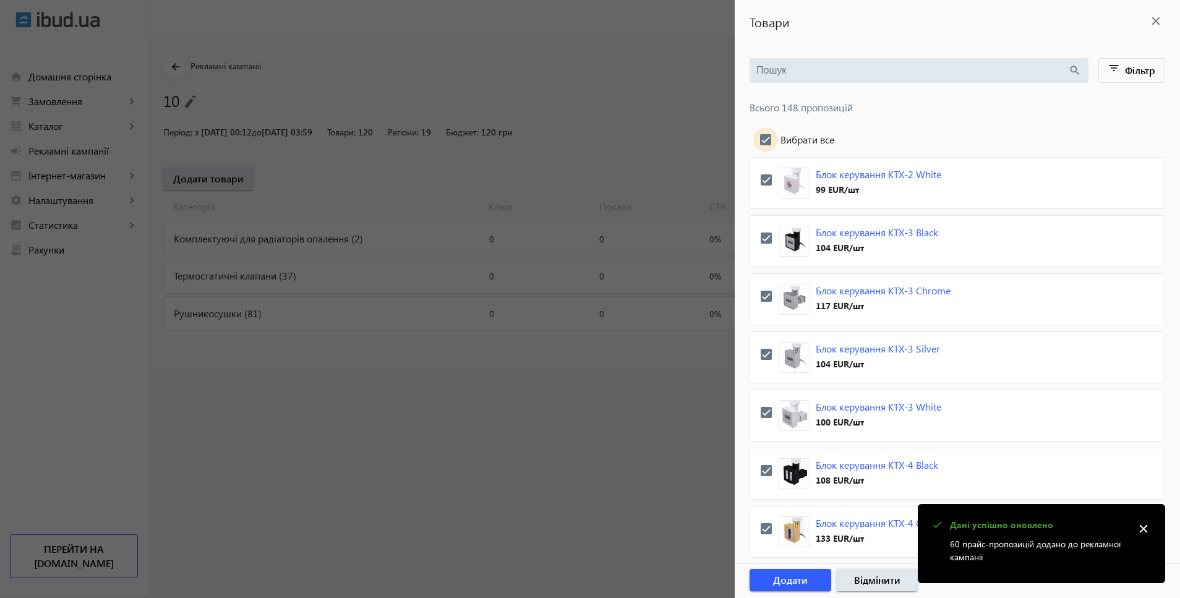
checkbox input "true"
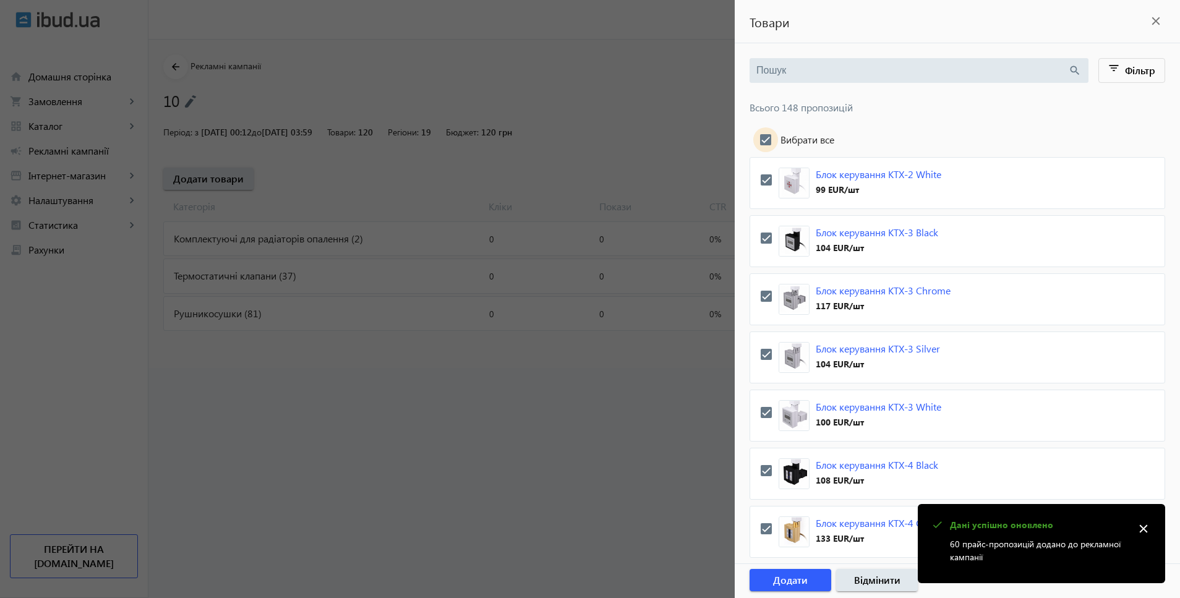
checkbox input "true"
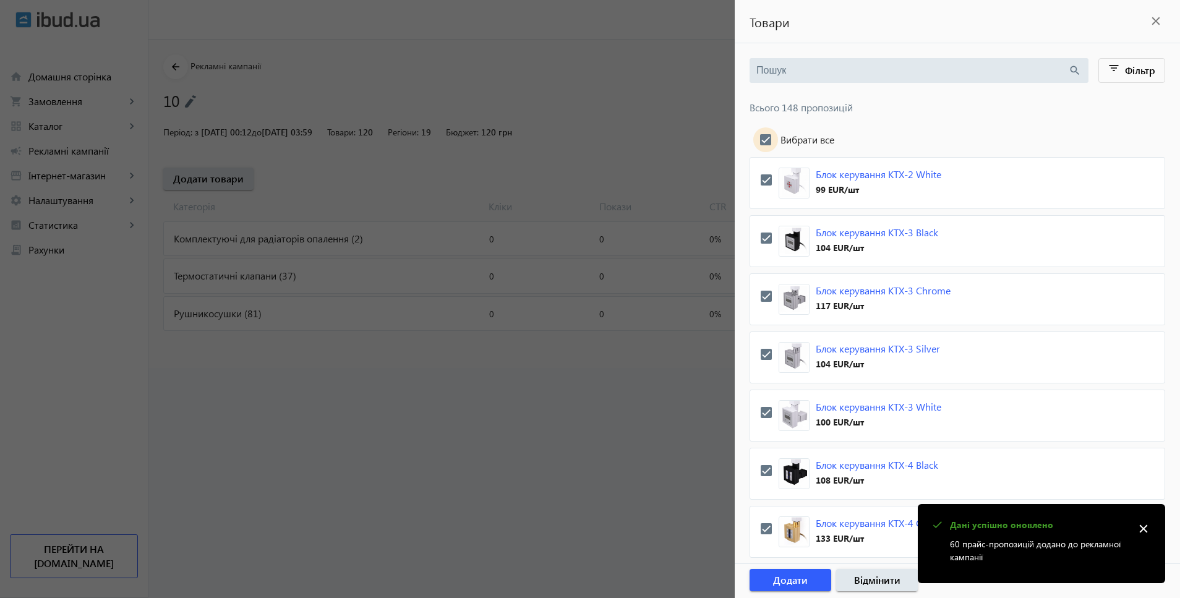
checkbox input "true"
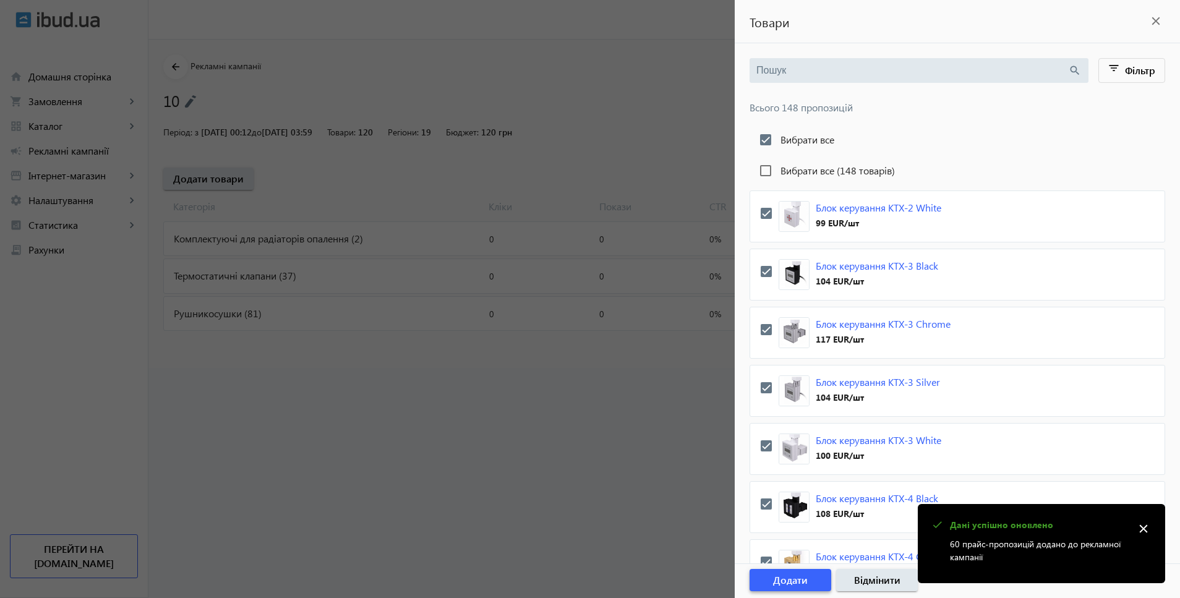
click at [812, 579] on span "button" at bounding box center [790, 580] width 82 height 30
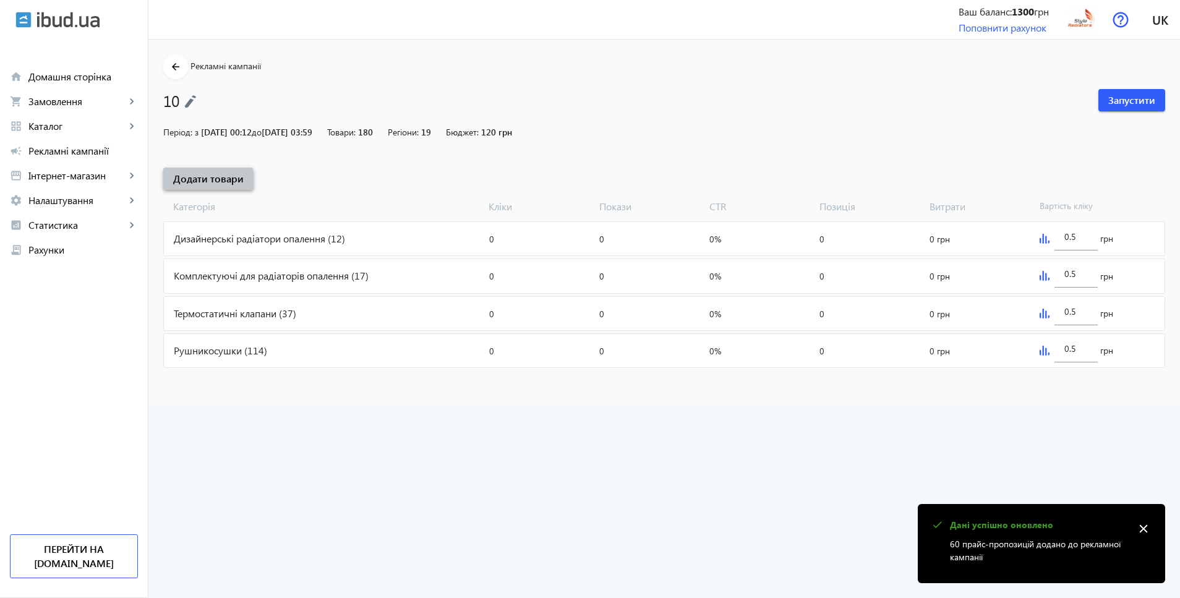
click at [186, 182] on span "Додати товари" at bounding box center [208, 179] width 70 height 14
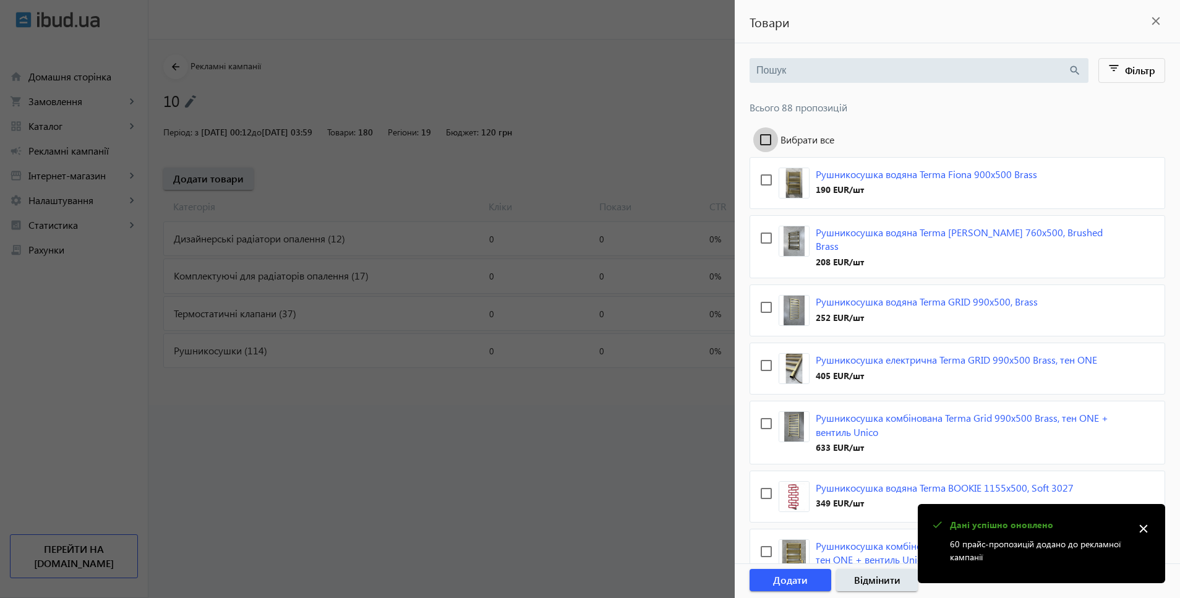
click at [764, 137] on input "Вибрати все" at bounding box center [765, 139] width 25 height 25
checkbox input "true"
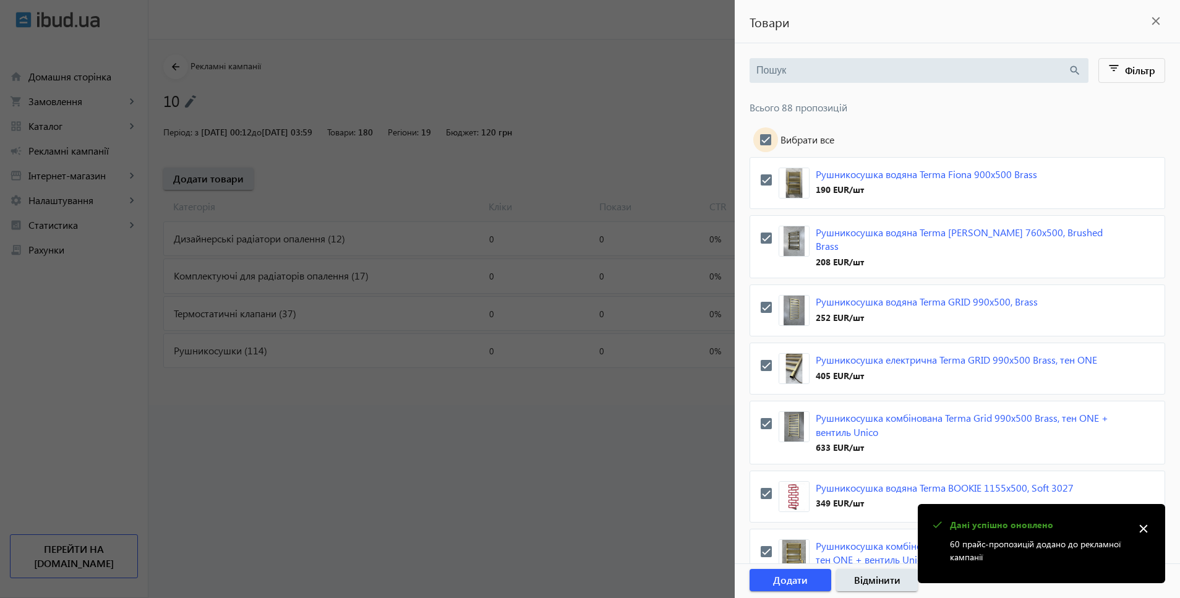
checkbox input "true"
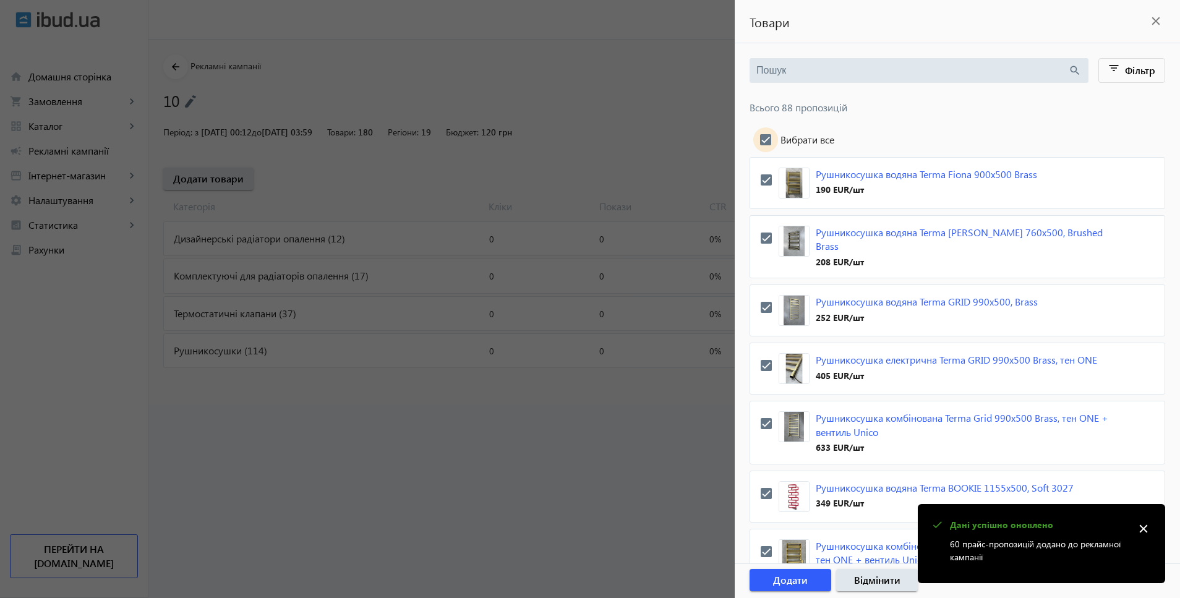
checkbox input "true"
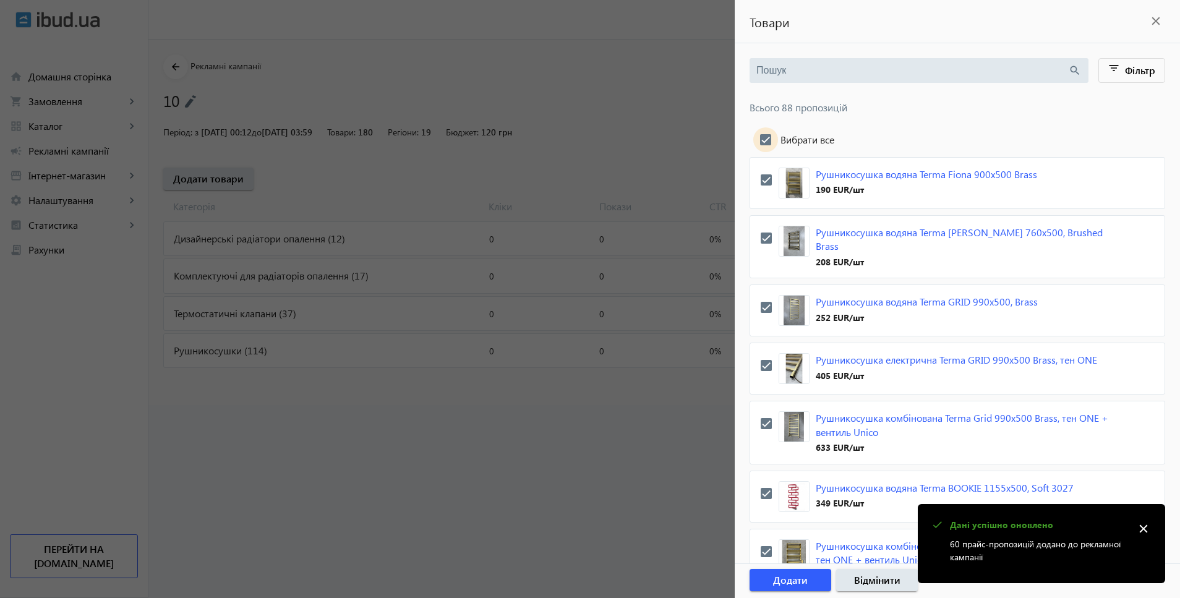
checkbox input "true"
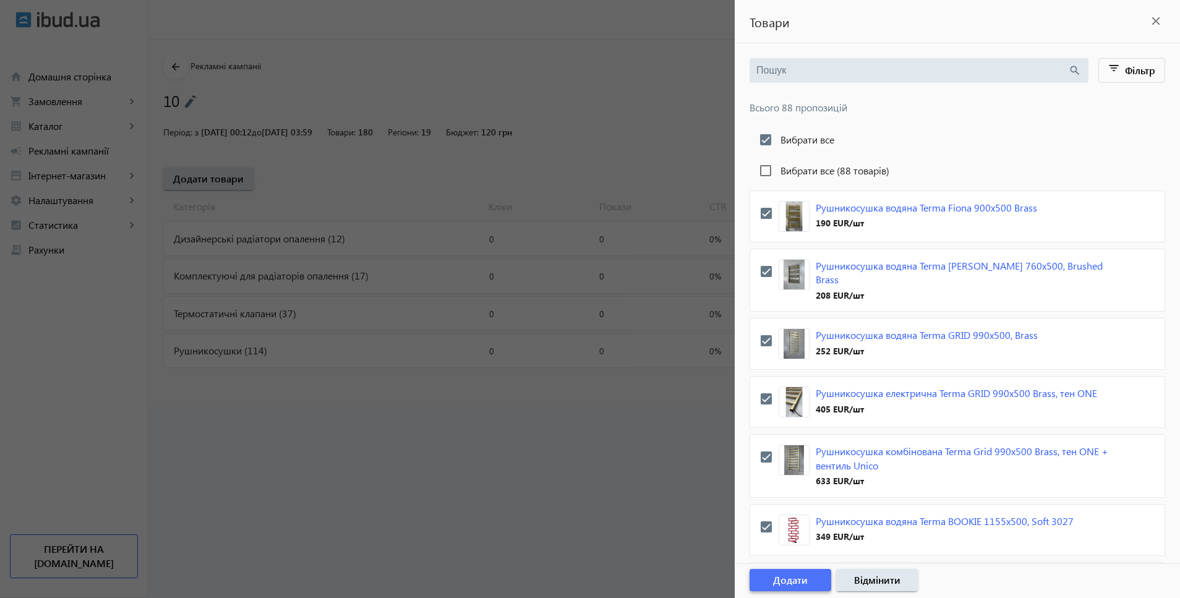
click at [786, 575] on span "Додати" at bounding box center [790, 580] width 35 height 14
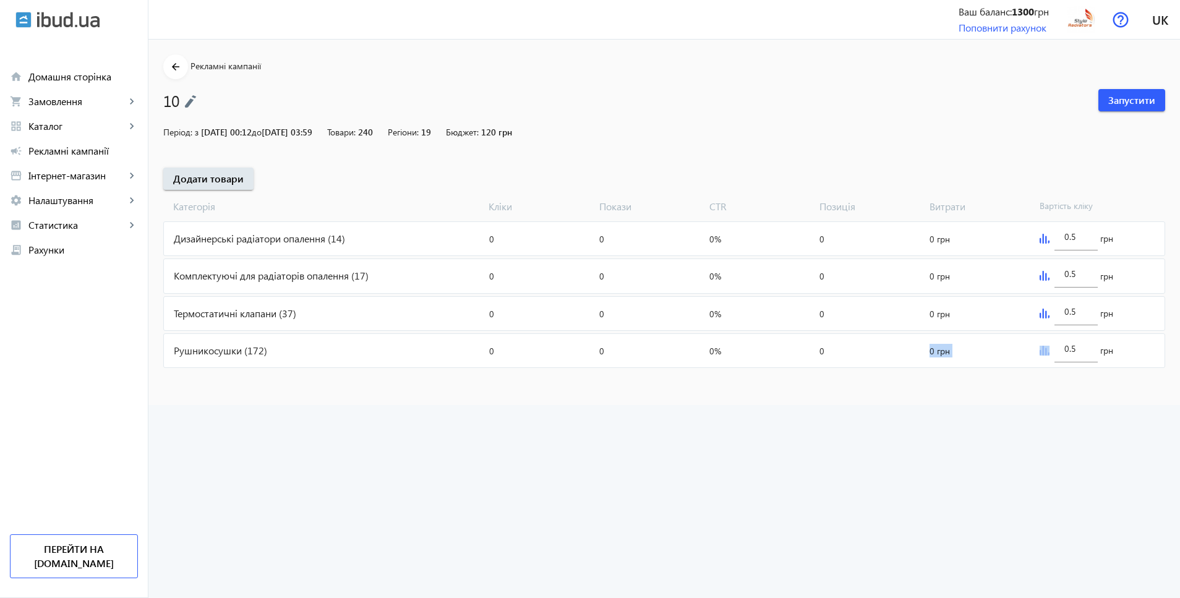
drag, startPoint x: 1092, startPoint y: 351, endPoint x: 1002, endPoint y: 338, distance: 91.3
click at [1002, 338] on mat-card "Рушникосушки (172) Кліки: 0 Покази: 0 CTR: 0% Позиція: 0 Витрати: 0 грн 0.5 грн" at bounding box center [664, 350] width 1002 height 35
drag, startPoint x: 1097, startPoint y: 346, endPoint x: 1091, endPoint y: 347, distance: 6.9
click at [1095, 347] on div "0.5 грн" at bounding box center [1090, 350] width 72 height 12
drag, startPoint x: 1081, startPoint y: 346, endPoint x: 1031, endPoint y: 346, distance: 50.1
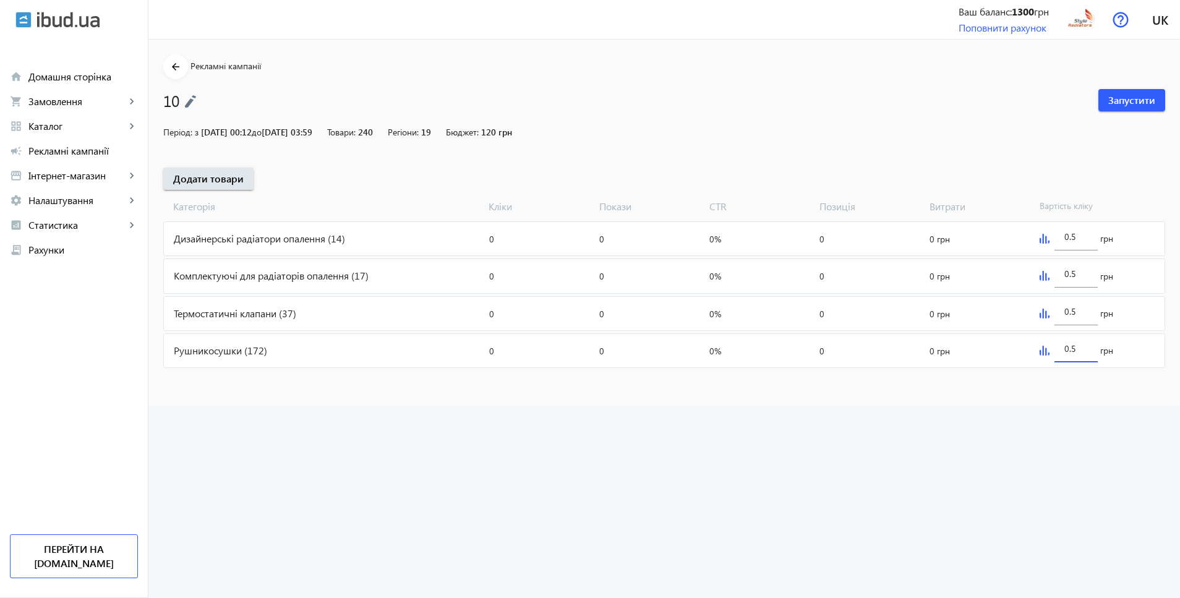
click at [1031, 346] on mat-card "Рушникосушки (172) Кліки: 0 Покази: 0 CTR: 0% Позиція: 0 Витрати: 0 грн 0.5 грн" at bounding box center [664, 350] width 1002 height 35
click at [1132, 441] on advertising "arrow_back Рекламні кампанії 10 Запустити Період: з [DATE] 00:12 до [DATE] 03:5…" at bounding box center [663, 319] width 1031 height 558
click at [1123, 102] on span "Запустити" at bounding box center [1131, 100] width 47 height 14
